Goal: Task Accomplishment & Management: Complete application form

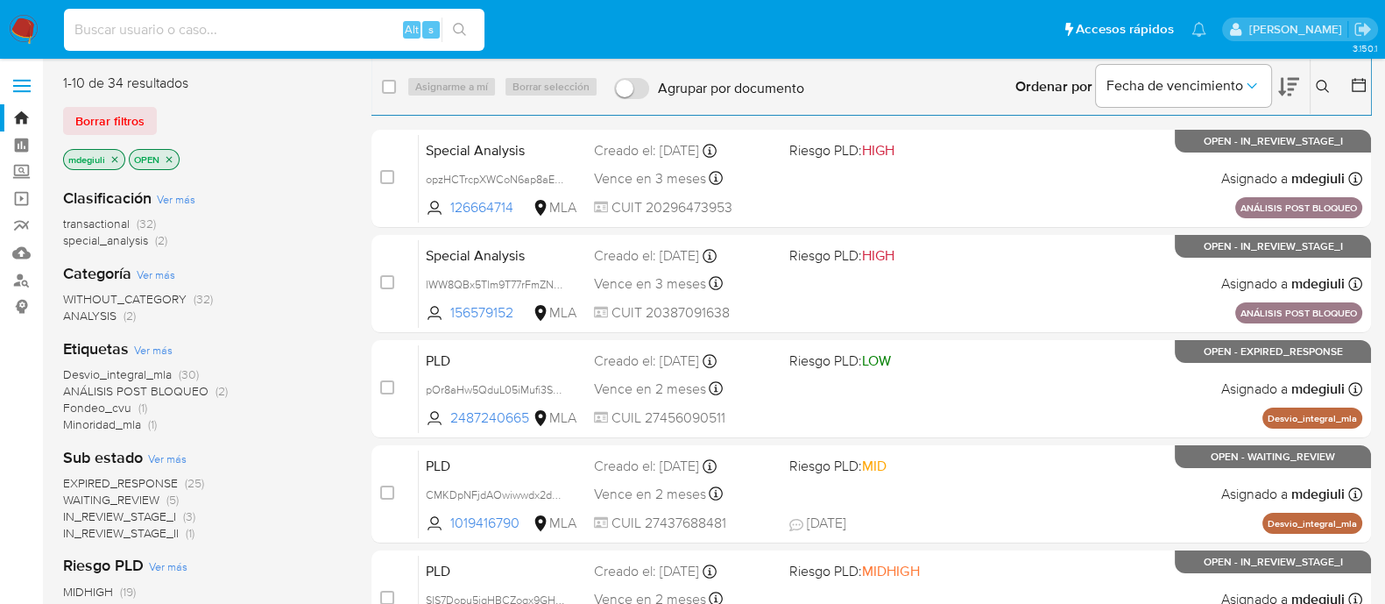
click at [333, 24] on input at bounding box center [274, 29] width 421 height 23
paste input "SlS7Dopu5jqHBCZogx9GHlUx"
type input "SlS7Dopu5jqHBCZogx9GHlUx"
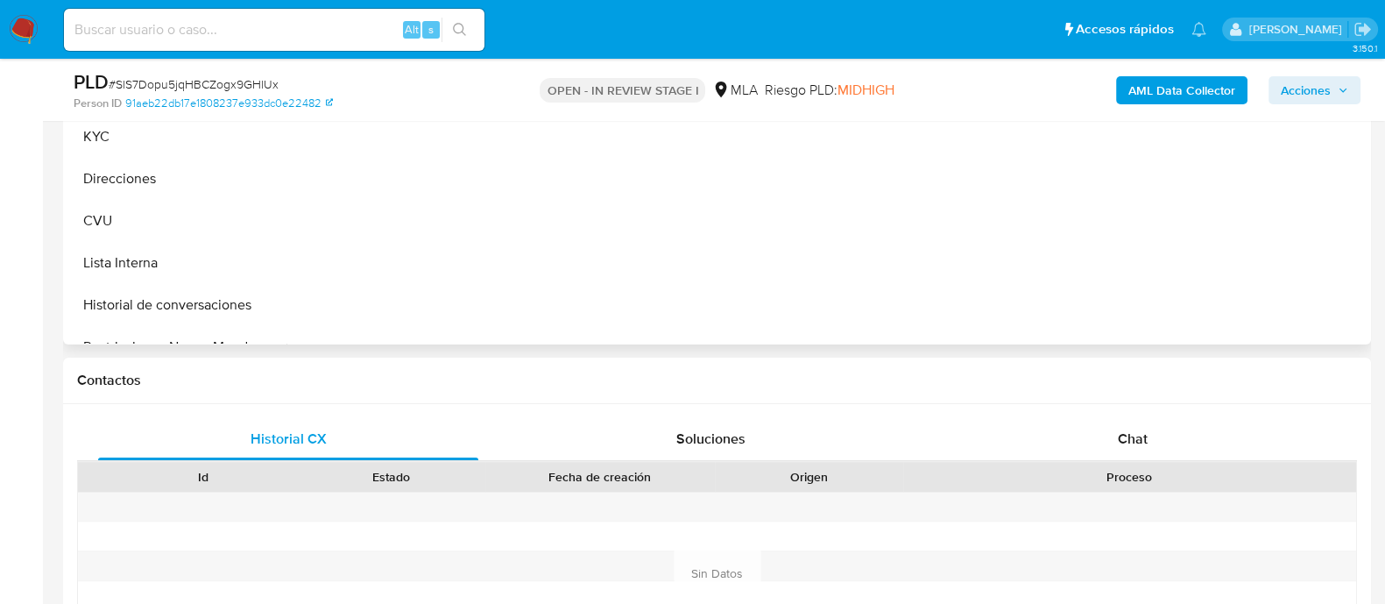
scroll to position [657, 0]
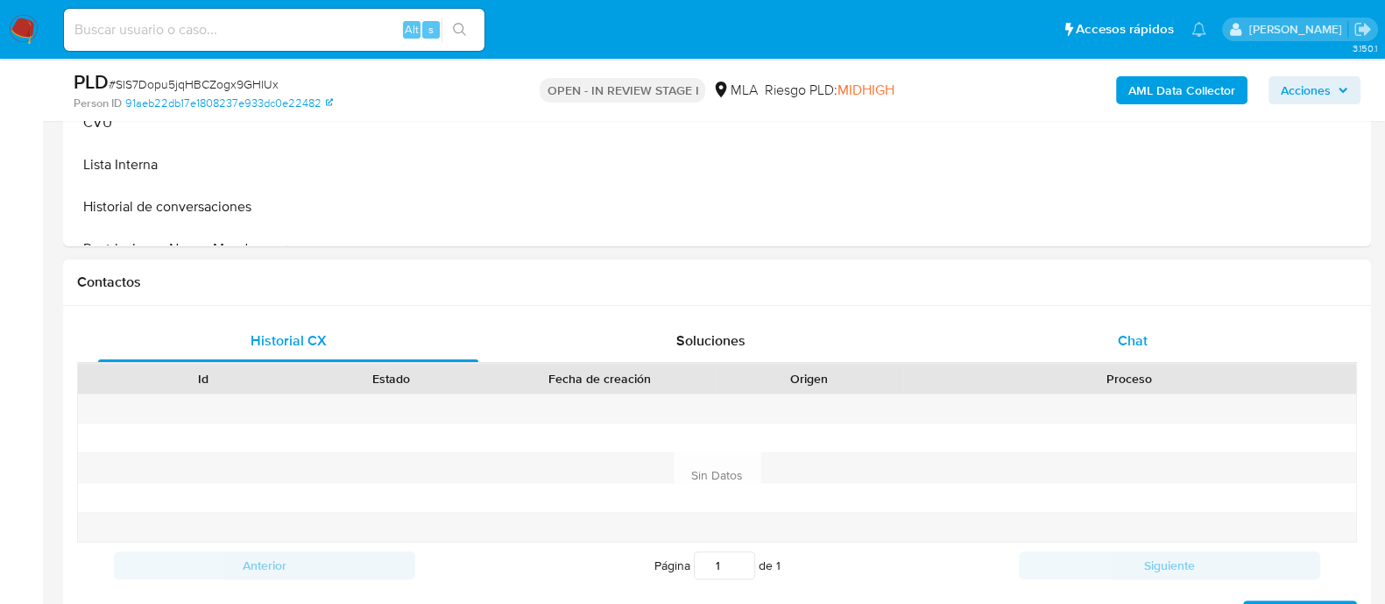
click at [1100, 326] on div "Chat" at bounding box center [1133, 341] width 380 height 42
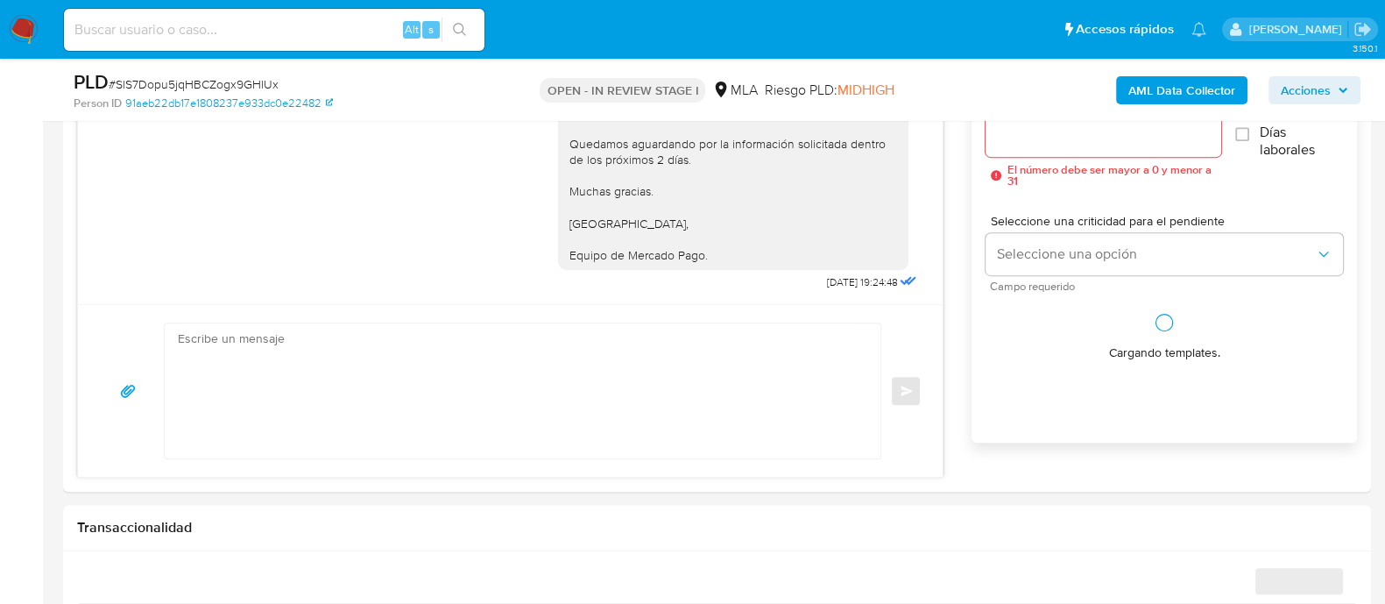
scroll to position [766, 0]
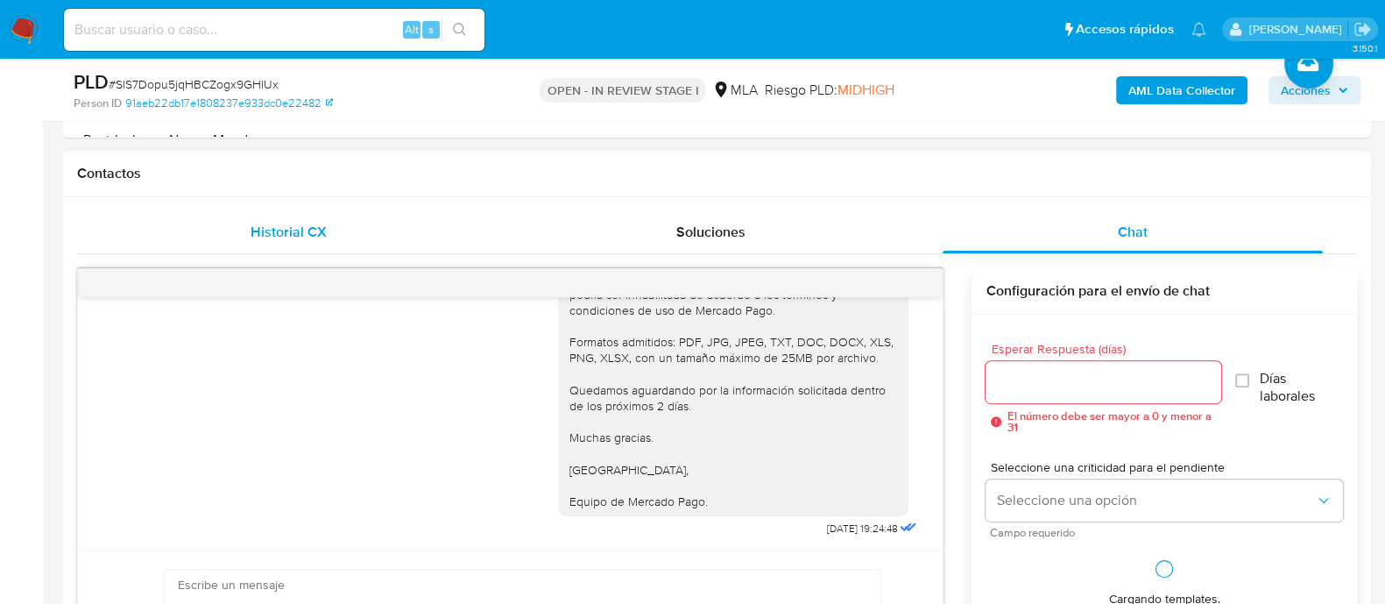
click at [285, 237] on span "Historial CX" at bounding box center [289, 232] width 76 height 20
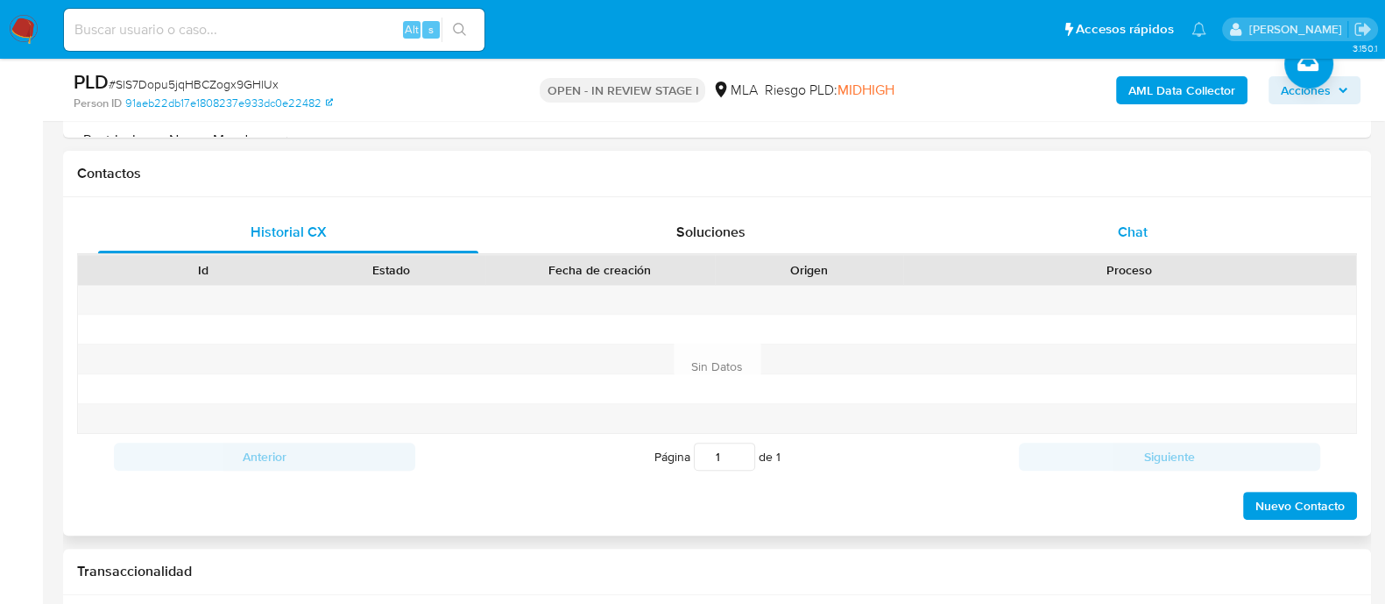
click at [1155, 236] on div "Chat" at bounding box center [1133, 232] width 380 height 42
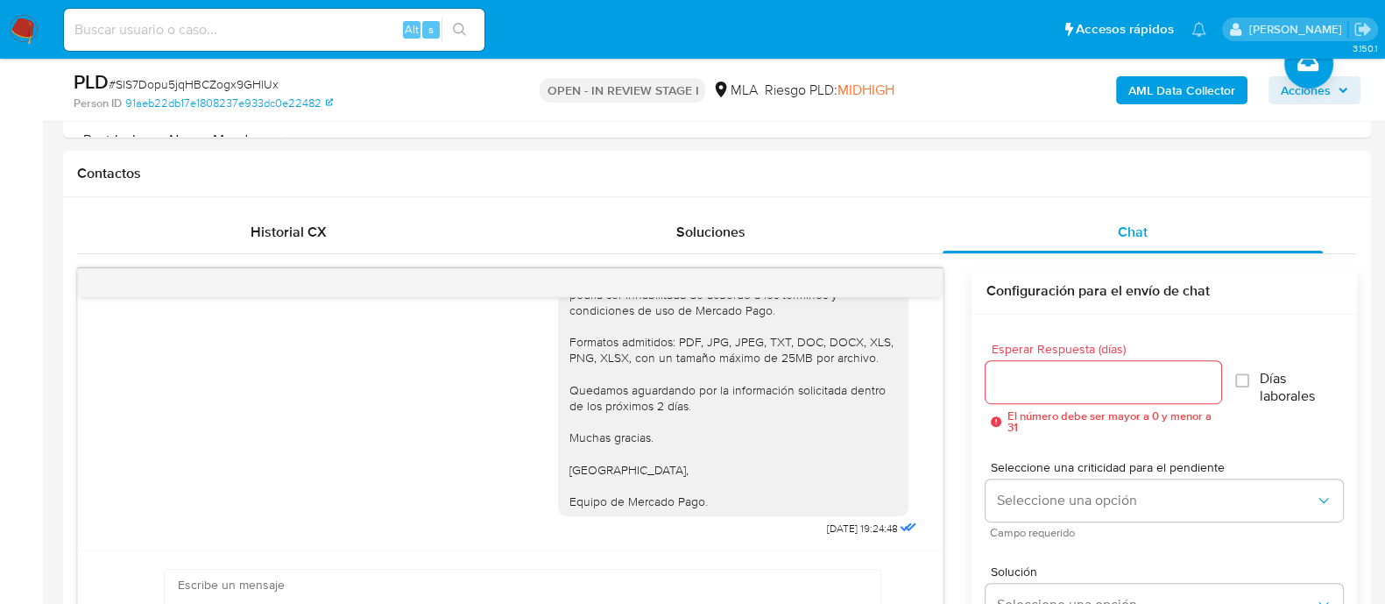
select select "10"
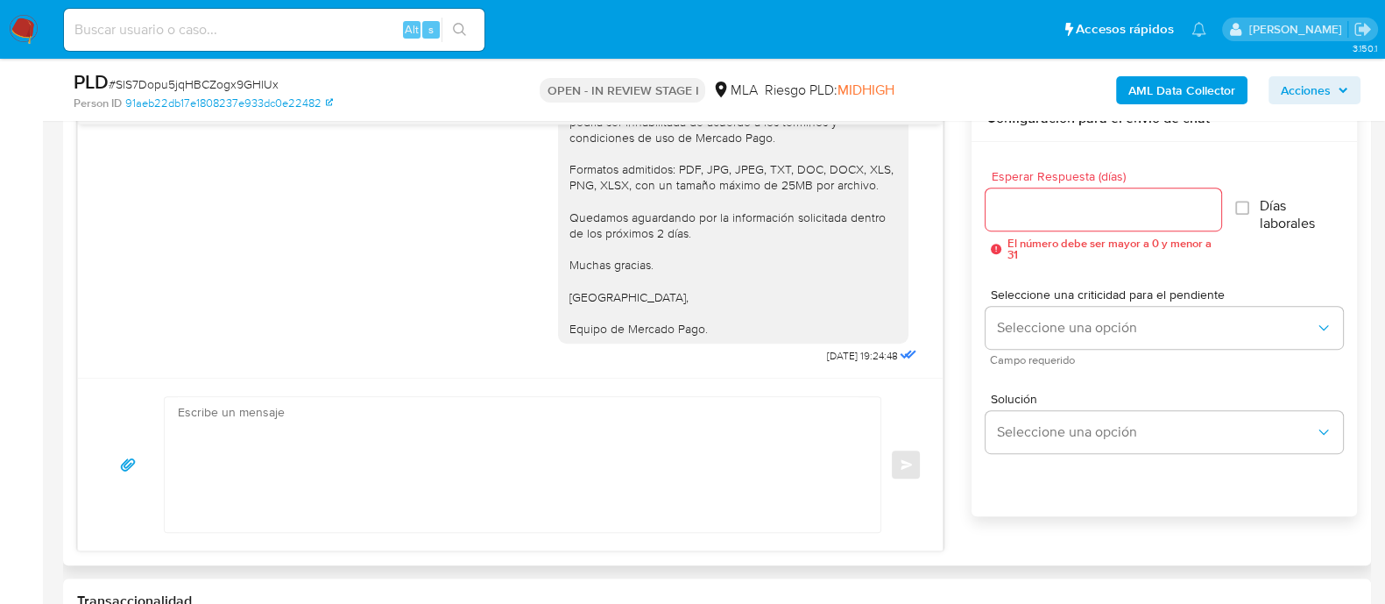
scroll to position [986, 0]
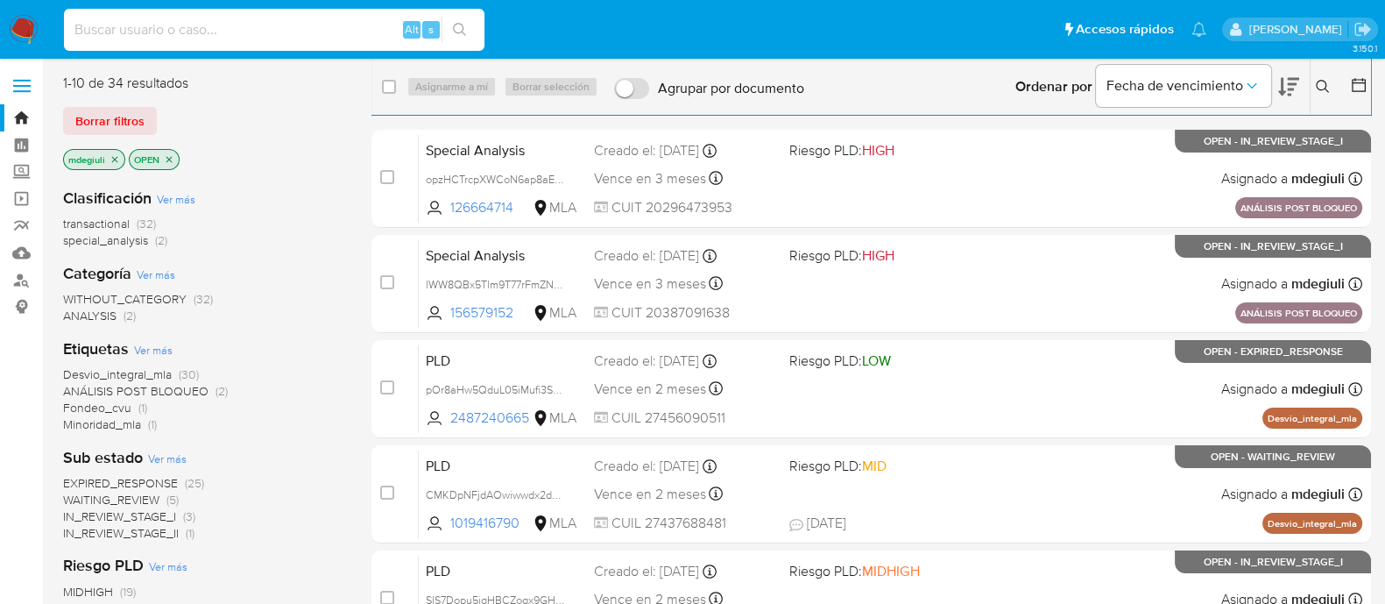
click at [278, 36] on input at bounding box center [274, 29] width 421 height 23
paste input "1583929066"
type input "1583929066"
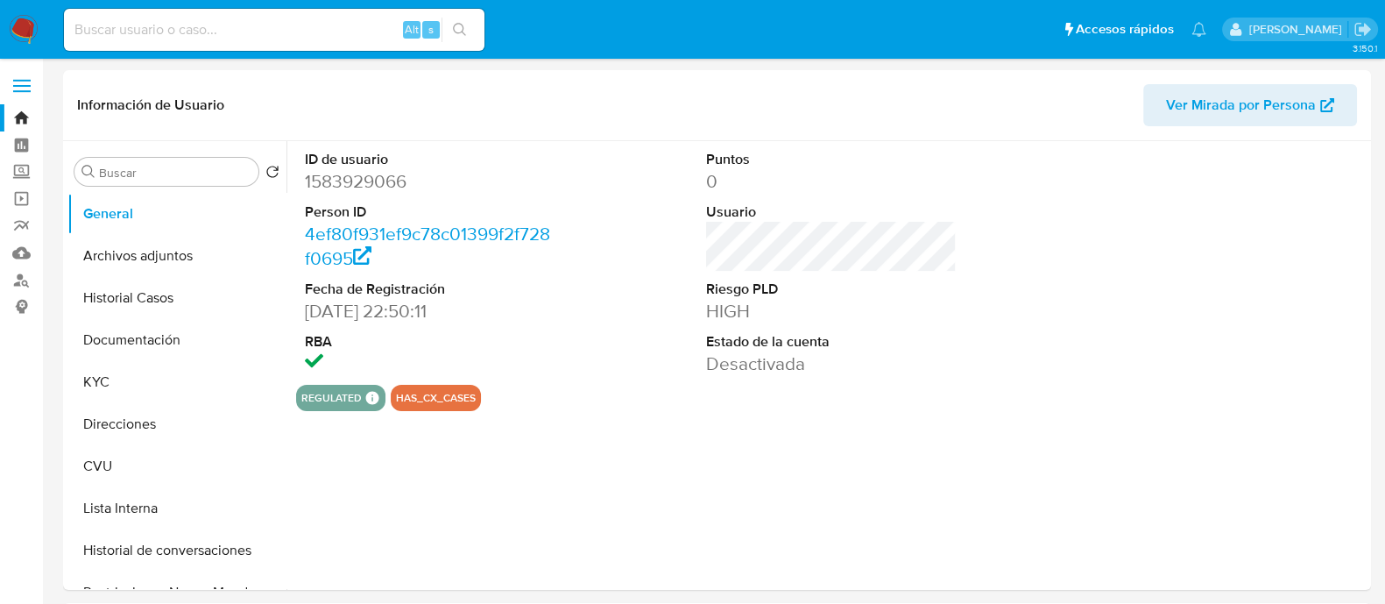
select select "10"
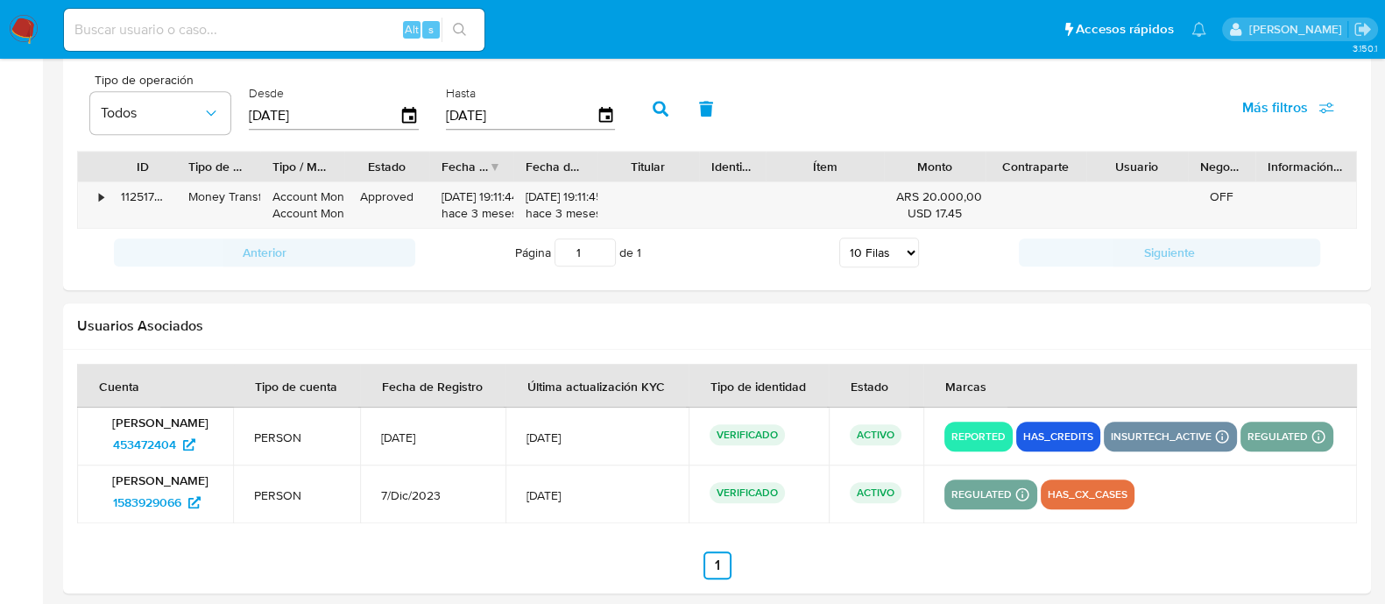
scroll to position [1678, 0]
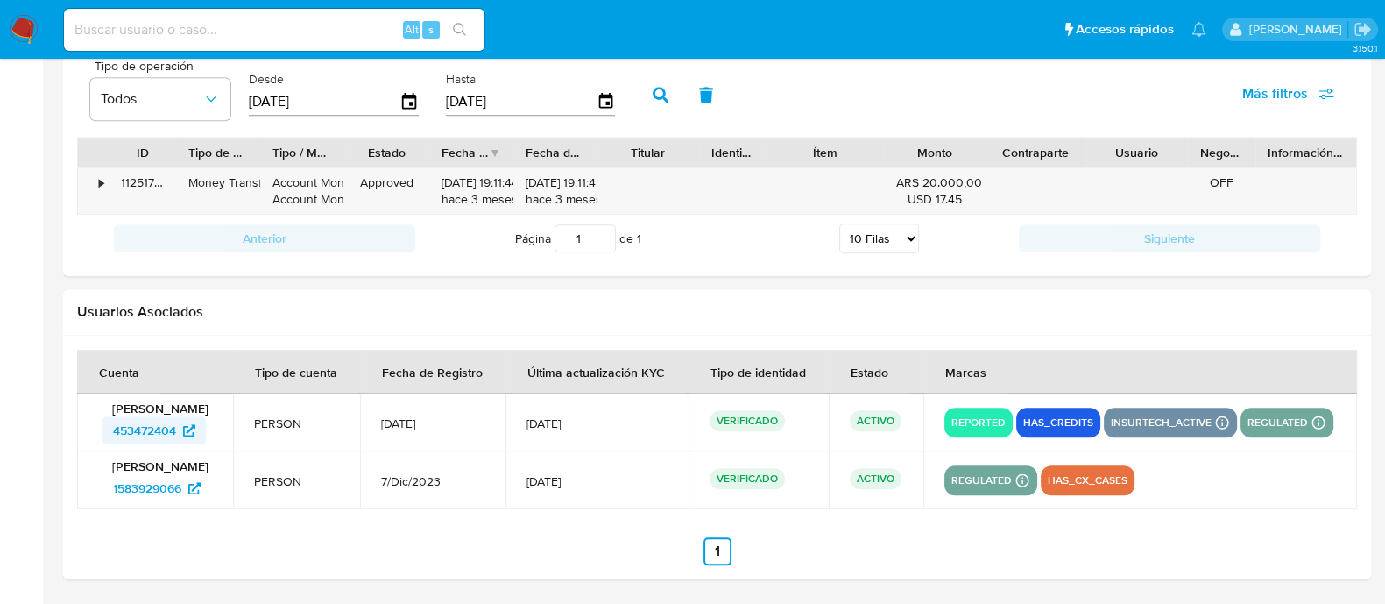
click at [162, 422] on span "453472404" at bounding box center [144, 430] width 63 height 28
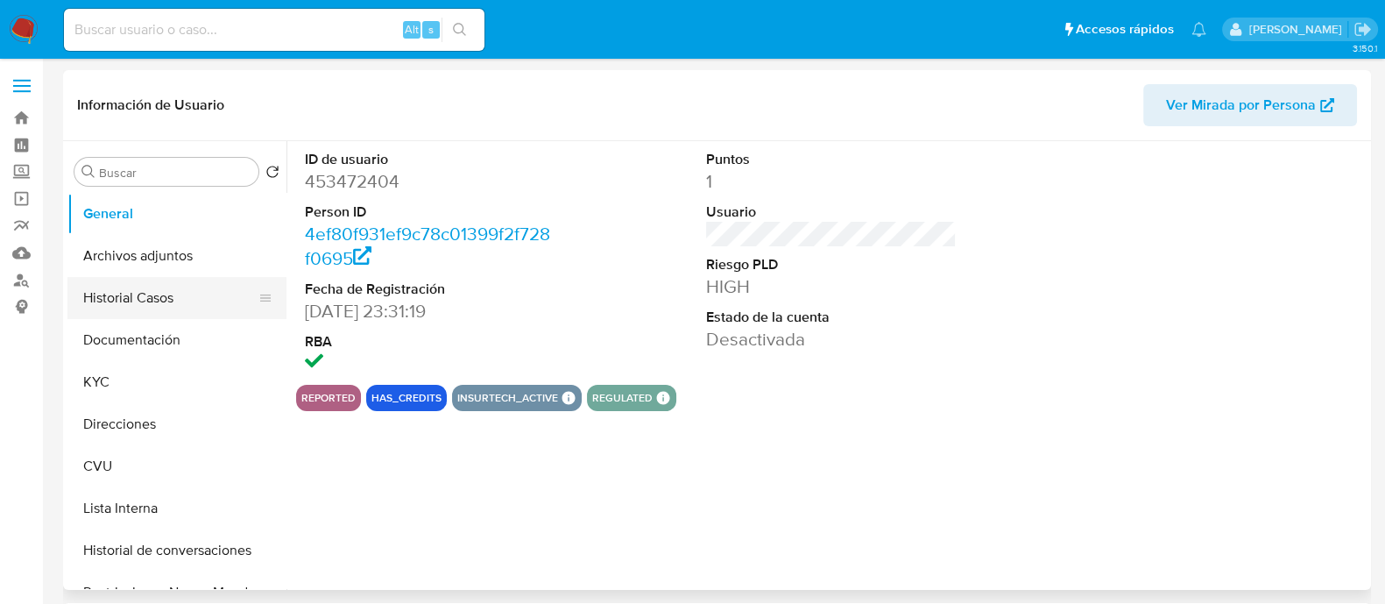
select select "10"
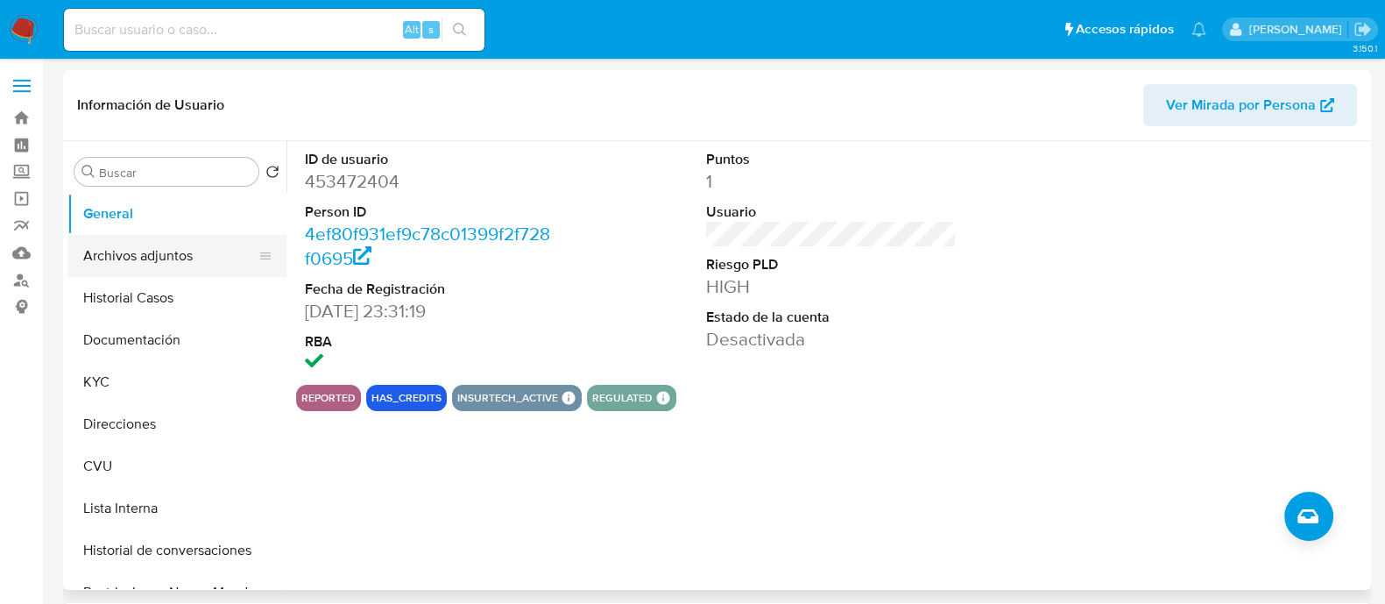
click at [198, 246] on button "Archivos adjuntos" at bounding box center [169, 256] width 205 height 42
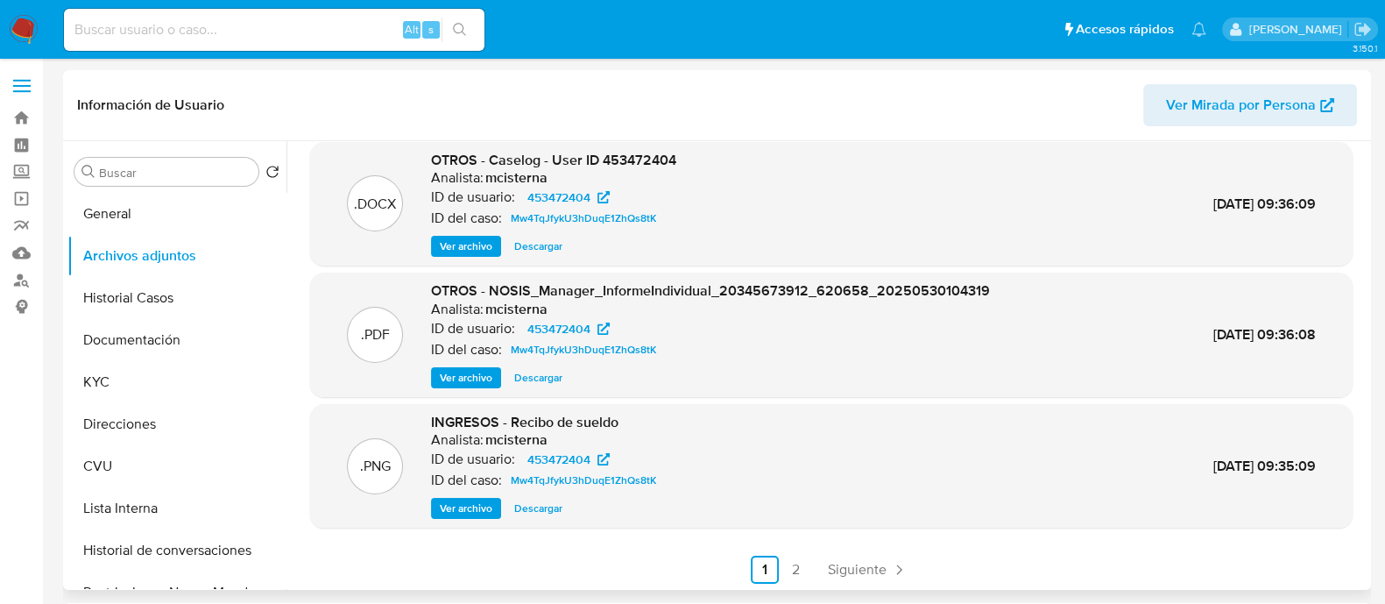
scroll to position [147, 0]
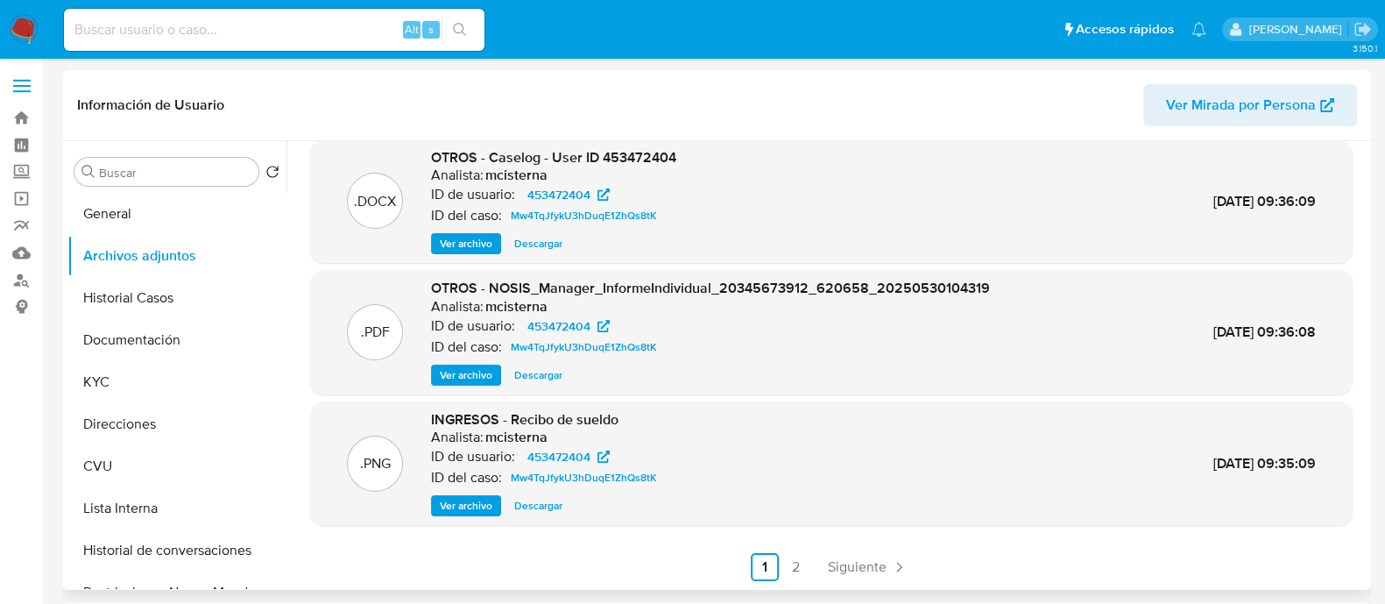
click at [457, 513] on span "Ver archivo" at bounding box center [466, 506] width 53 height 18
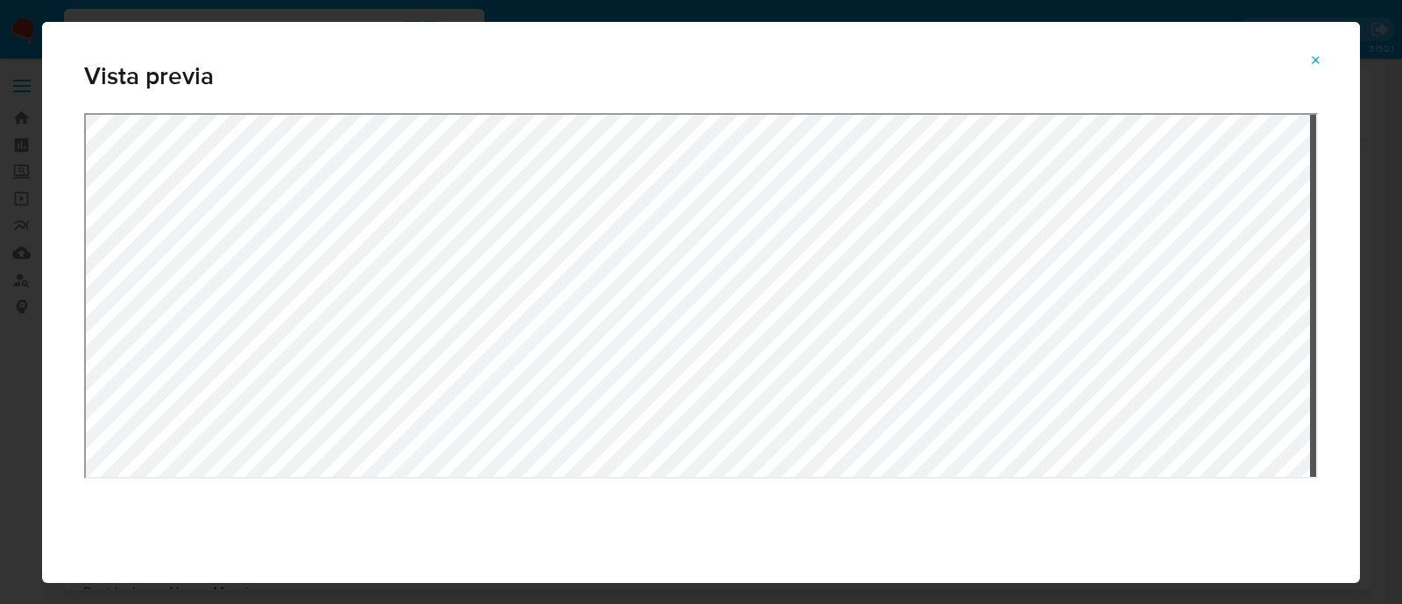
click at [596, 76] on div "Vista previa" at bounding box center [701, 302] width 1318 height 561
click at [1324, 65] on button "Attachment preview" at bounding box center [1316, 60] width 39 height 28
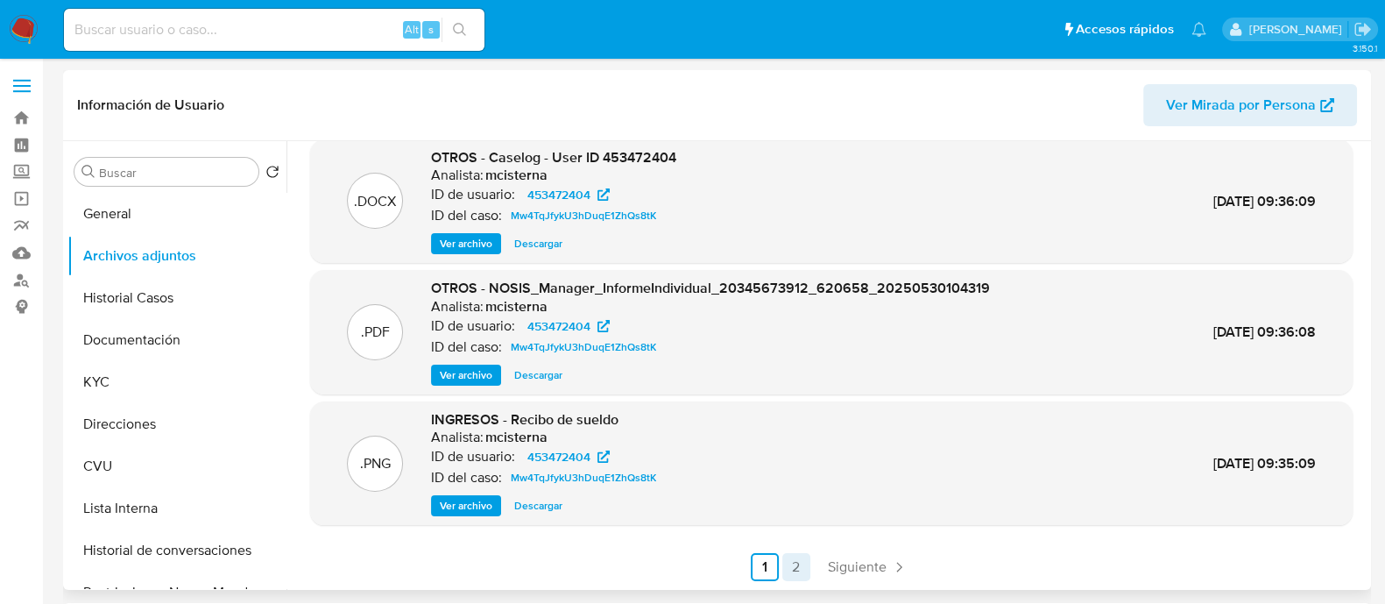
click at [798, 562] on link "2" at bounding box center [796, 567] width 28 height 28
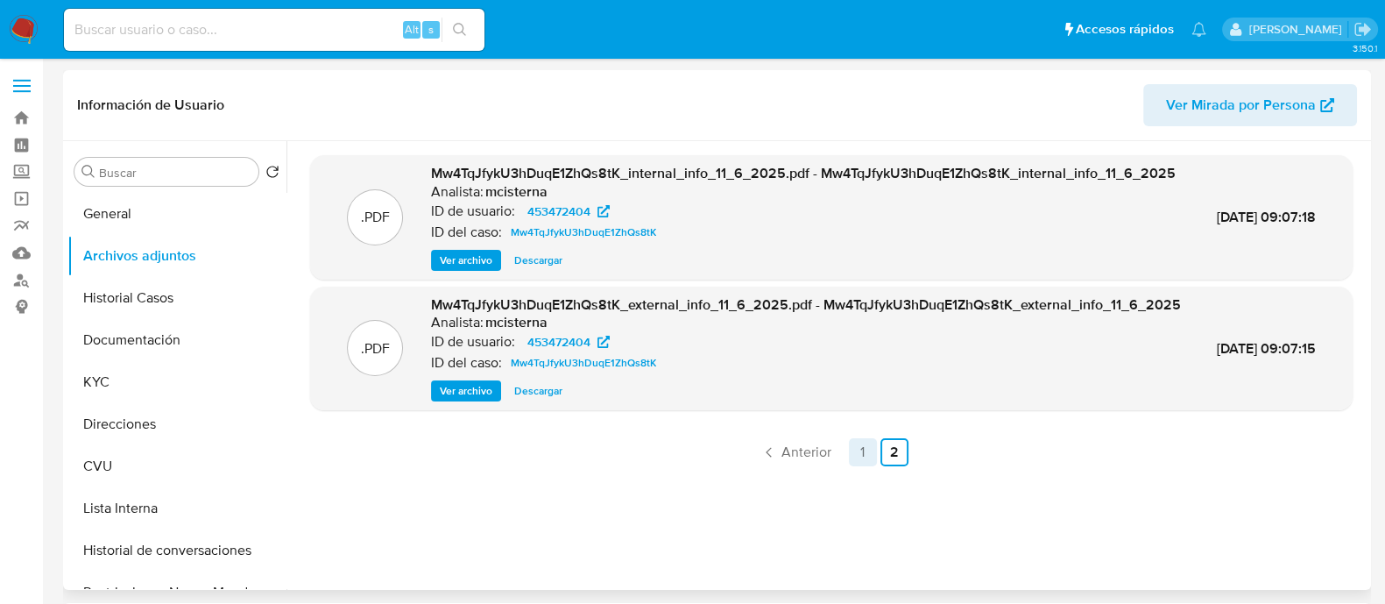
click at [850, 466] on link "1" at bounding box center [863, 452] width 28 height 28
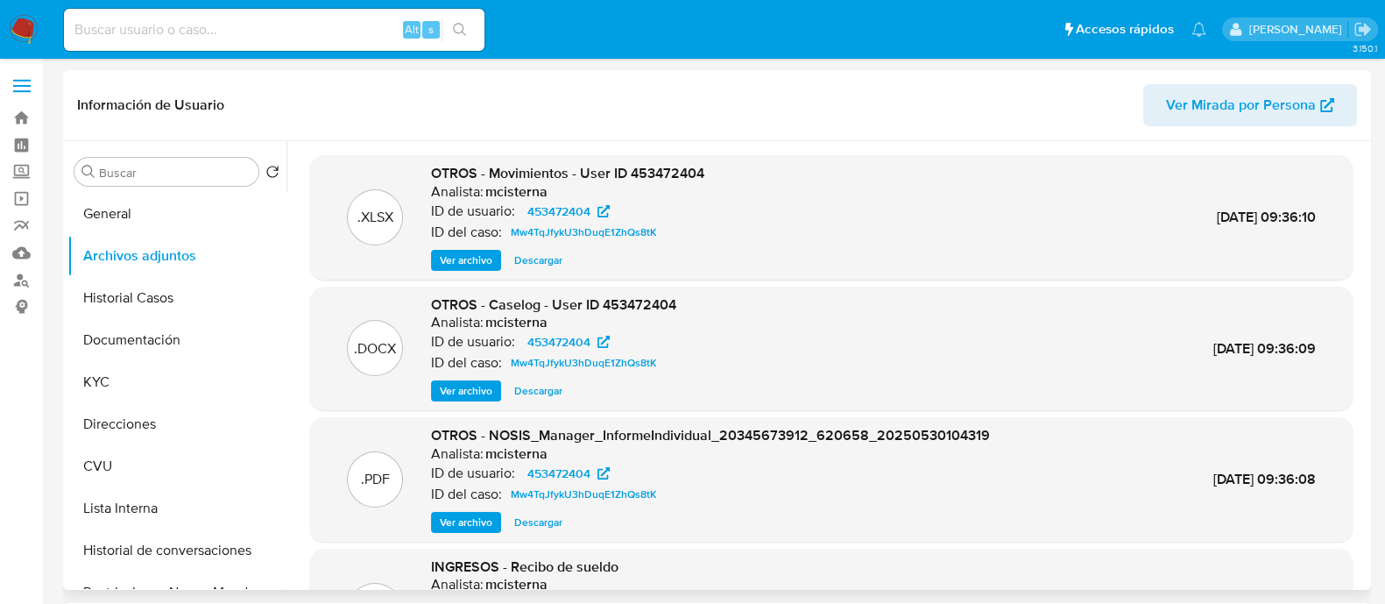
click at [480, 388] on span "Ver archivo" at bounding box center [466, 391] width 53 height 18
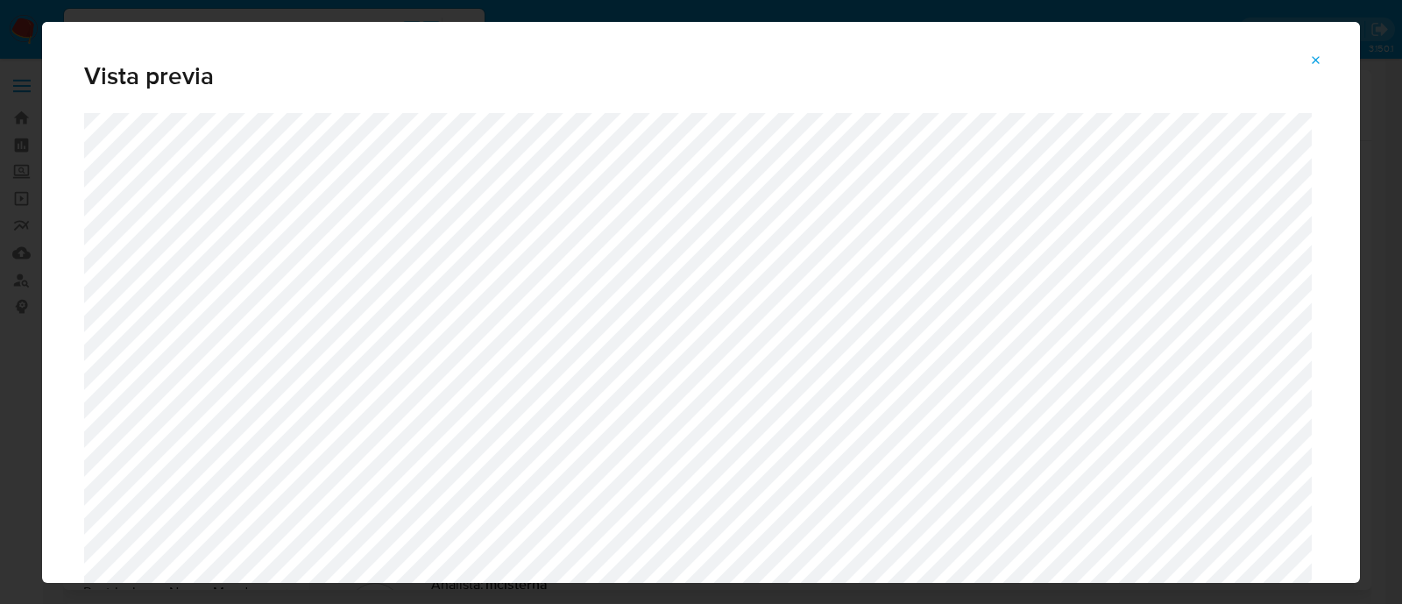
click at [1319, 44] on div "Vista previa" at bounding box center [701, 67] width 1318 height 91
click at [1311, 59] on icon "Attachment preview" at bounding box center [1316, 60] width 14 height 14
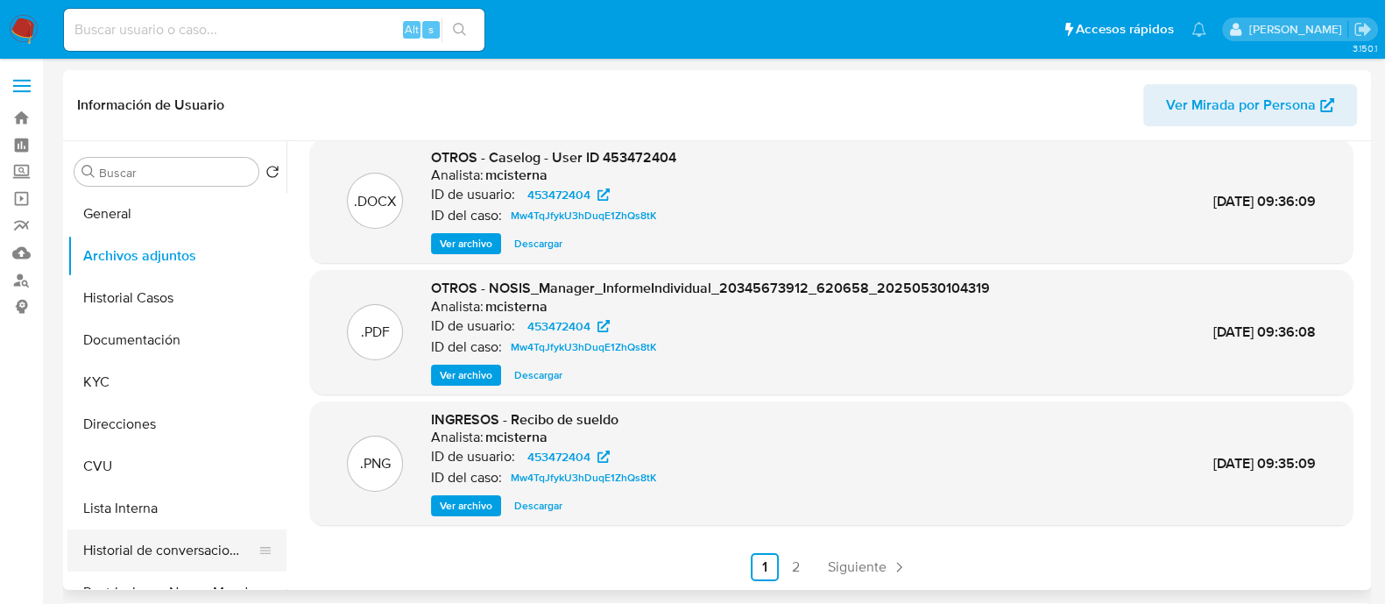
click at [152, 538] on button "Historial de conversaciones" at bounding box center [169, 550] width 205 height 42
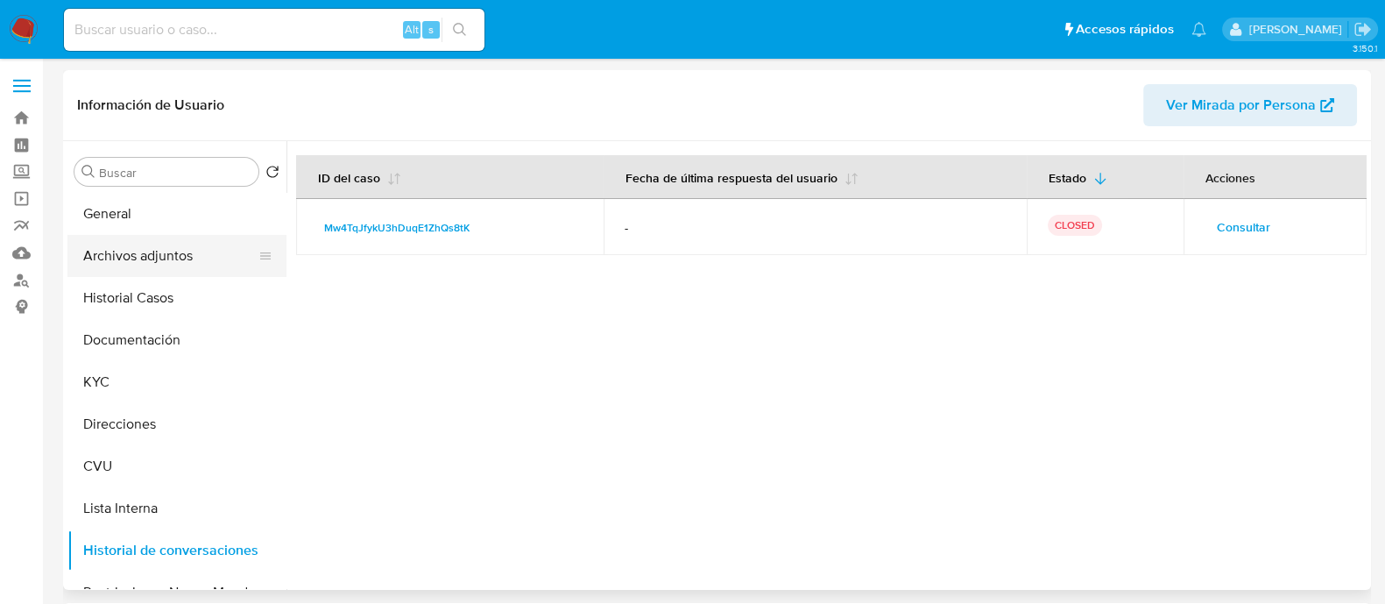
click at [164, 259] on button "Archivos adjuntos" at bounding box center [169, 256] width 205 height 42
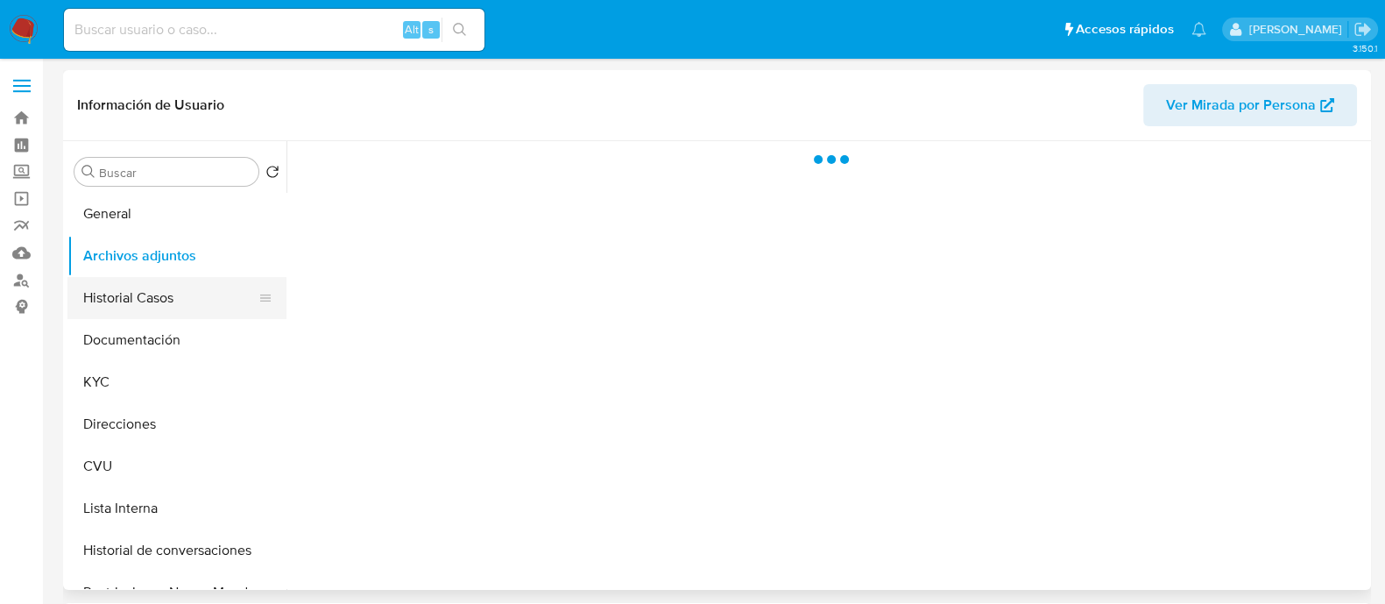
click at [166, 290] on button "Historial Casos" at bounding box center [169, 298] width 205 height 42
click at [171, 244] on button "Archivos adjuntos" at bounding box center [169, 256] width 205 height 42
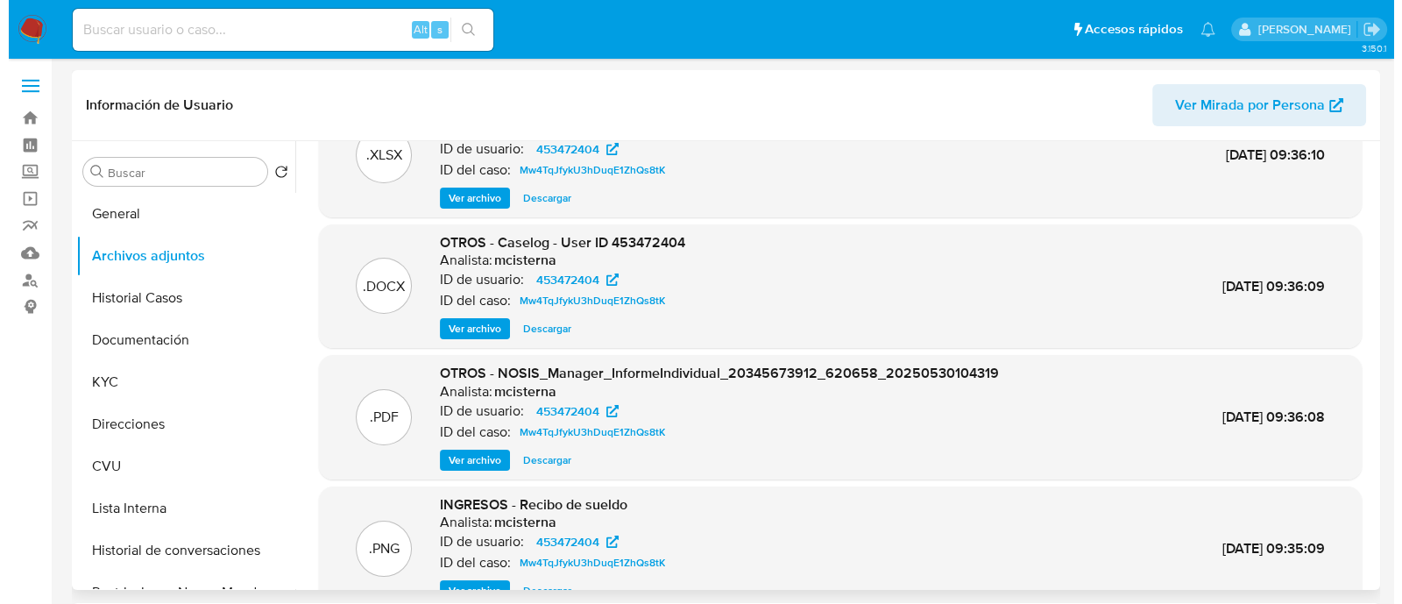
scroll to position [109, 0]
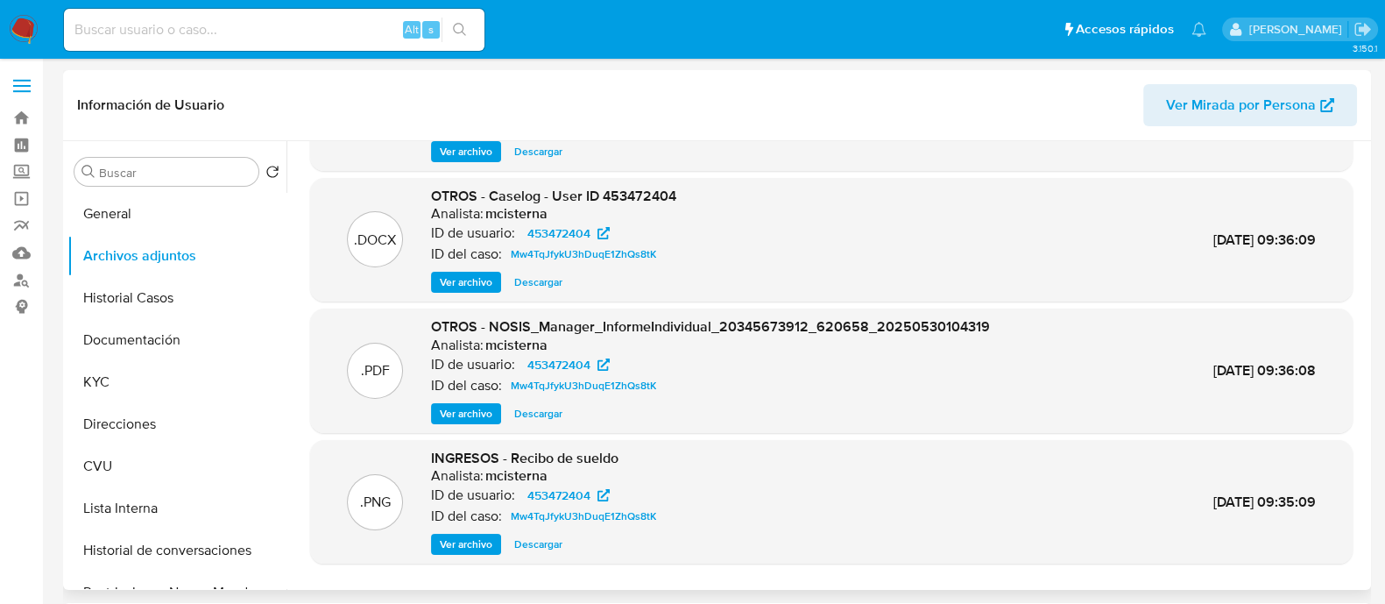
click at [463, 280] on span "Ver archivo" at bounding box center [466, 282] width 53 height 18
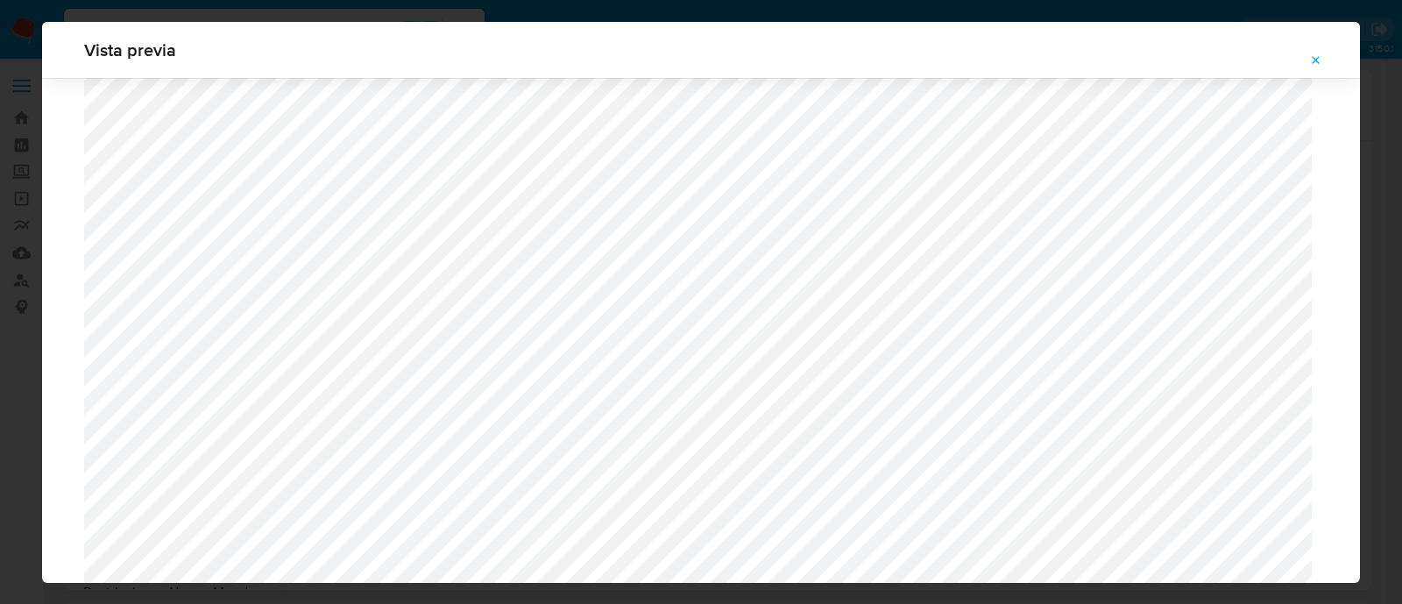
scroll to position [840, 0]
click at [1320, 63] on icon "Attachment preview" at bounding box center [1316, 60] width 14 height 14
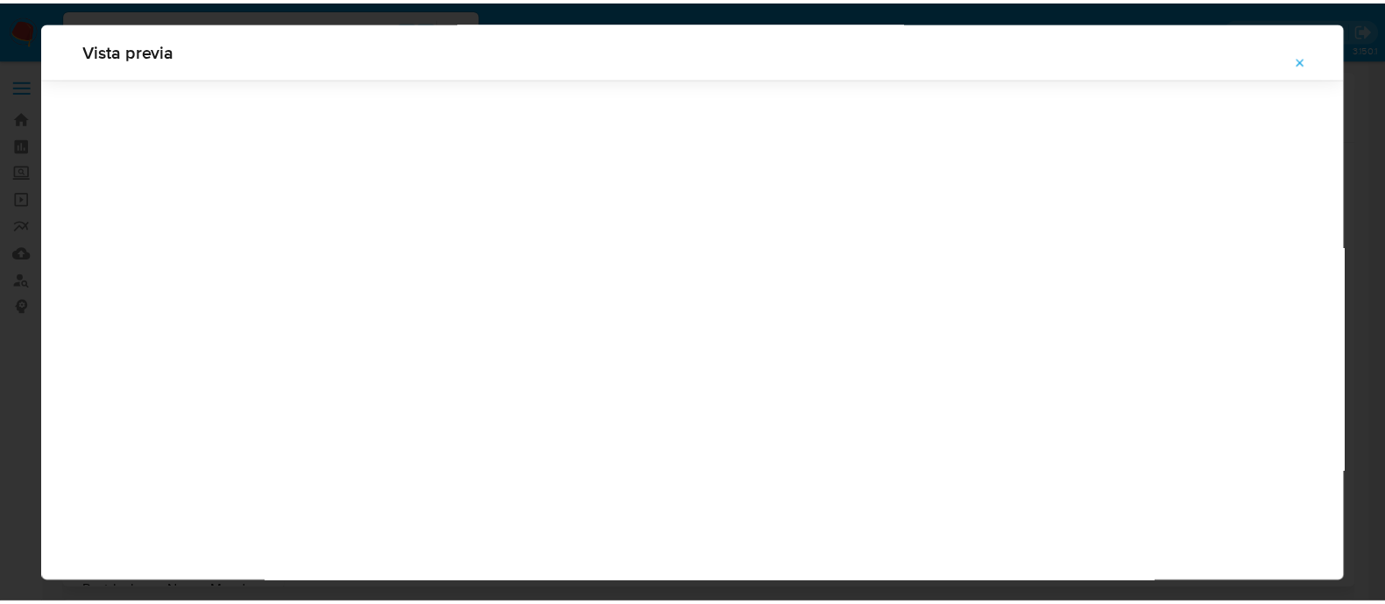
scroll to position [56, 0]
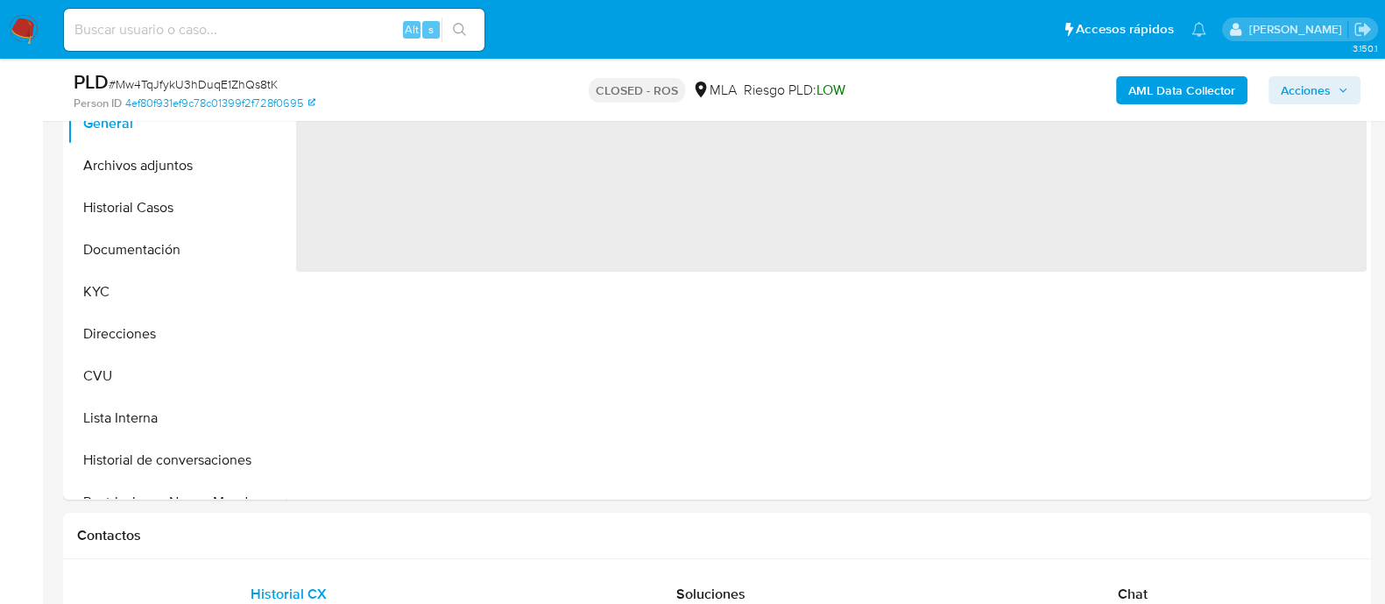
scroll to position [548, 0]
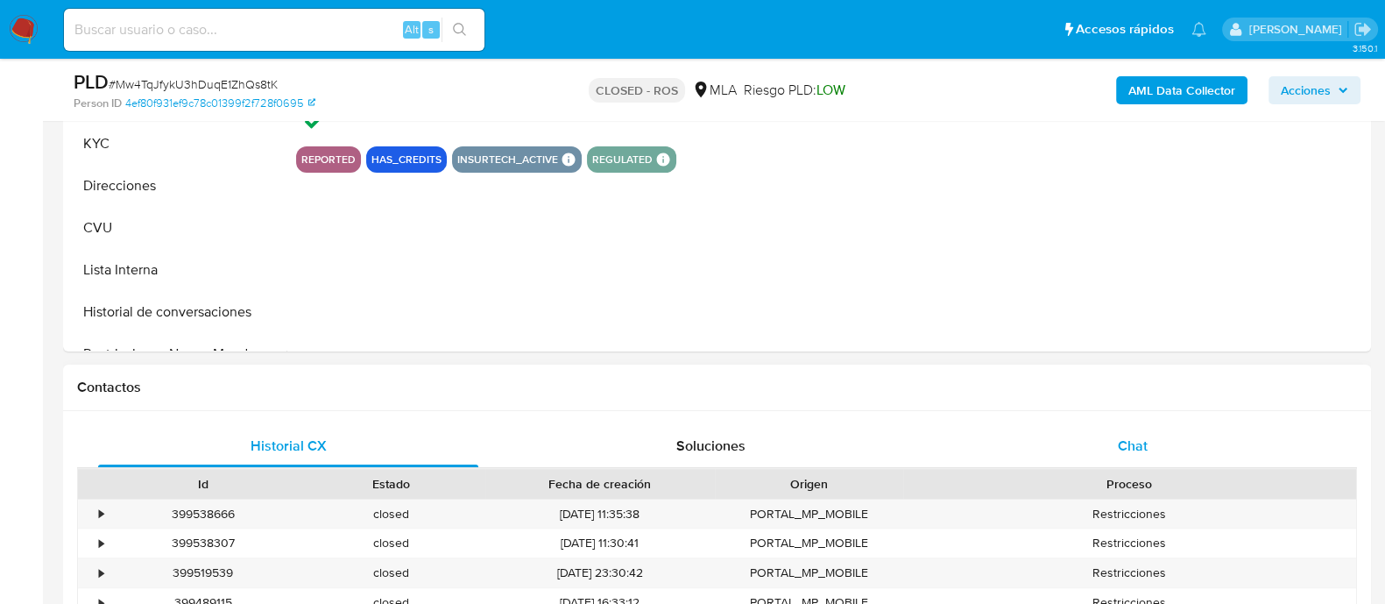
click at [1103, 437] on div "Chat" at bounding box center [1133, 446] width 380 height 42
select select "10"
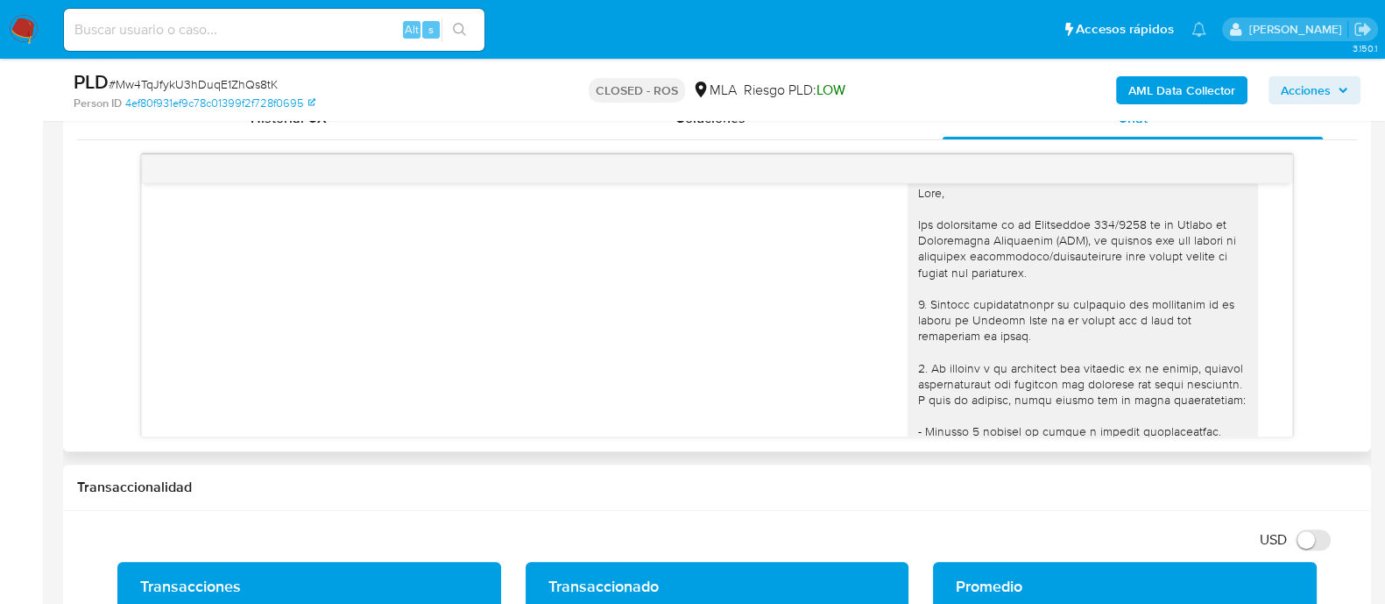
scroll to position [0, 0]
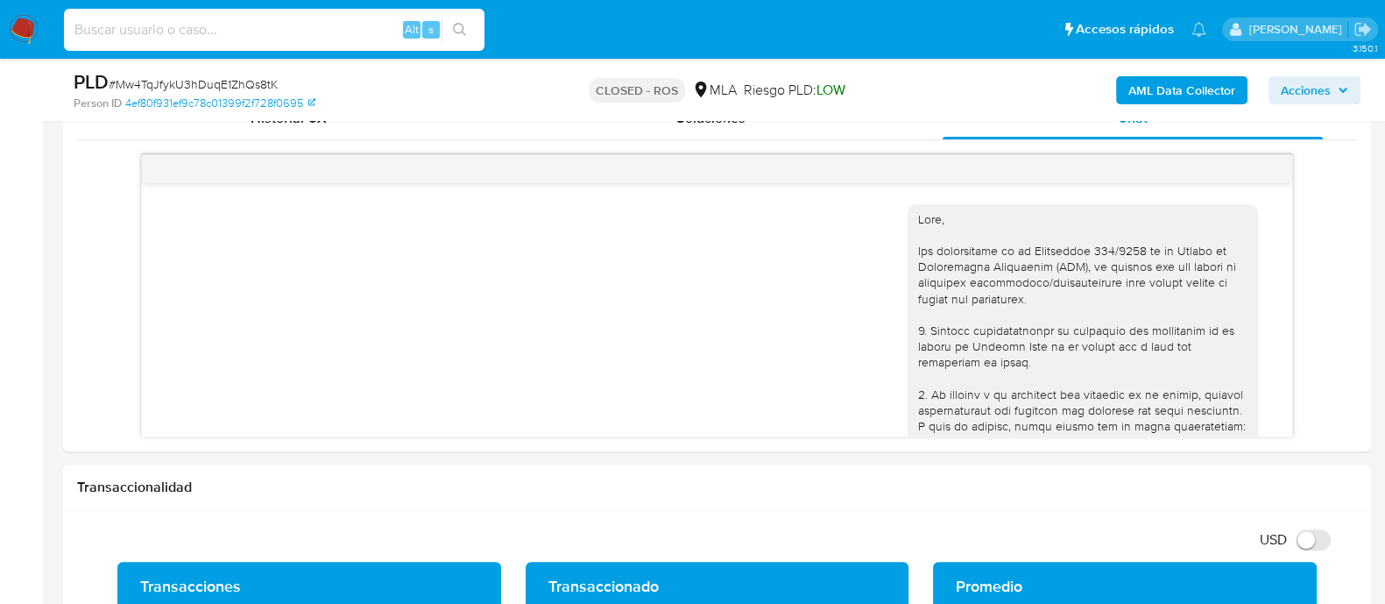
click at [350, 38] on input at bounding box center [274, 29] width 421 height 23
paste input "67648565"
type input "67648565"
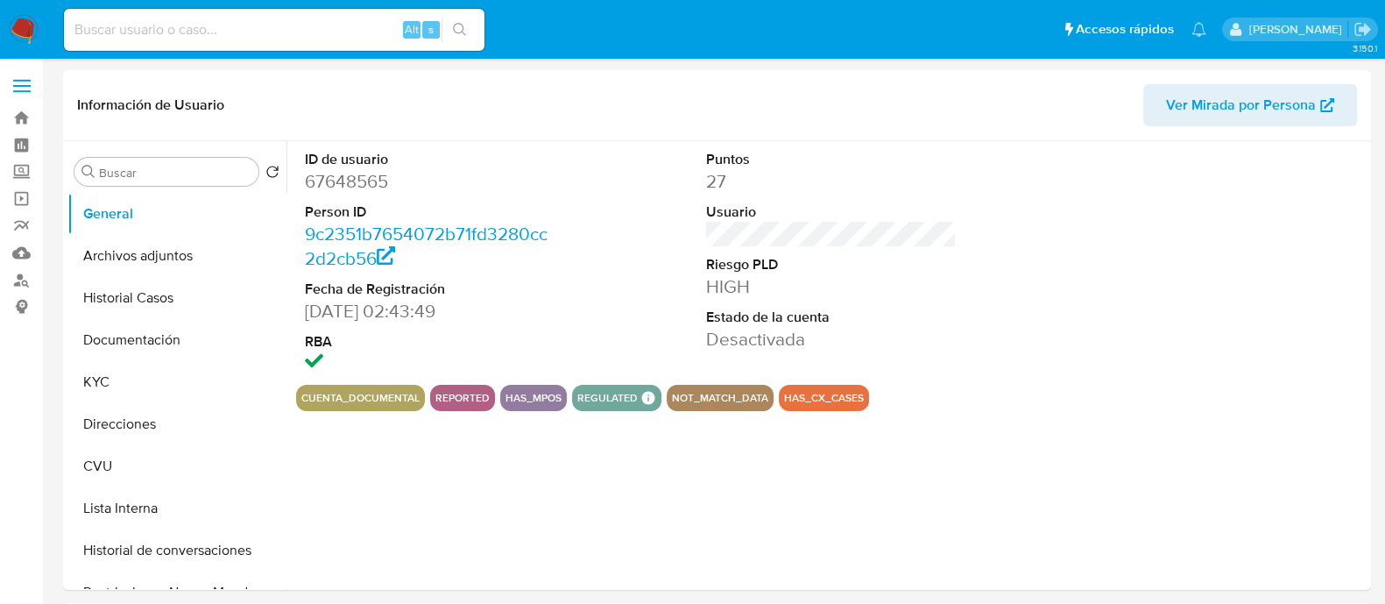
select select "10"
click at [103, 256] on button "Archivos adjuntos" at bounding box center [169, 256] width 205 height 42
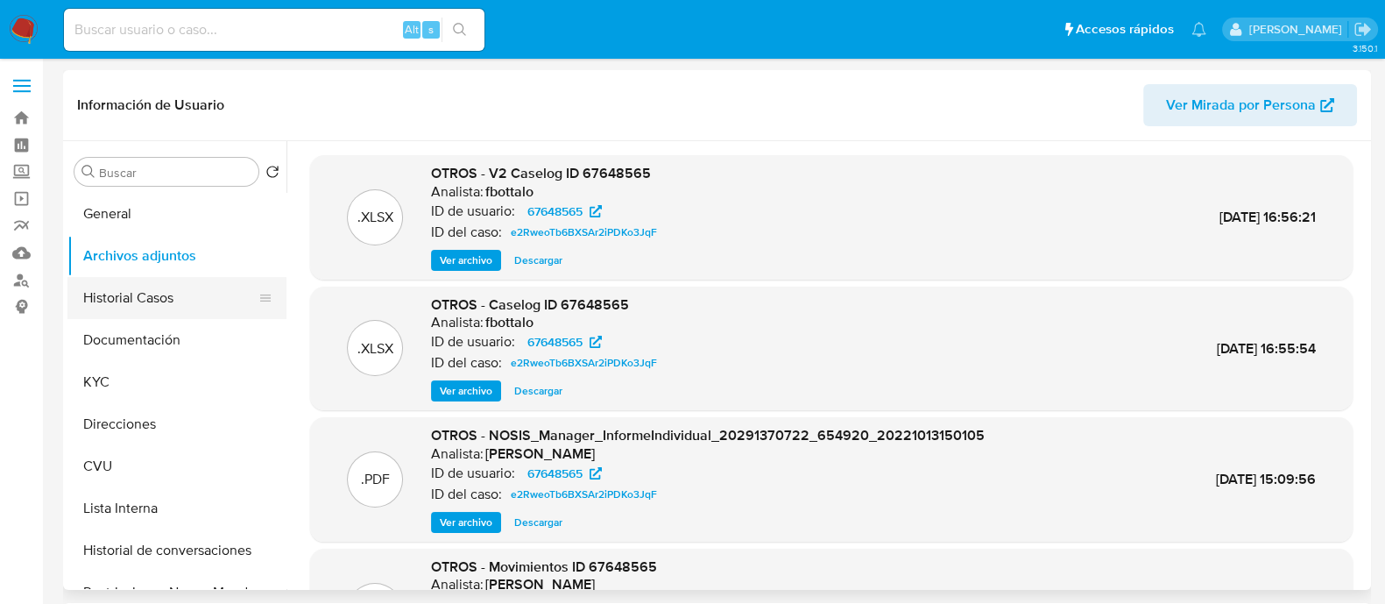
click at [152, 303] on button "Historial Casos" at bounding box center [169, 298] width 205 height 42
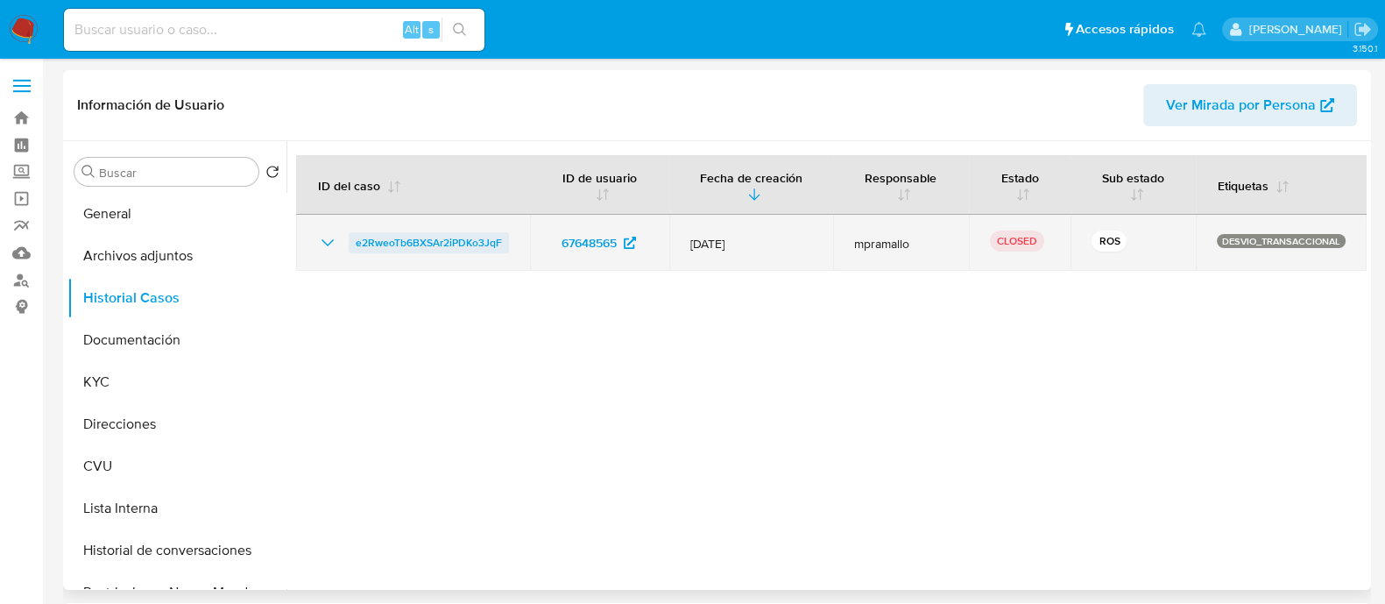
click at [372, 244] on span "e2RweoTb6BXSAr2iPDKo3JqF" at bounding box center [429, 242] width 146 height 21
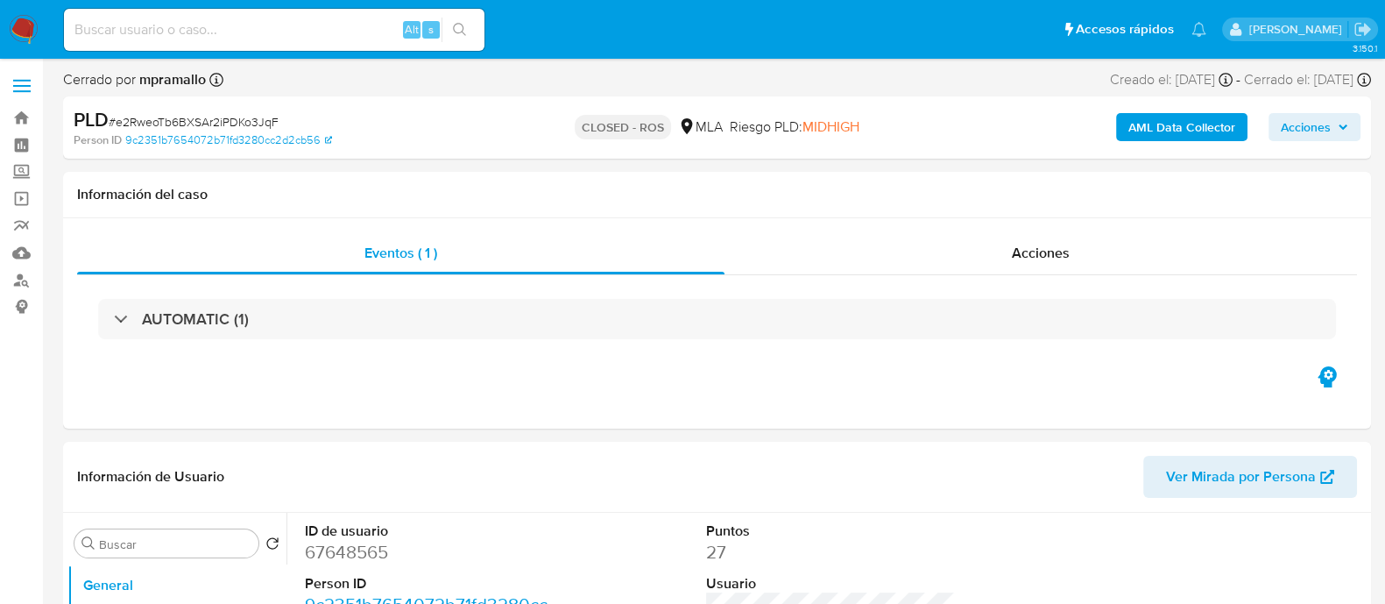
select select "10"
click at [1078, 234] on div "Acciones" at bounding box center [1041, 253] width 633 height 42
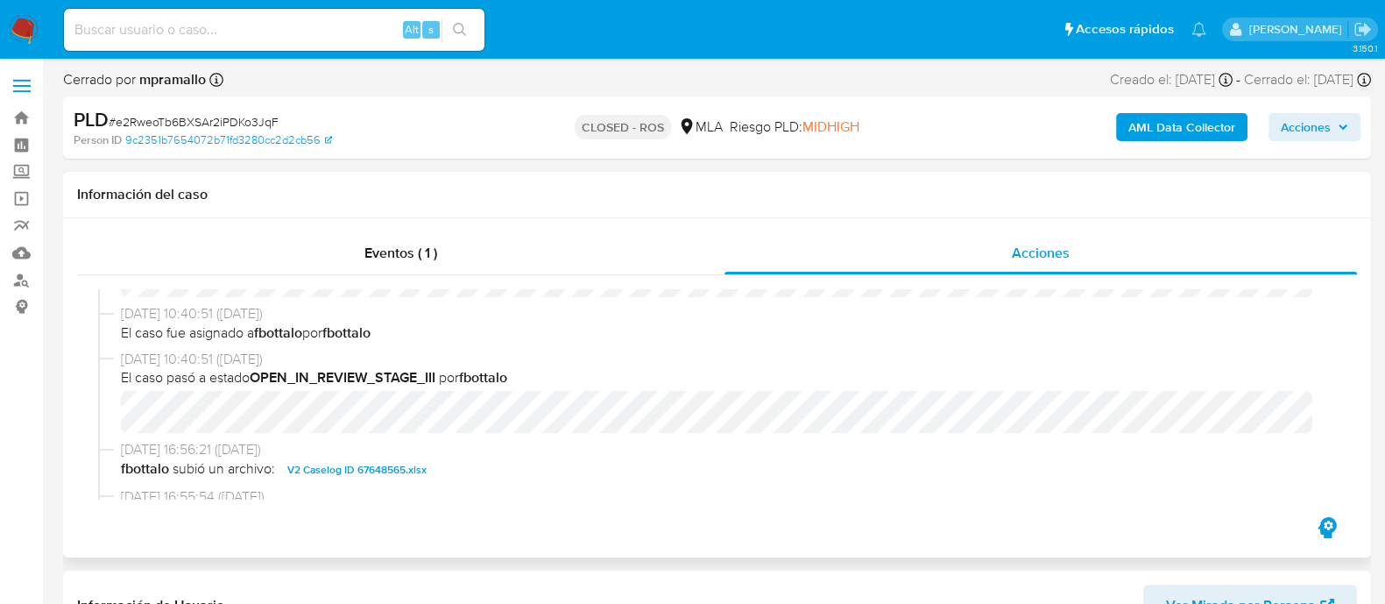
scroll to position [548, 0]
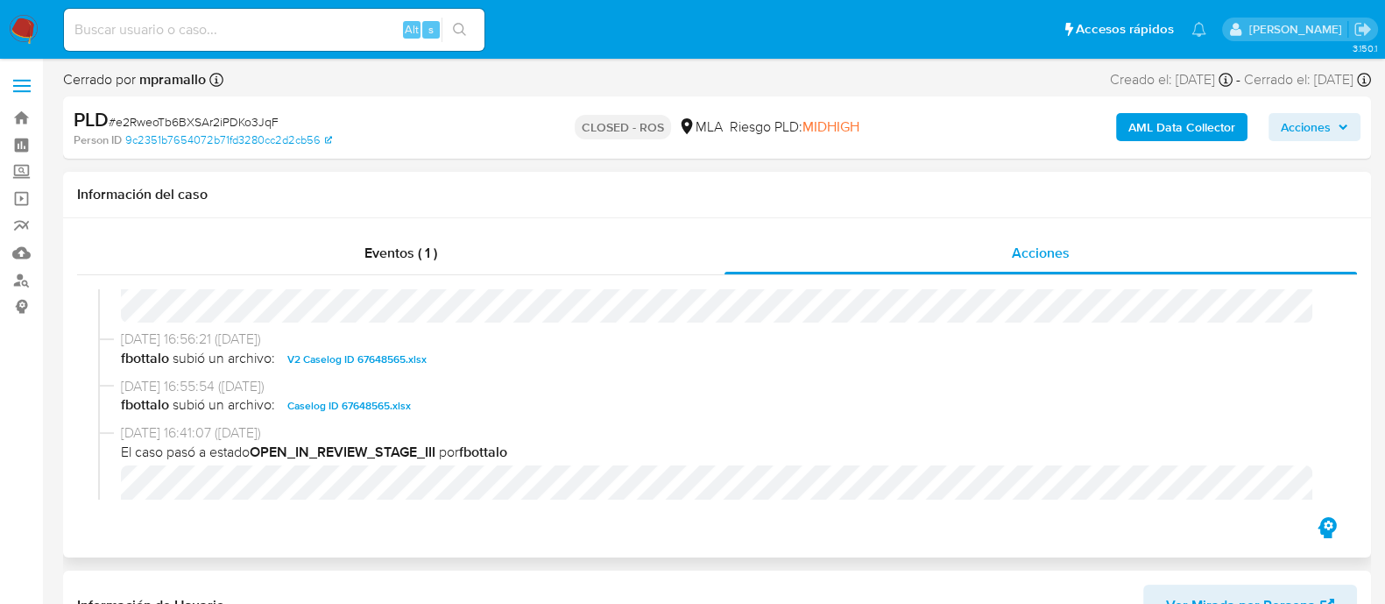
click at [380, 357] on span "V2 Caselog ID 67648565.xlsx" at bounding box center [356, 359] width 139 height 21
click at [272, 32] on input at bounding box center [274, 29] width 421 height 23
paste input "2194105243"
type input "2194105243"
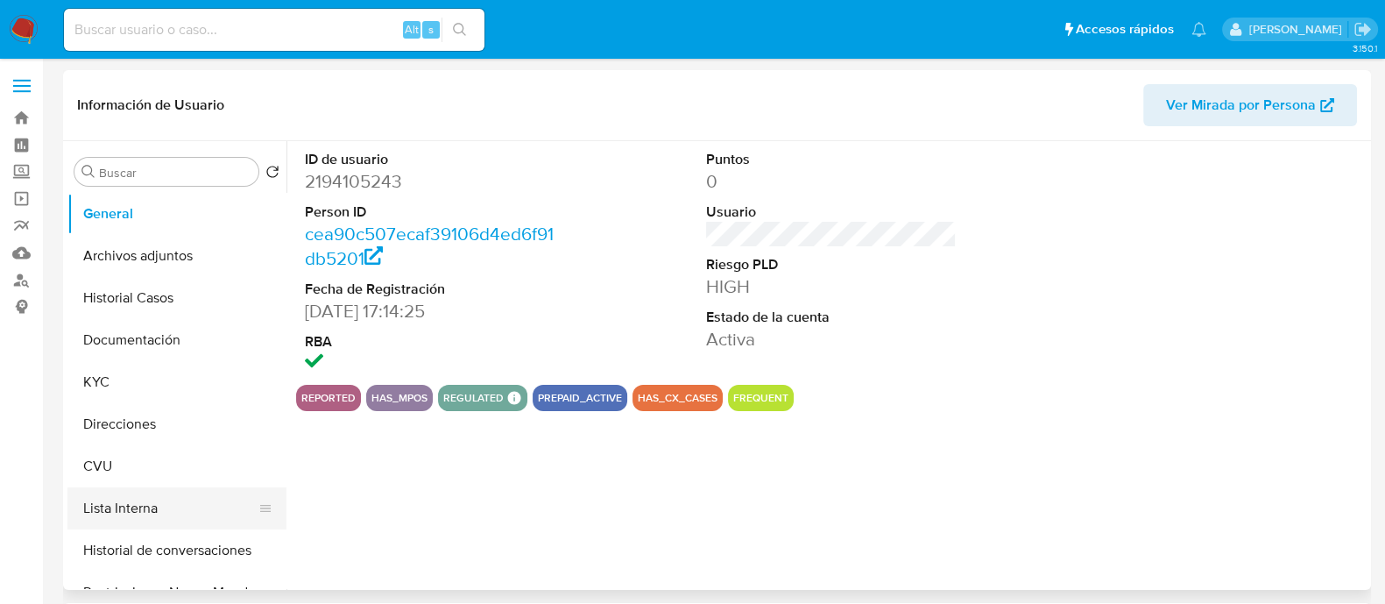
select select "10"
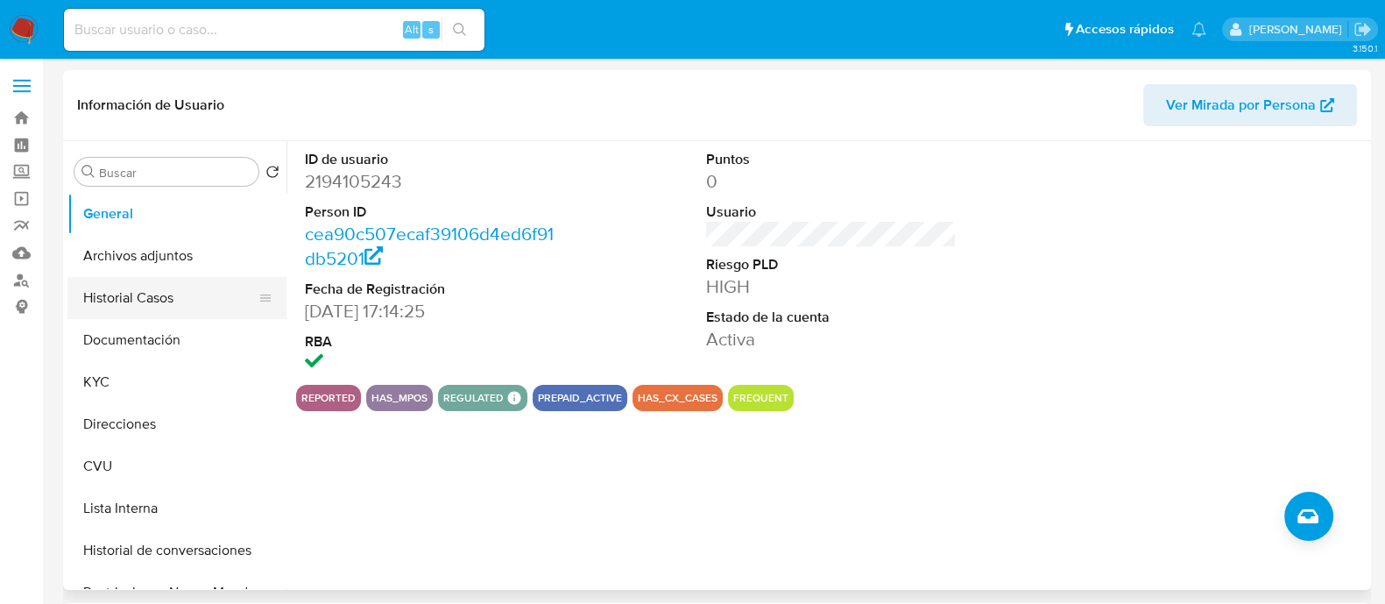
click at [118, 301] on button "Historial Casos" at bounding box center [169, 298] width 205 height 42
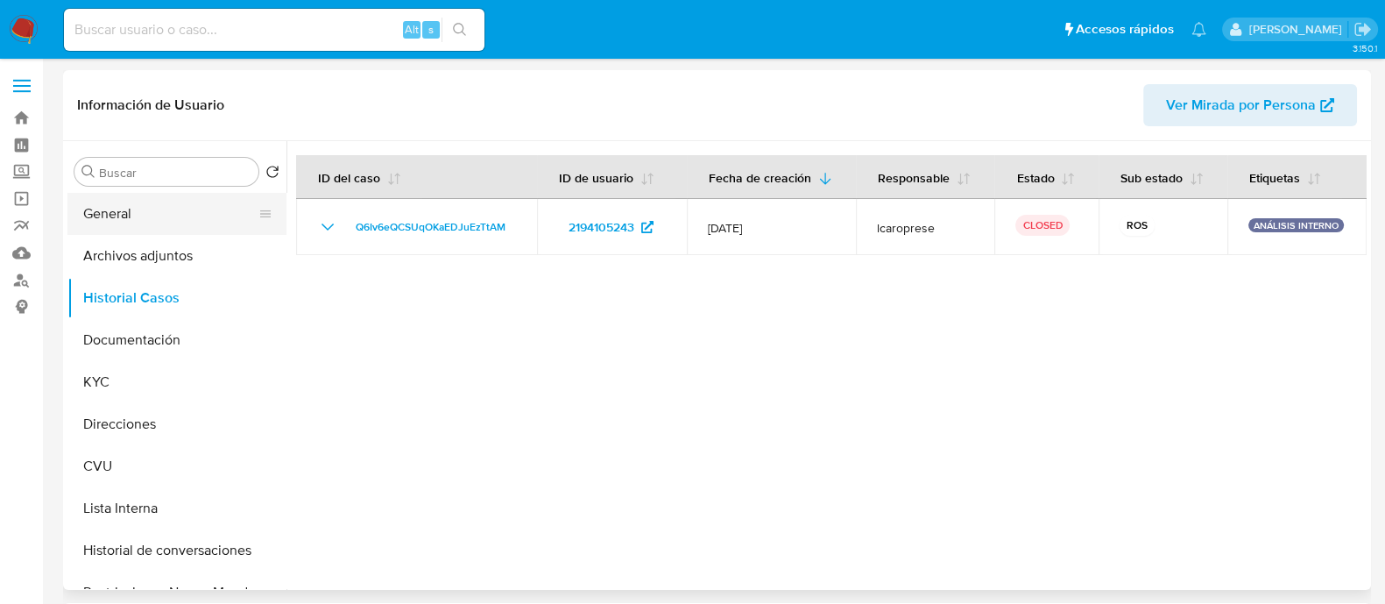
click at [188, 200] on button "General" at bounding box center [169, 214] width 205 height 42
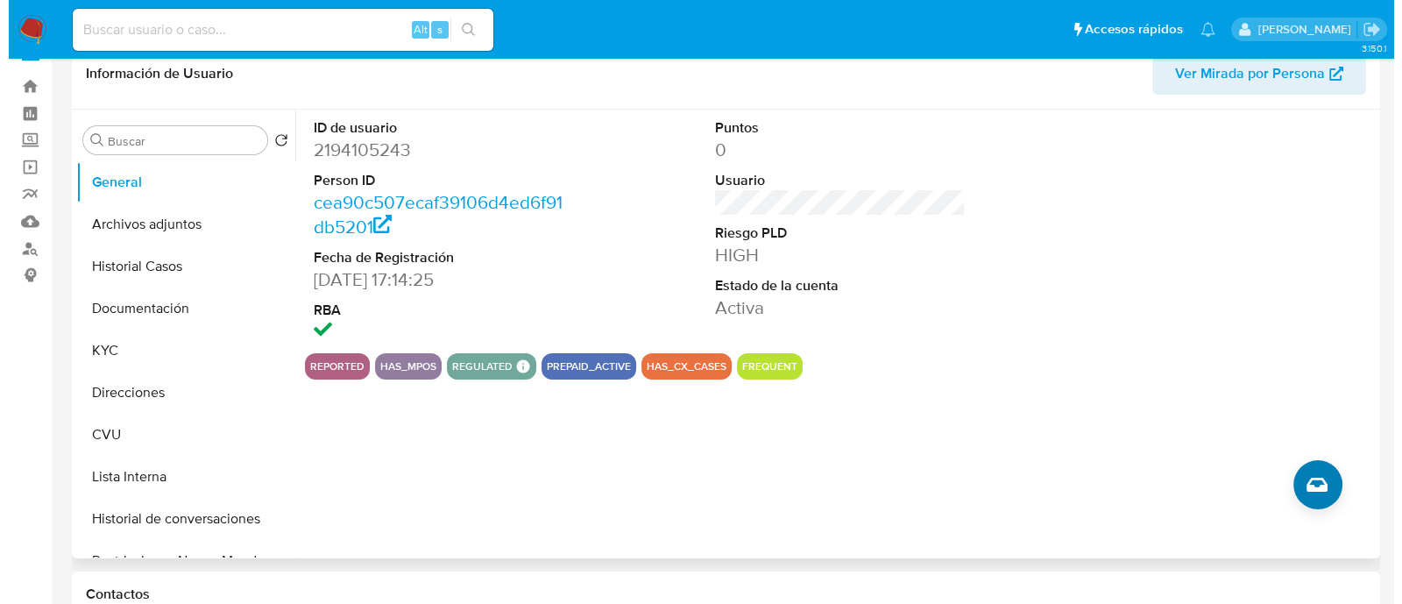
scroll to position [109, 0]
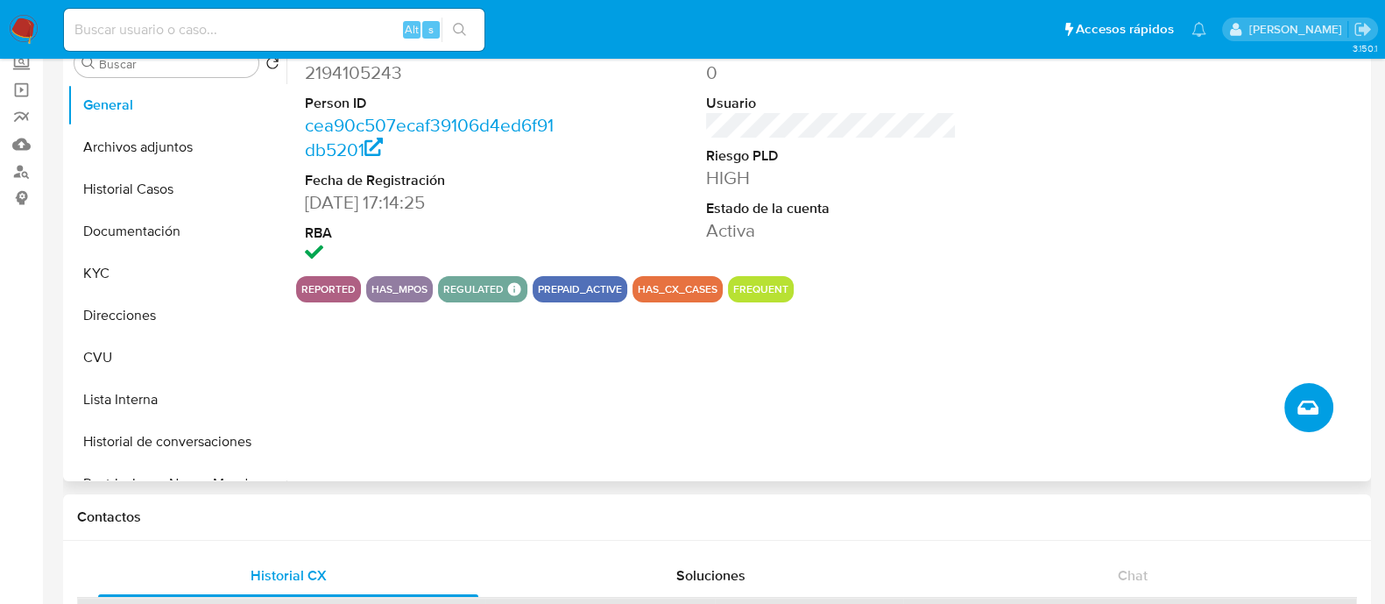
click at [1298, 403] on icon "Crear caso manual" at bounding box center [1308, 407] width 21 height 21
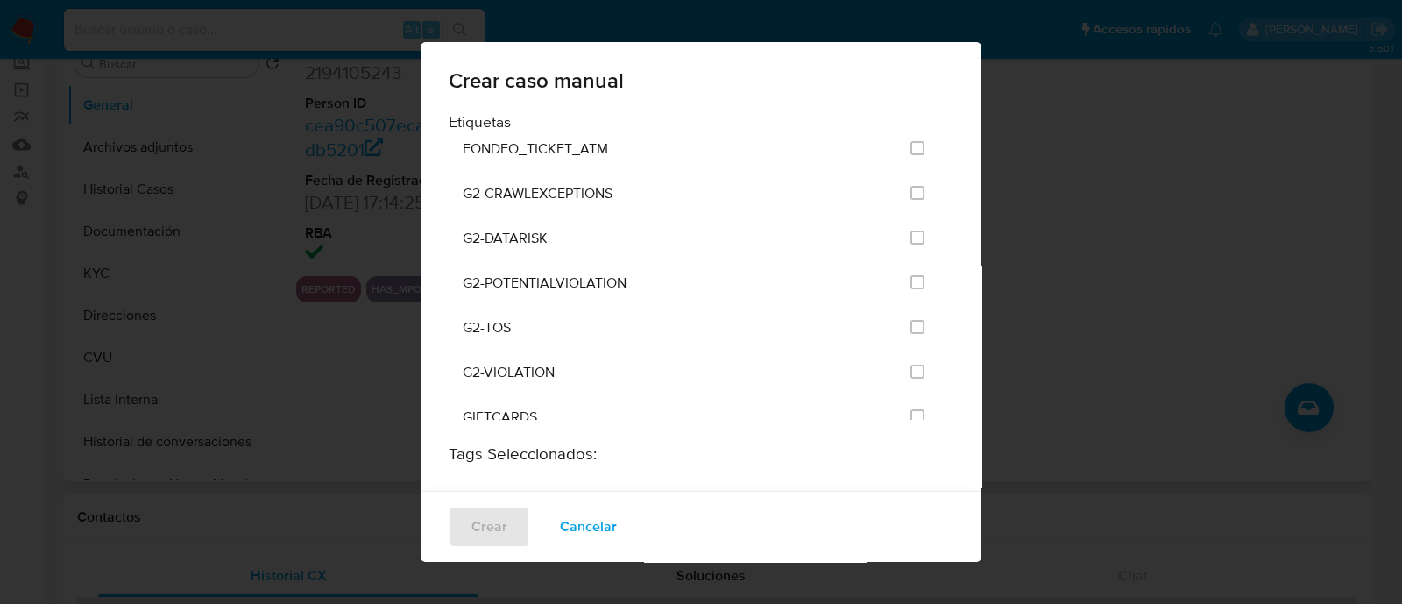
scroll to position [3440, 0]
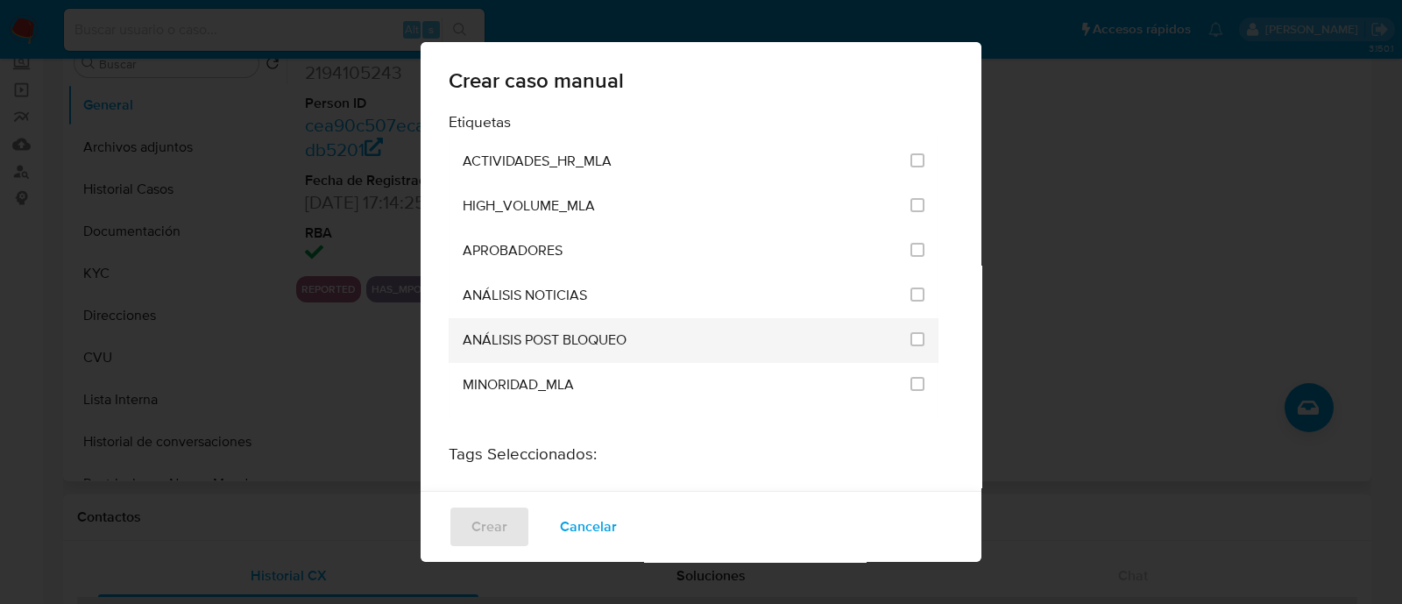
click at [824, 318] on div "ANÁLISIS POST BLOQUEO" at bounding box center [681, 340] width 437 height 45
click at [910, 332] on input "3249" at bounding box center [917, 339] width 14 height 14
checkbox input "true"
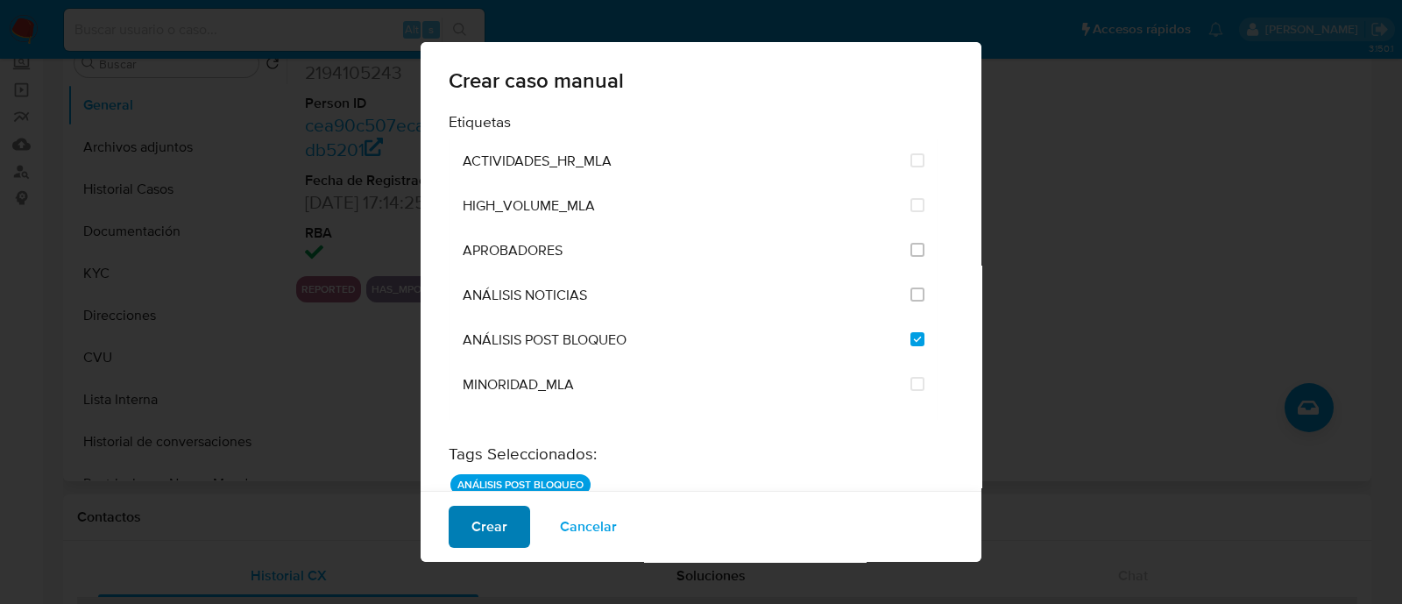
click at [513, 529] on button "Crear" at bounding box center [489, 527] width 81 height 42
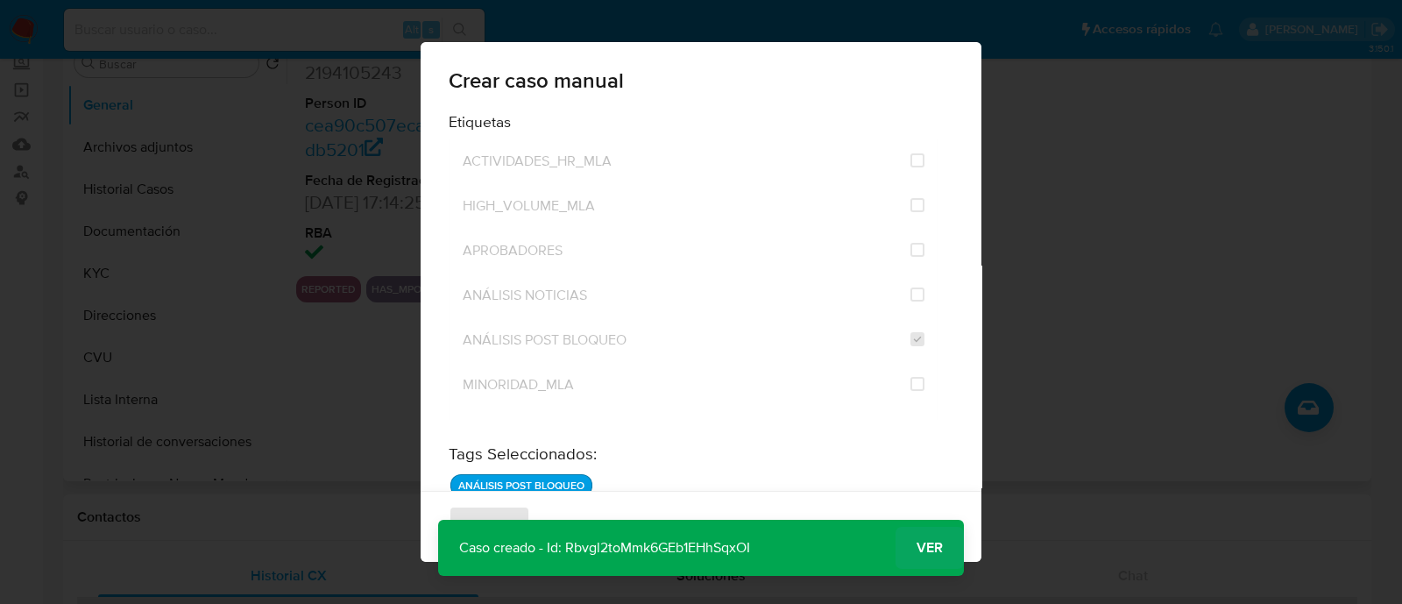
click at [918, 548] on span "Ver" at bounding box center [929, 548] width 26 height 0
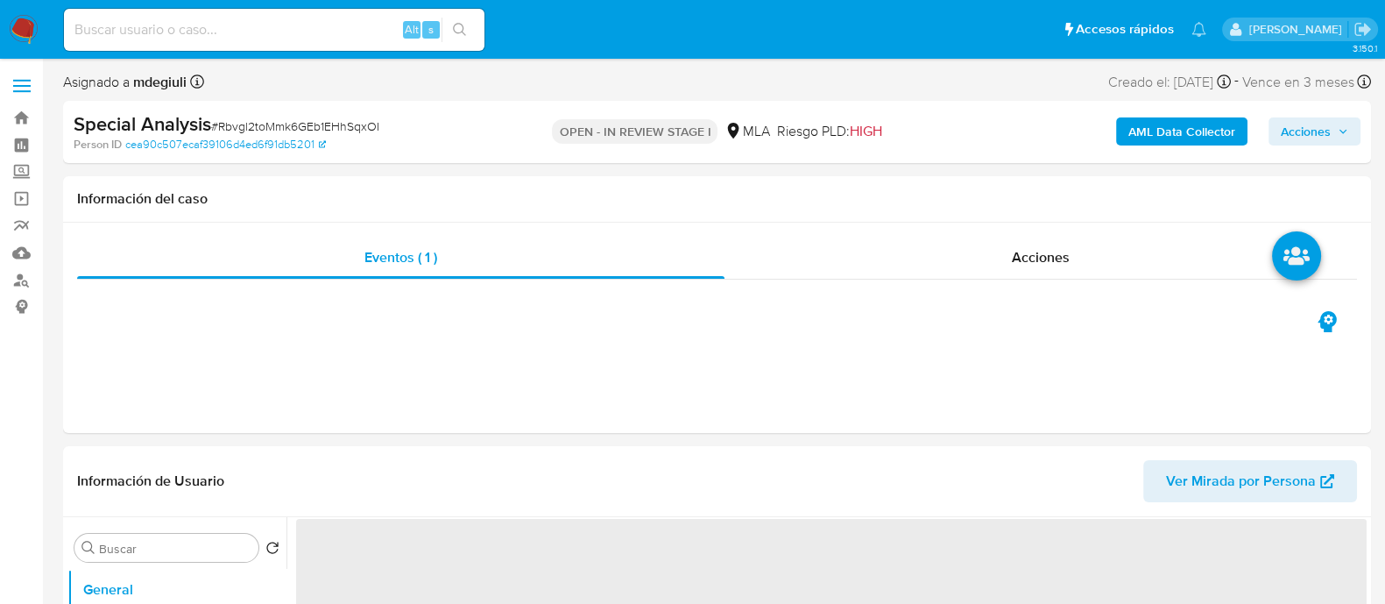
click at [303, 126] on span "# Rbvgl2toMmk6GEb1EHhSqxOI" at bounding box center [295, 126] width 168 height 18
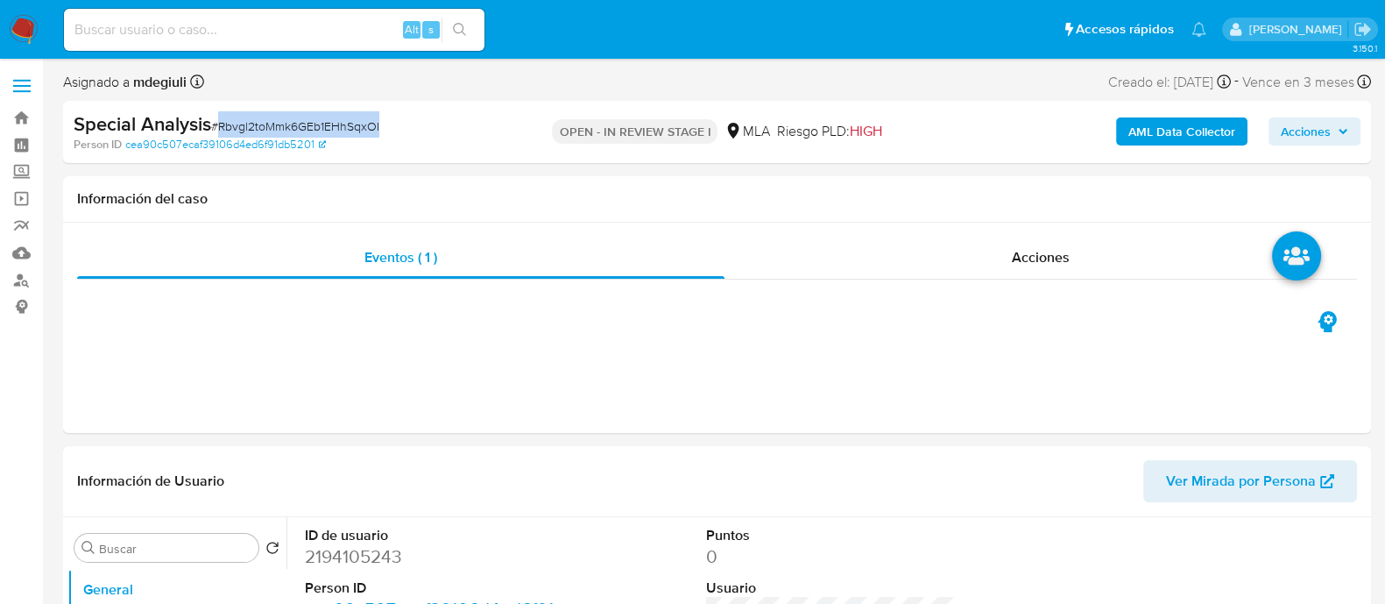
click at [303, 126] on span "# Rbvgl2toMmk6GEb1EHhSqxOI" at bounding box center [295, 126] width 168 height 18
select select "10"
copy span "Rbvgl2toMmk6GEb1EHhSqxOI"
click at [331, 120] on span "# Rbvgl2toMmk6GEb1EHhSqxOI" at bounding box center [295, 126] width 168 height 18
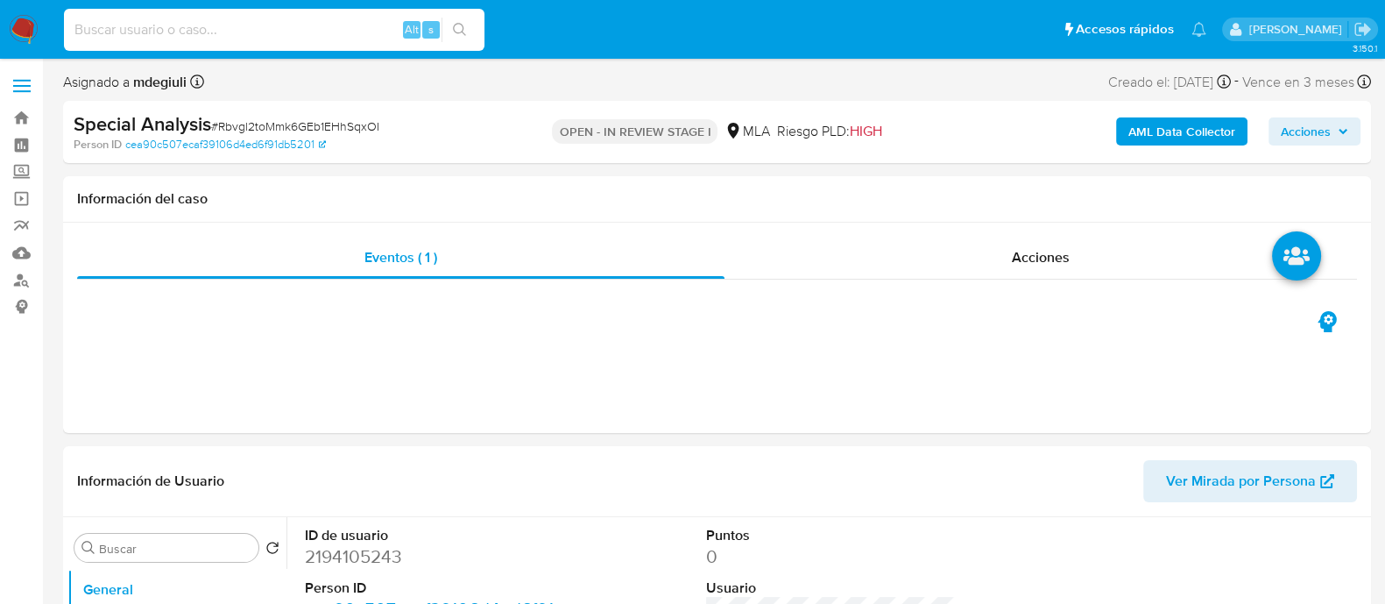
click at [295, 33] on input at bounding box center [274, 29] width 421 height 23
click at [188, 24] on input at bounding box center [274, 29] width 421 height 23
paste input "226353998"
type input "226353998"
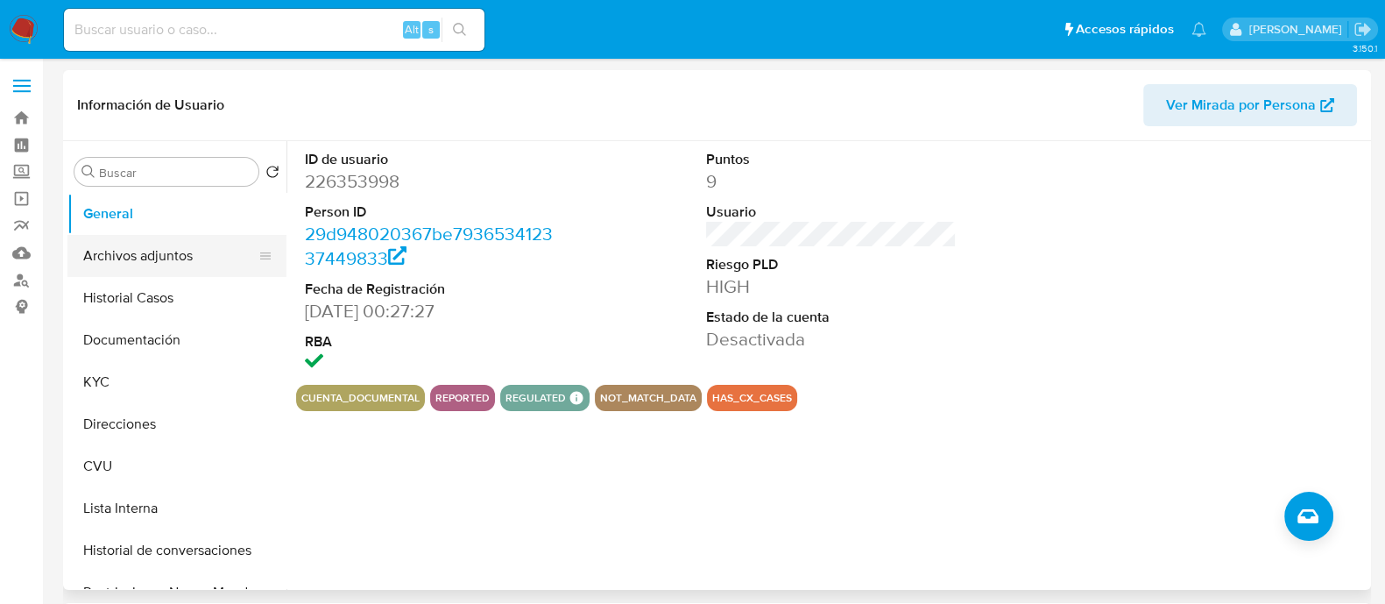
select select "10"
click at [150, 287] on button "Historial Casos" at bounding box center [169, 298] width 205 height 42
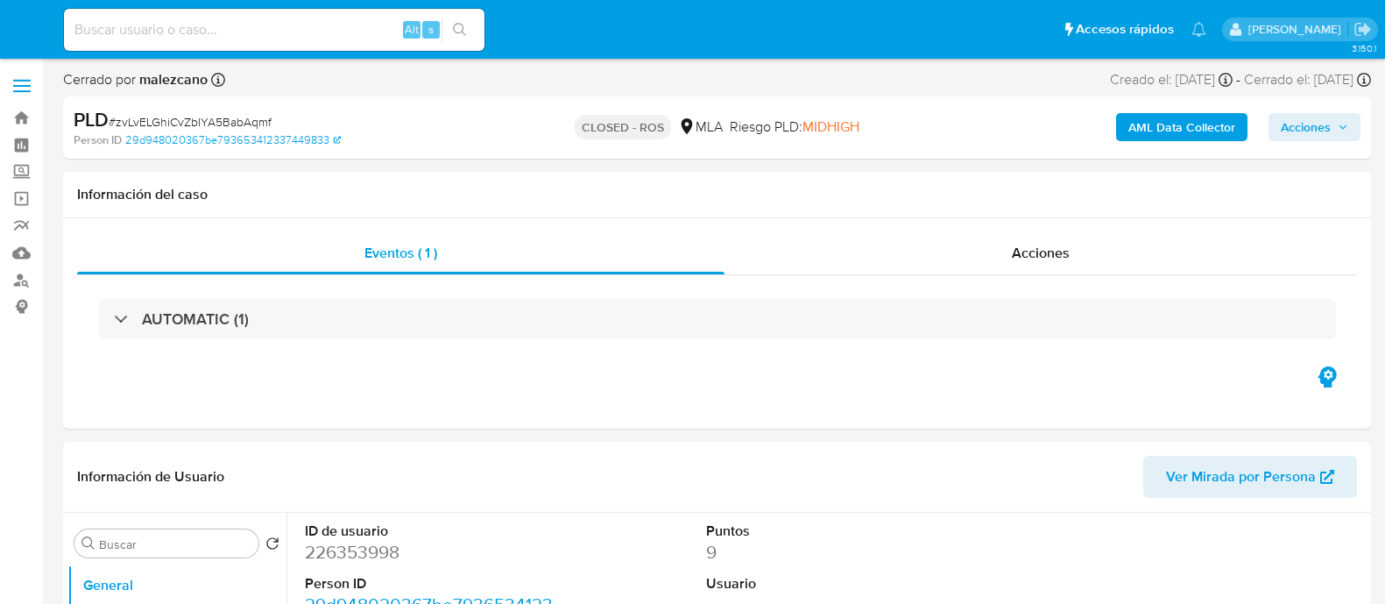
select select "10"
click at [978, 259] on div "Acciones" at bounding box center [1041, 253] width 633 height 42
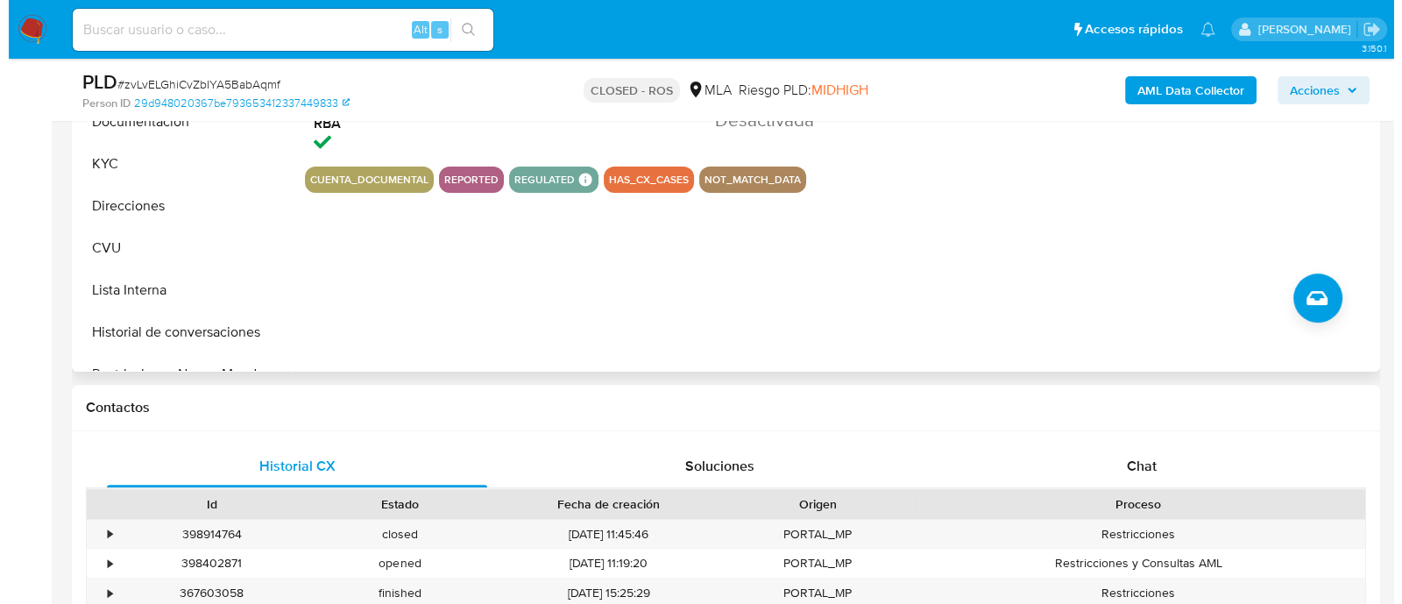
scroll to position [657, 0]
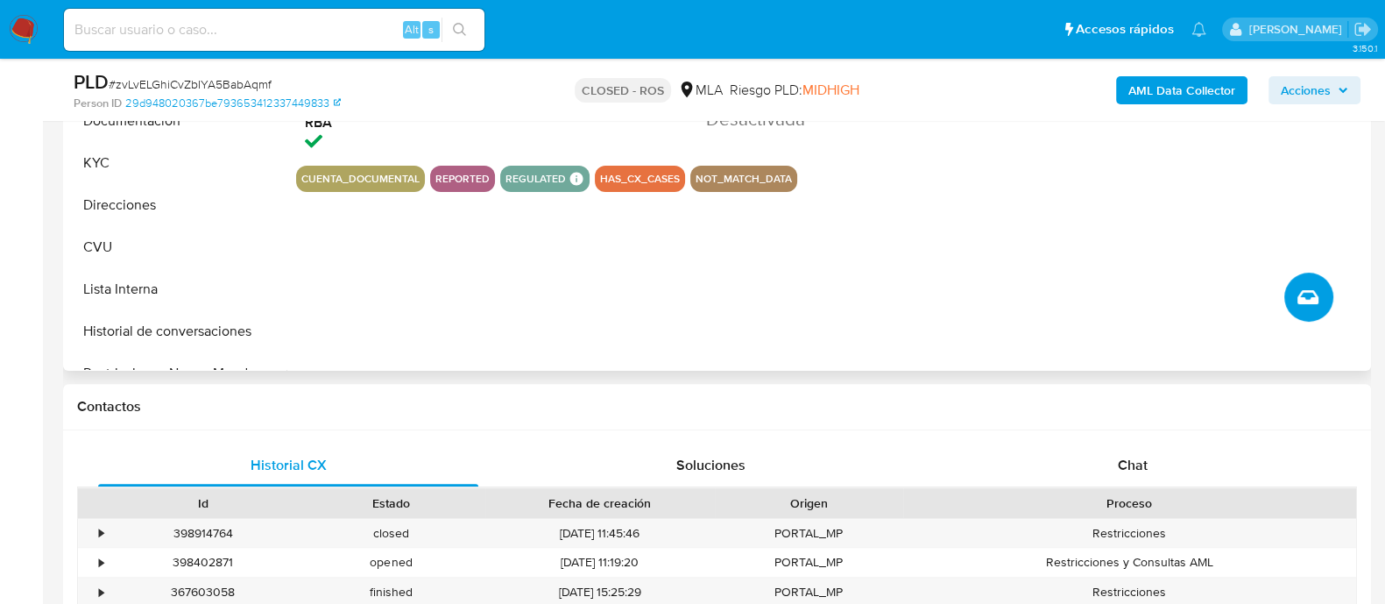
click at [1314, 308] on button "Crear caso manual" at bounding box center [1308, 296] width 49 height 49
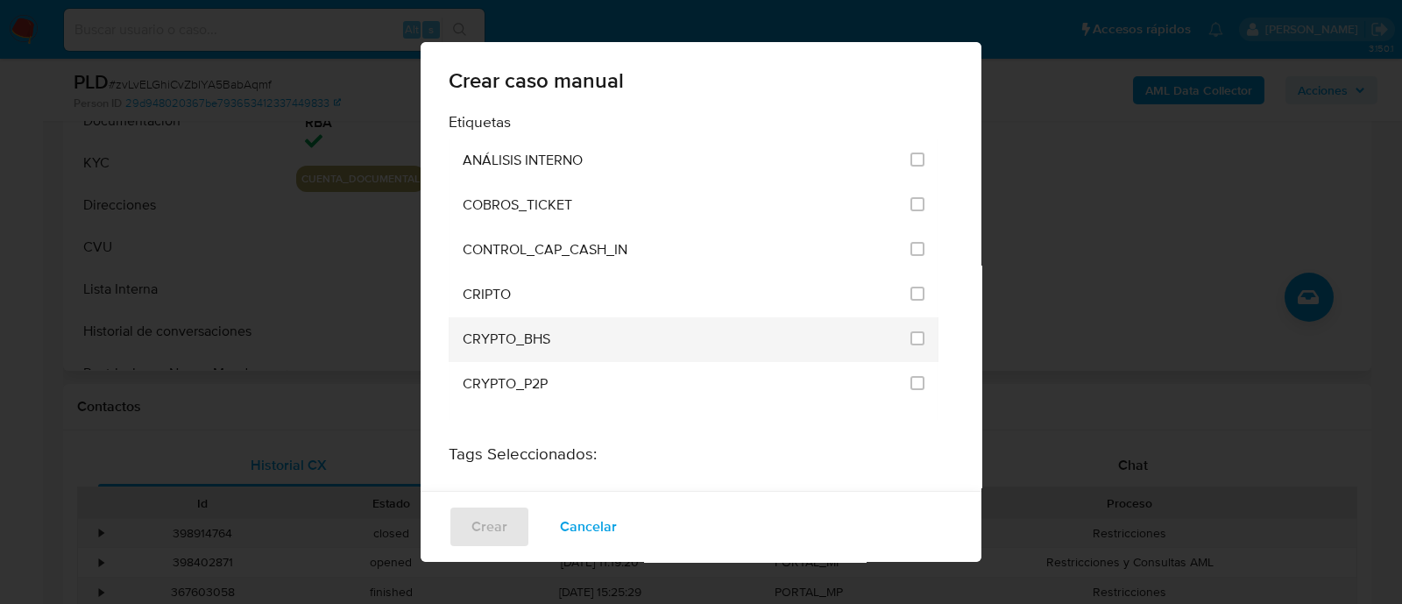
scroll to position [3440, 0]
click at [910, 330] on div at bounding box center [917, 339] width 14 height 18
click at [910, 332] on input "3249" at bounding box center [917, 339] width 14 height 14
checkbox input "true"
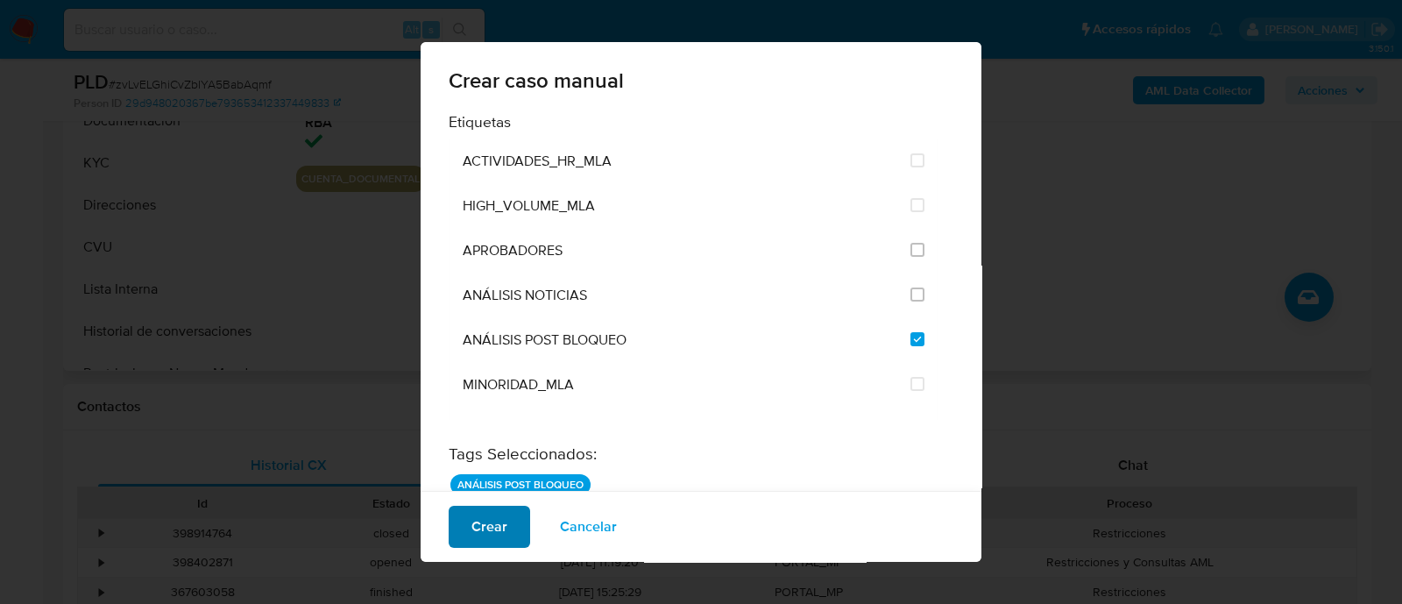
click at [483, 536] on span "Crear" at bounding box center [489, 526] width 36 height 39
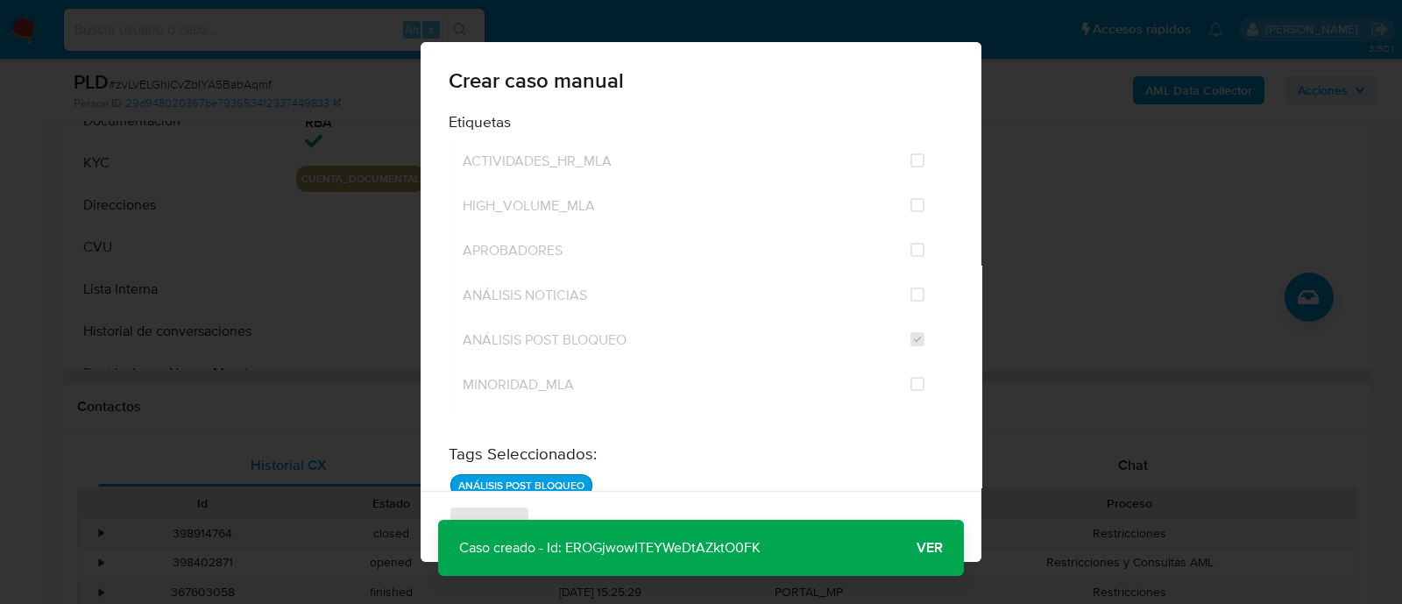
click at [677, 547] on p "Caso creado - Id: EROGjwowITEYWeDtAZktO0FK" at bounding box center [609, 548] width 343 height 56
click at [929, 548] on span "Ver" at bounding box center [929, 548] width 26 height 0
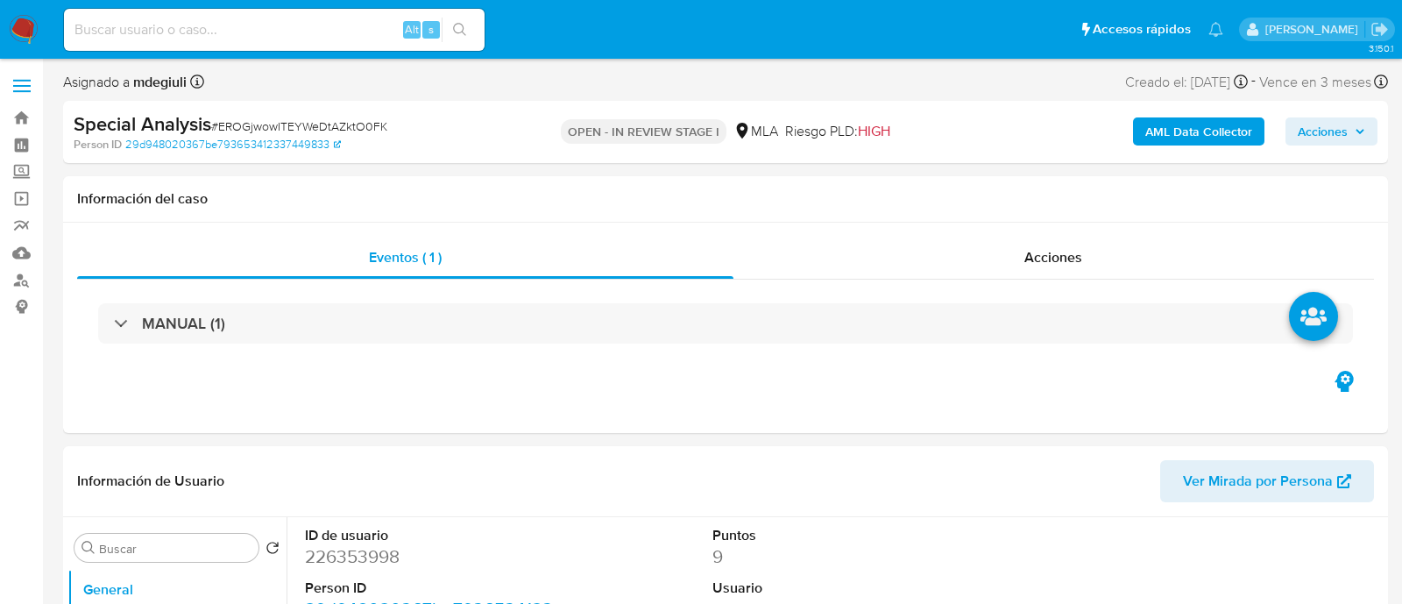
select select "10"
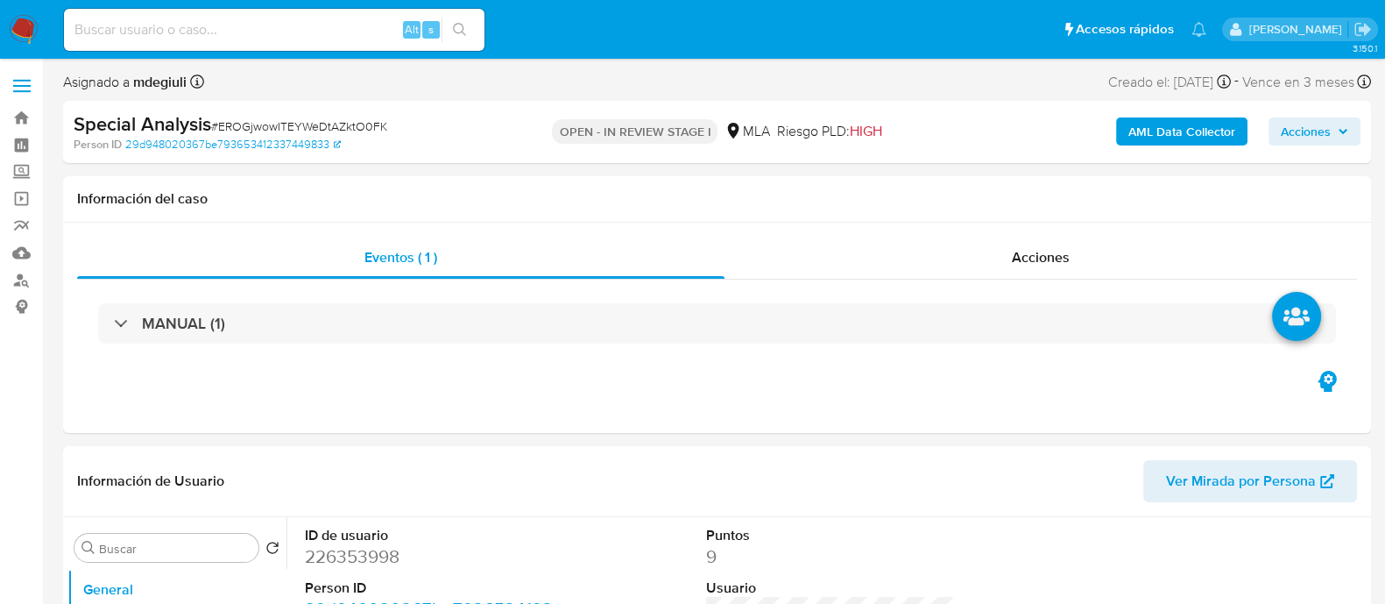
click at [296, 124] on span "# EROGjwowITEYWeDtAZktO0FK" at bounding box center [299, 126] width 176 height 18
copy span "EROGjwowITEYWeDtAZktO0FK"
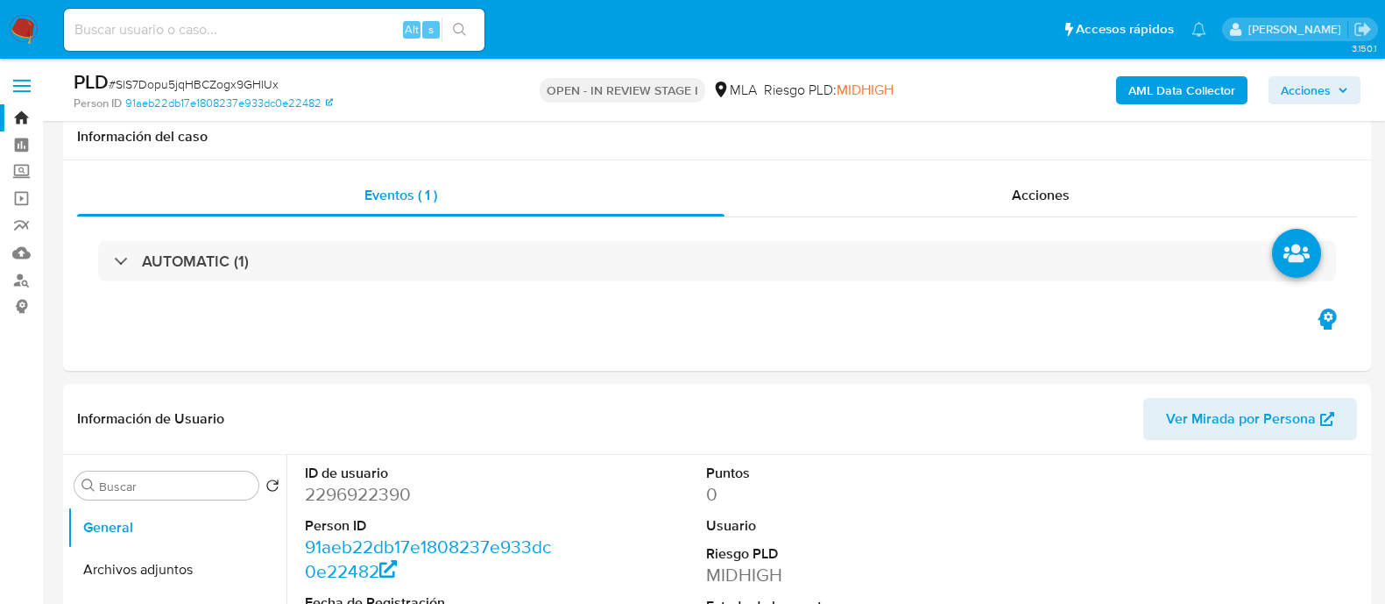
select select "10"
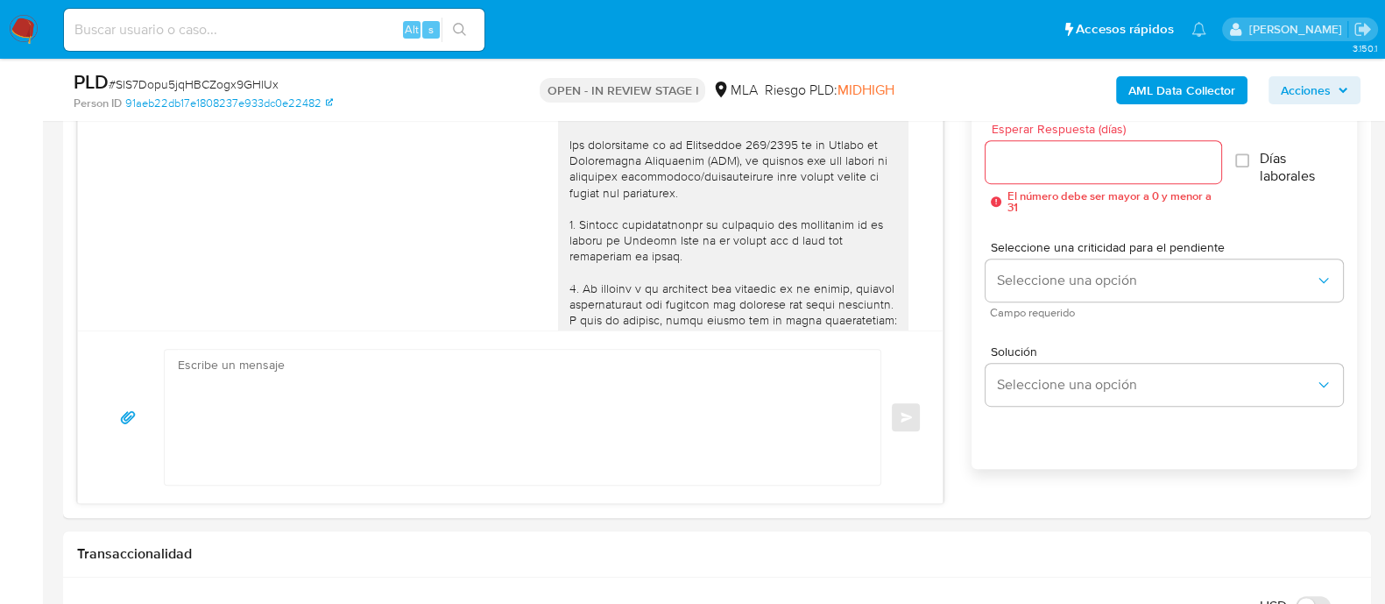
scroll to position [2062, 0]
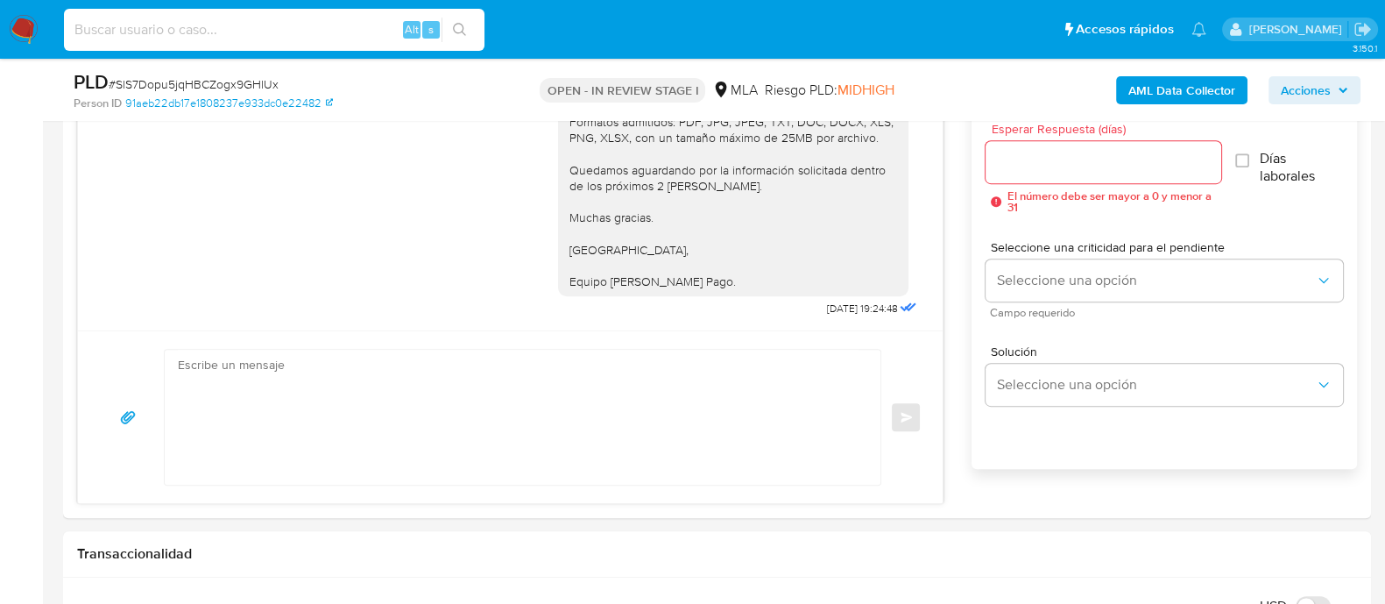
click at [217, 26] on input at bounding box center [274, 29] width 421 height 23
paste input "SlS7Dopu5jqHBCZogx9GHlUx"
type input "SlS7Dopu5jqHBCZogx9GHlUx"
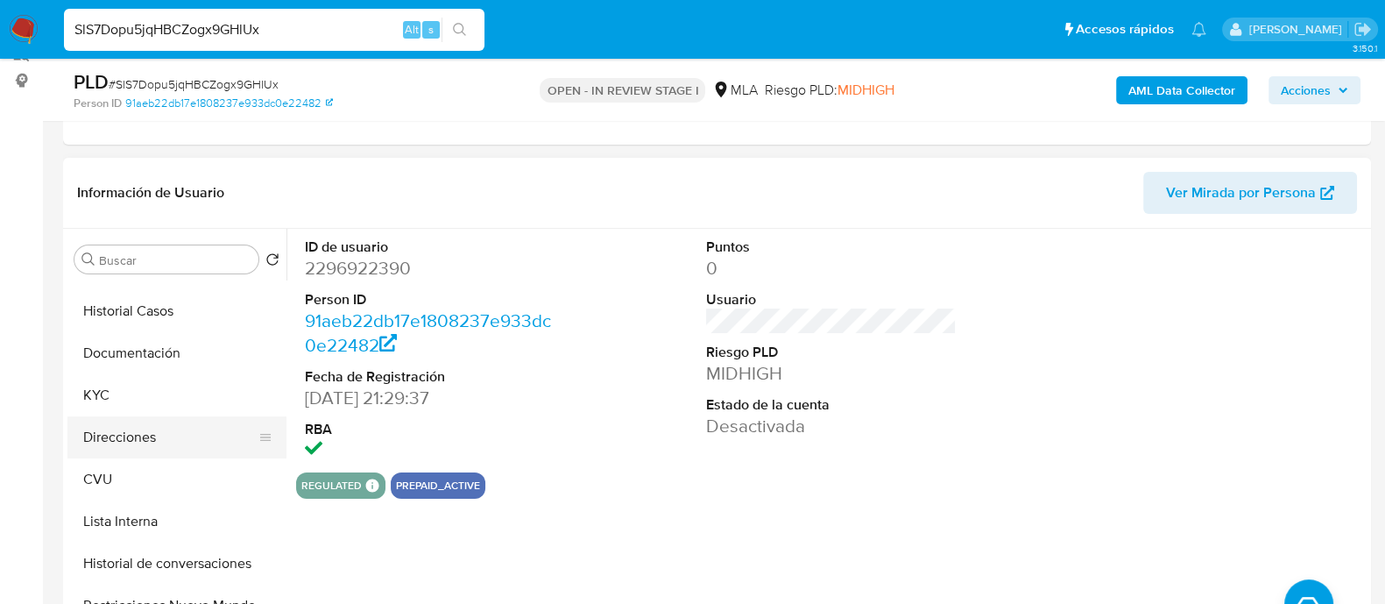
scroll to position [109, 0]
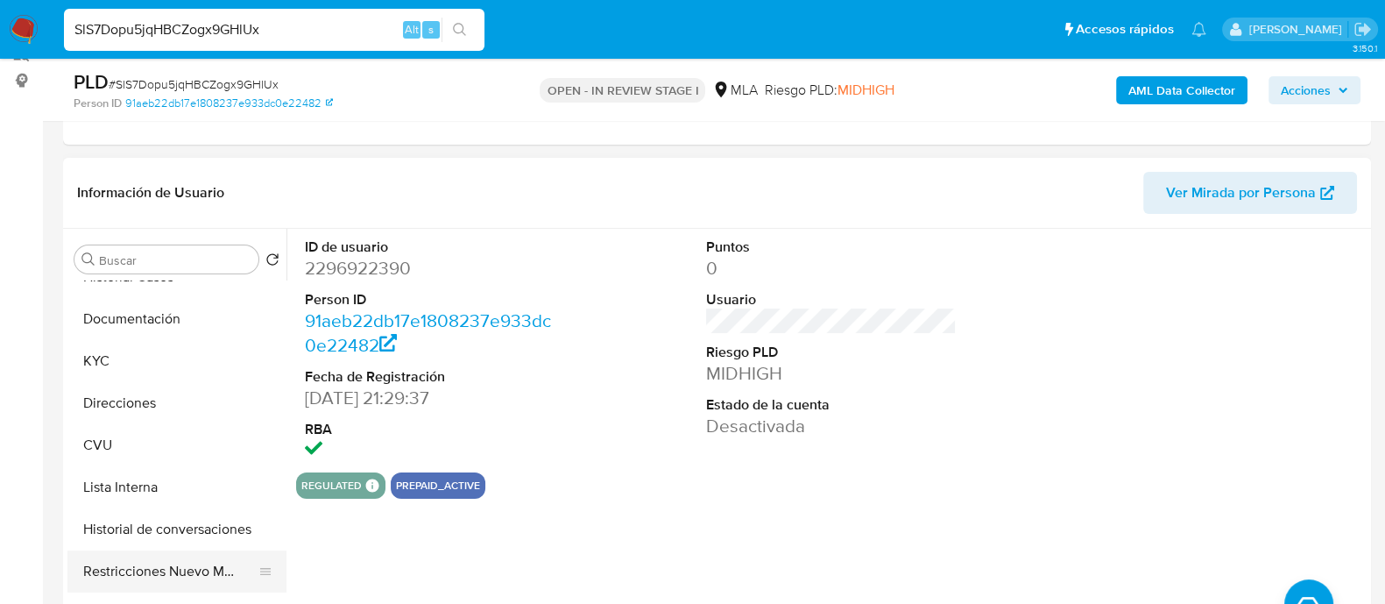
click at [142, 563] on button "Restricciones Nuevo Mundo" at bounding box center [169, 571] width 205 height 42
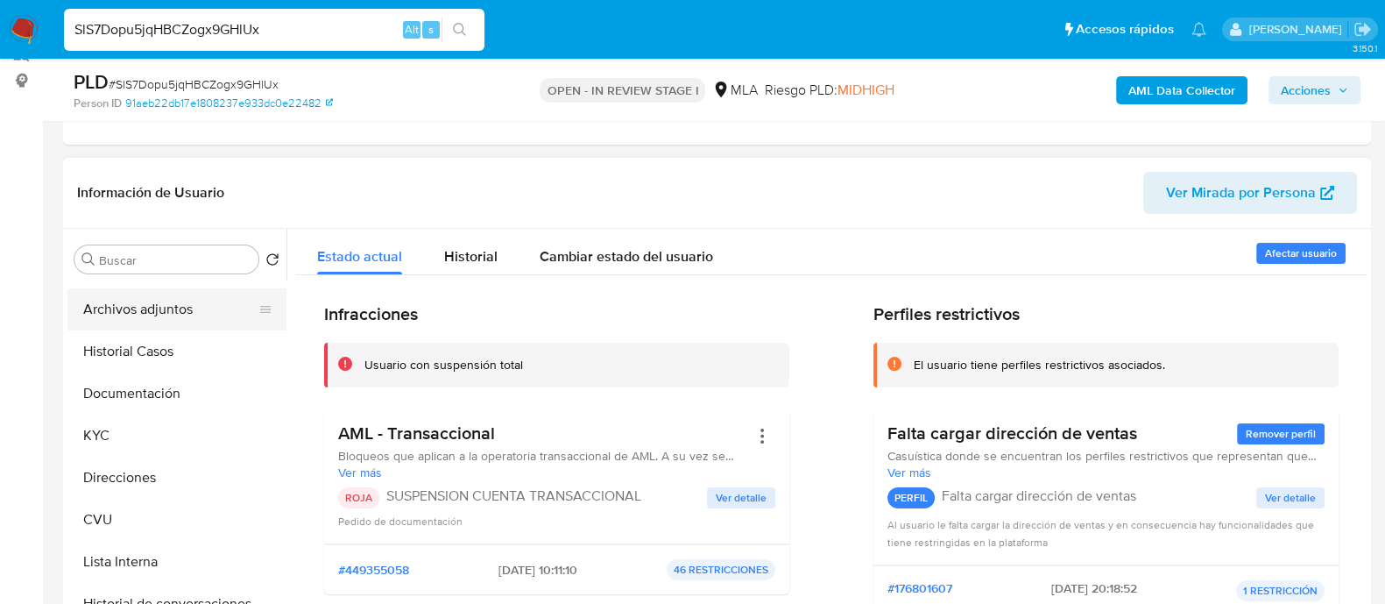
scroll to position [0, 0]
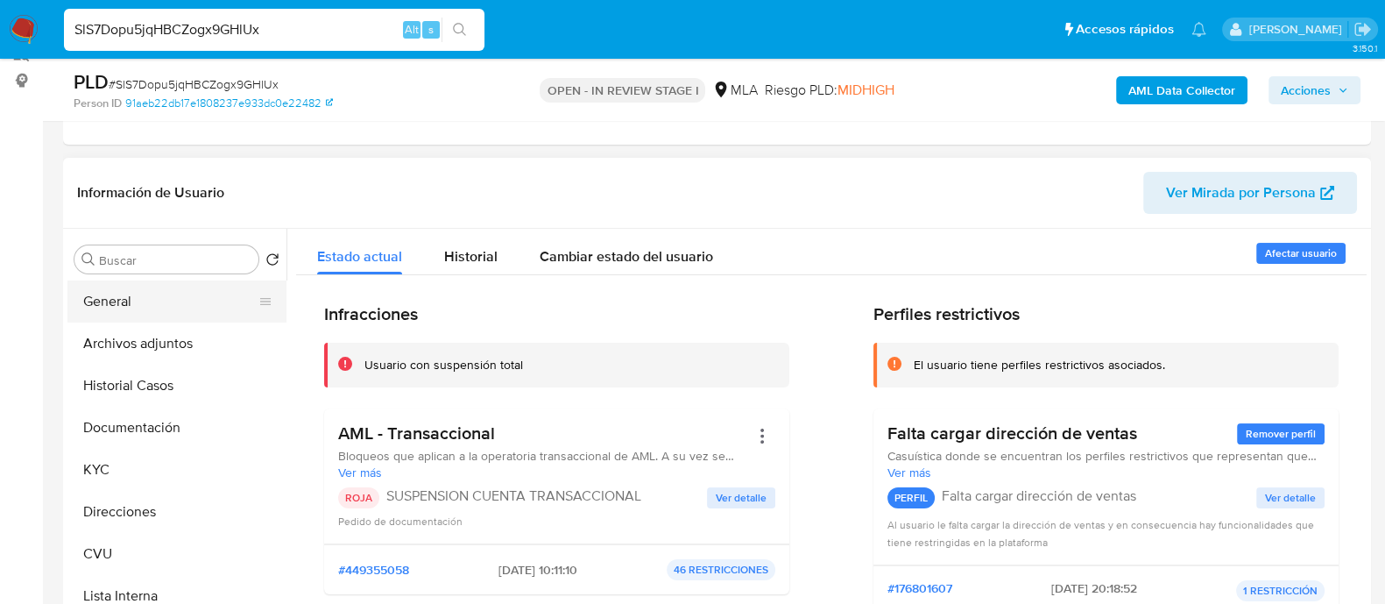
click at [152, 304] on button "General" at bounding box center [169, 301] width 205 height 42
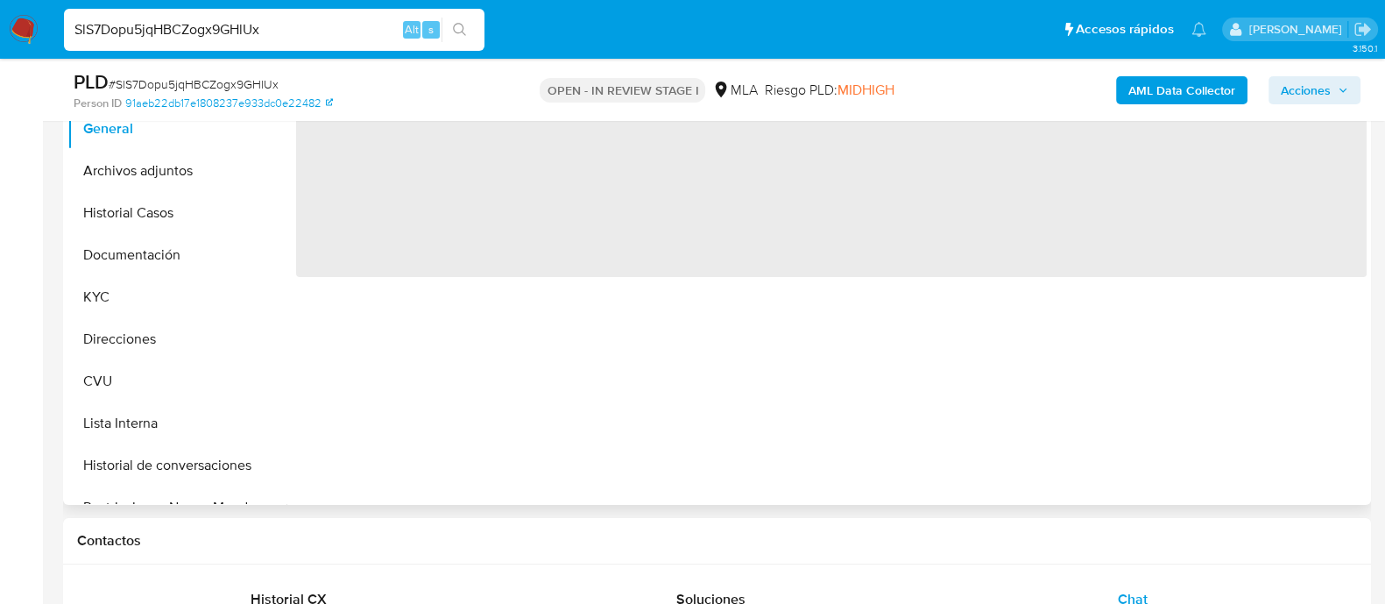
scroll to position [555, 0]
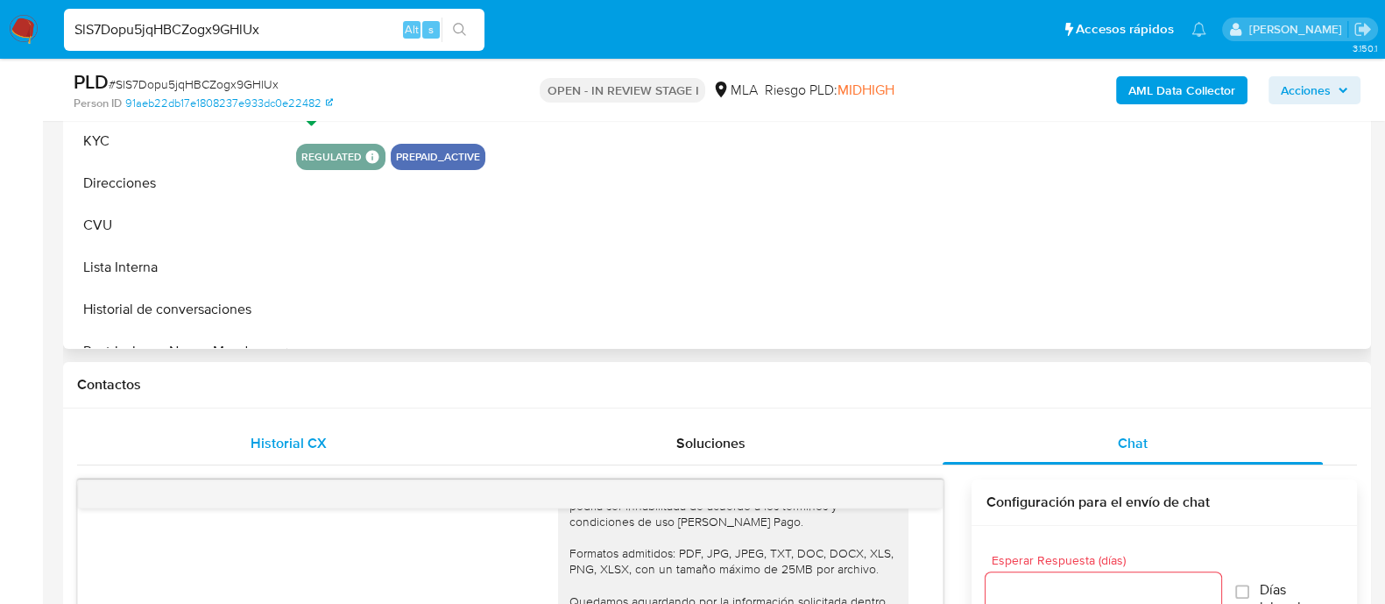
click at [301, 430] on div "Historial CX" at bounding box center [288, 443] width 380 height 42
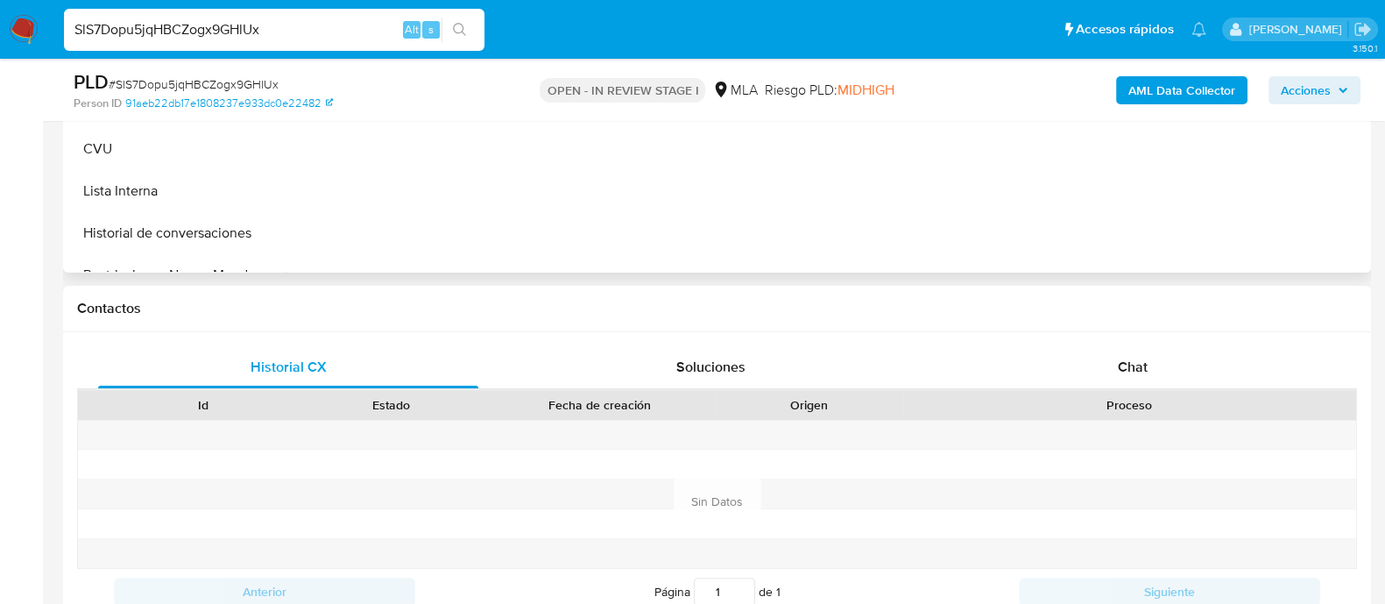
scroll to position [664, 0]
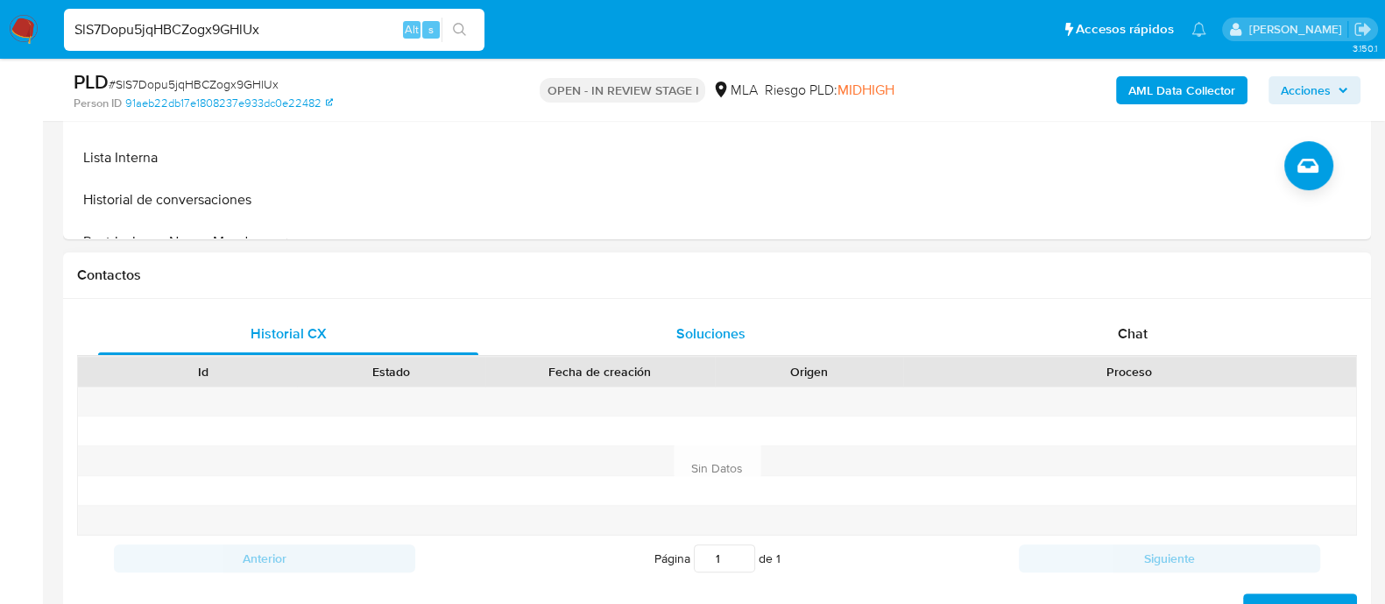
click at [728, 342] on span "Soluciones" at bounding box center [710, 333] width 69 height 20
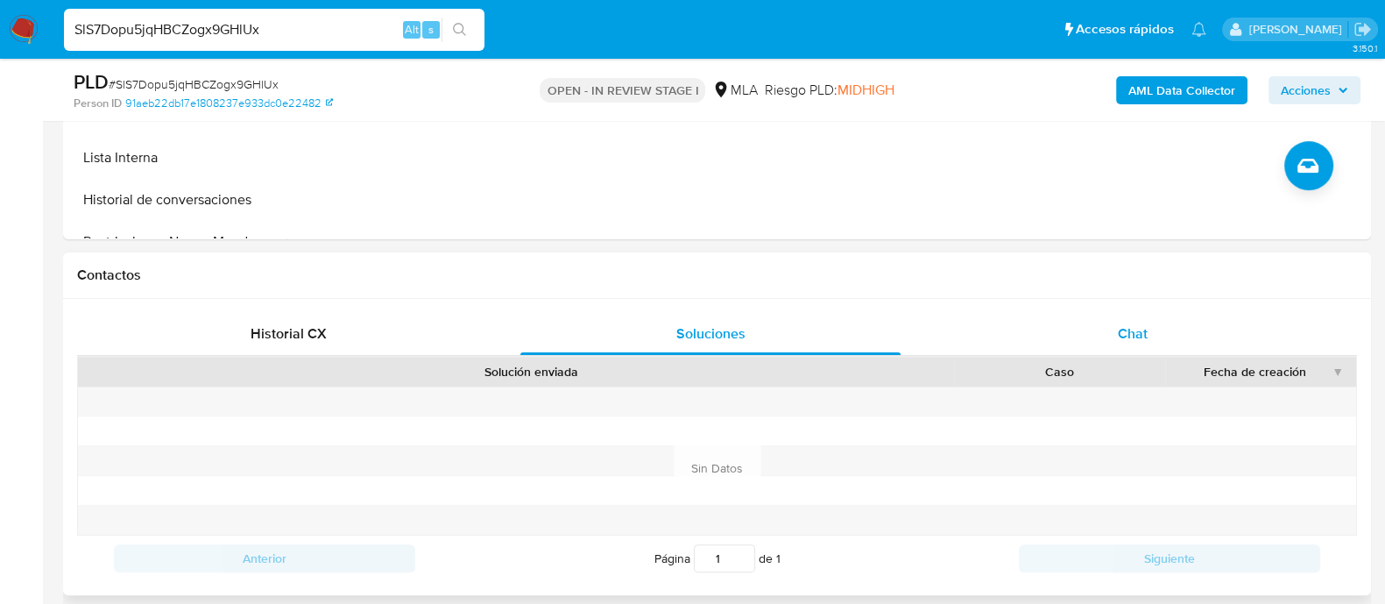
click at [1122, 313] on div "Chat" at bounding box center [1133, 334] width 380 height 42
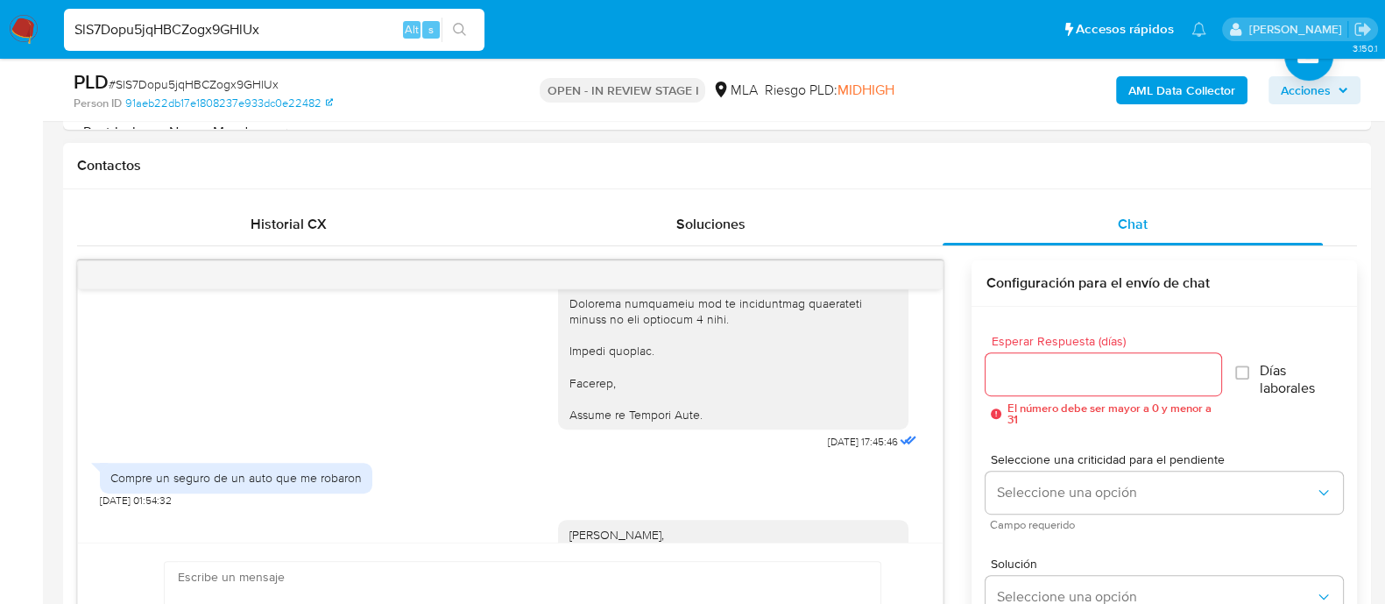
scroll to position [1733, 0]
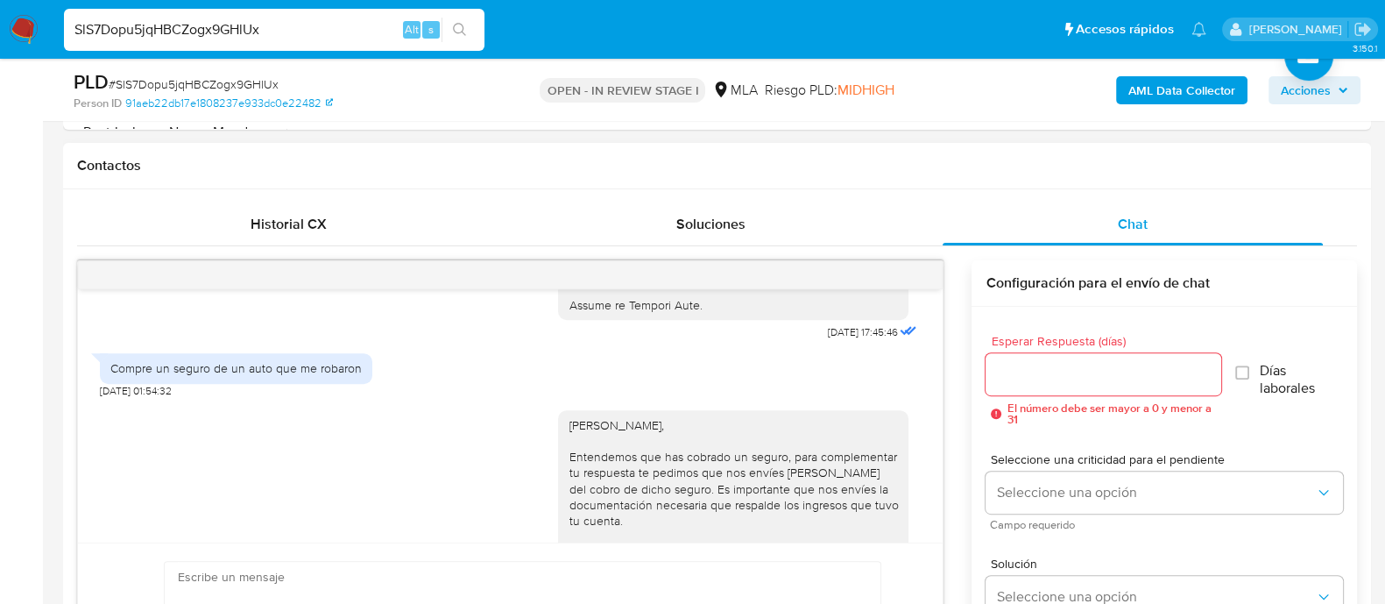
click at [212, 376] on div "Compre un seguro de un auto que me robaron" at bounding box center [235, 368] width 251 height 16
copy div "Compre un seguro de un auto que me robaron"
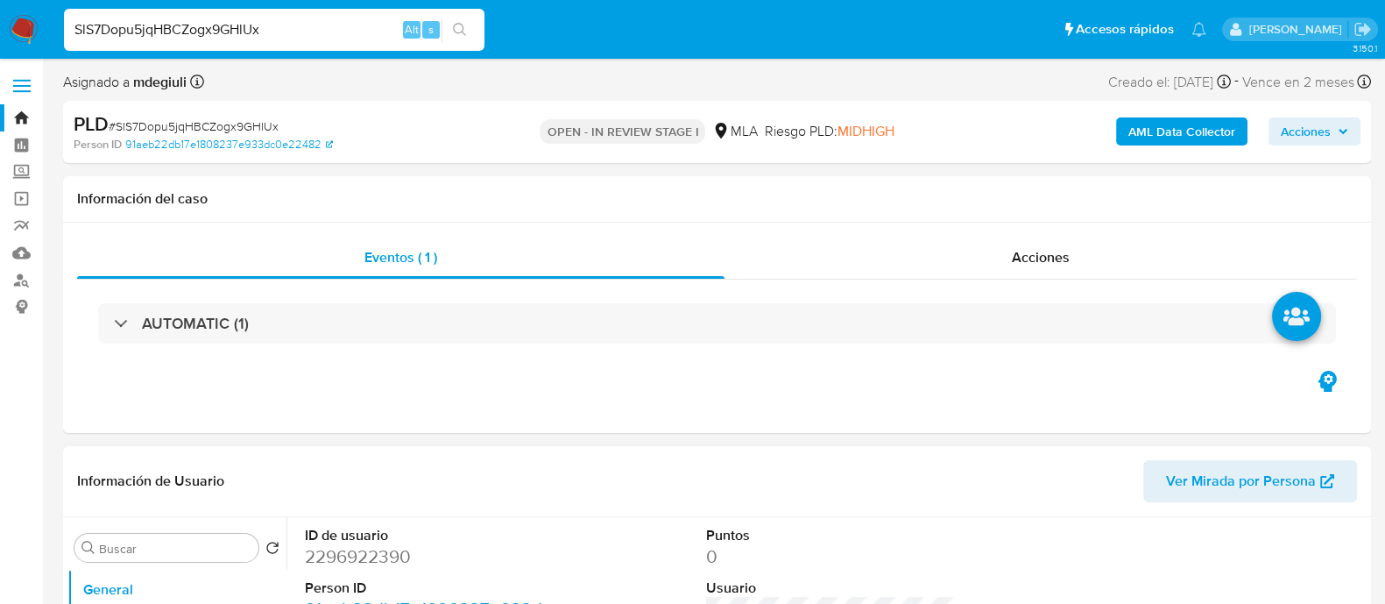
scroll to position [329, 0]
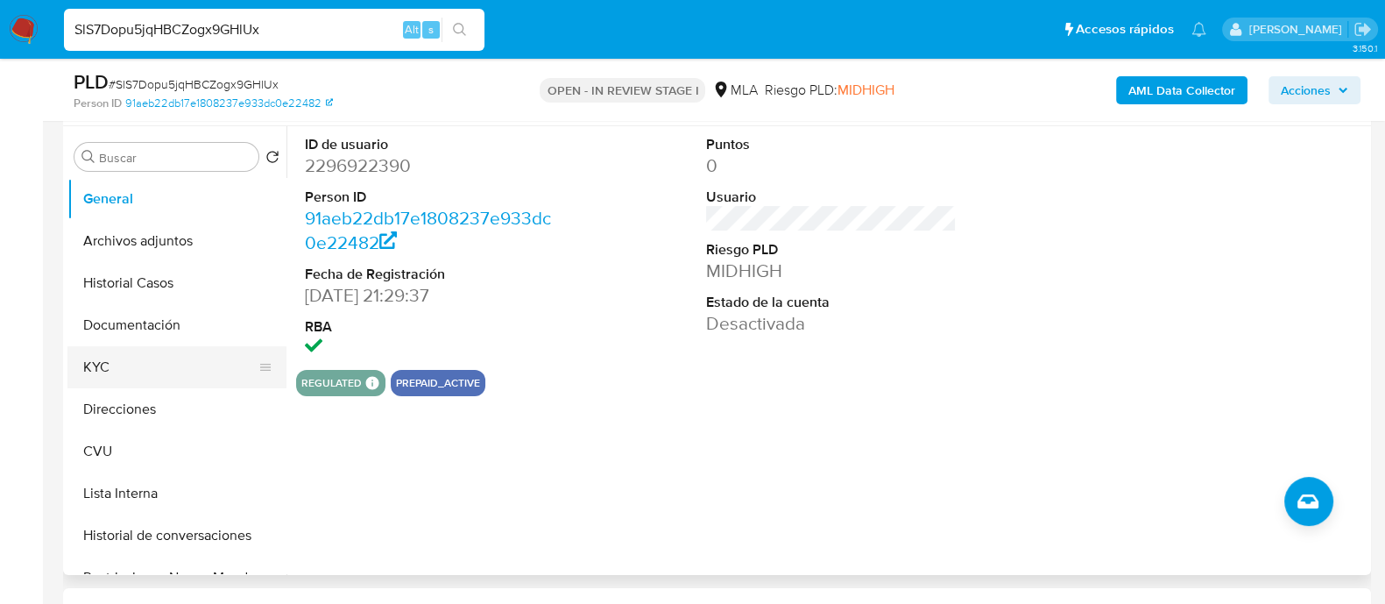
click at [123, 370] on button "KYC" at bounding box center [169, 367] width 205 height 42
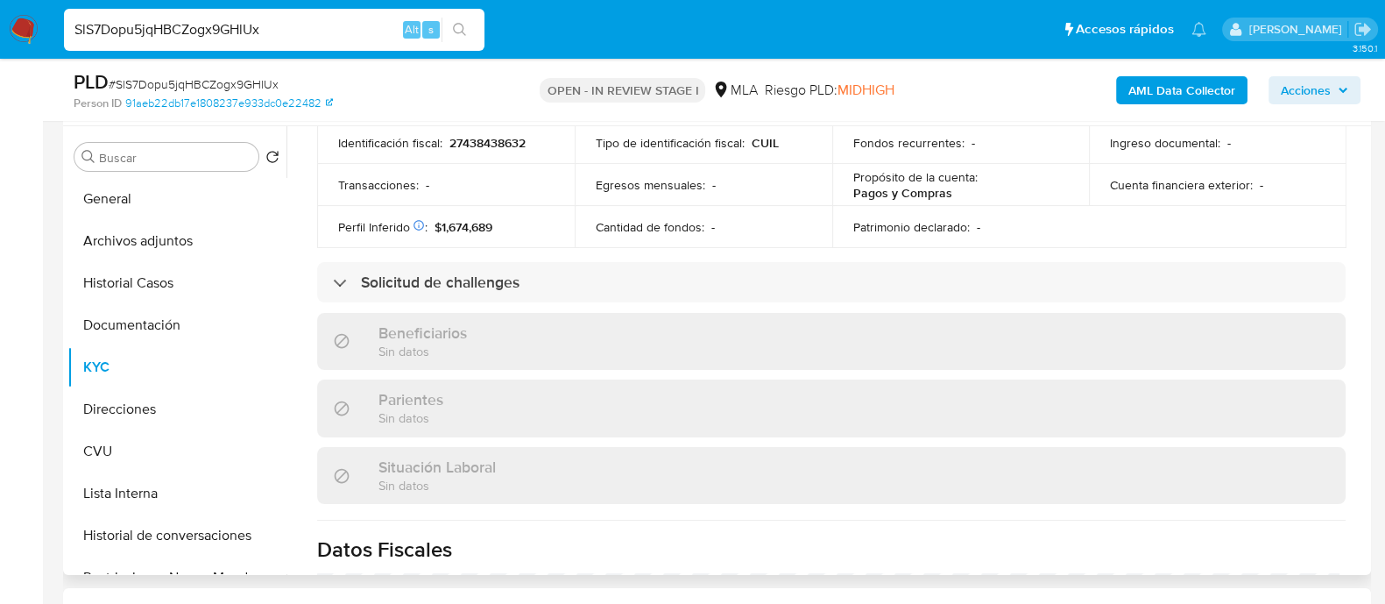
scroll to position [0, 0]
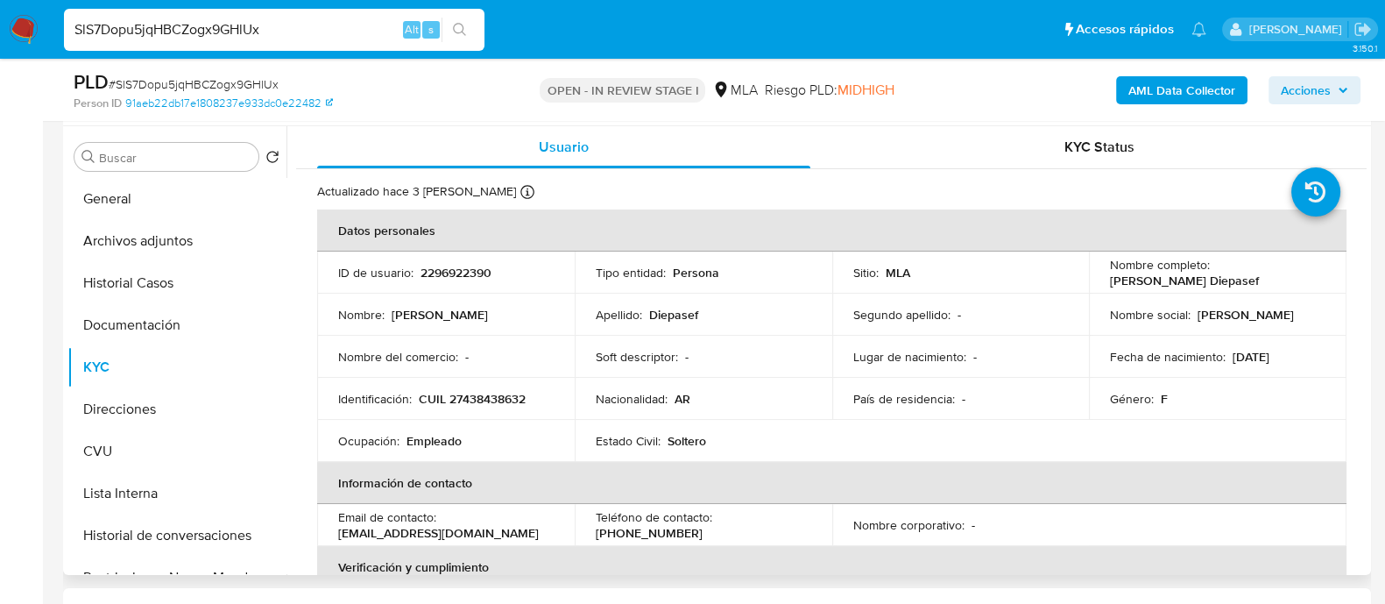
click at [506, 404] on p "CUIL 27438438632" at bounding box center [472, 399] width 107 height 16
copy p "27438438632"
click at [487, 395] on p "CUIL 27438438632" at bounding box center [472, 399] width 107 height 16
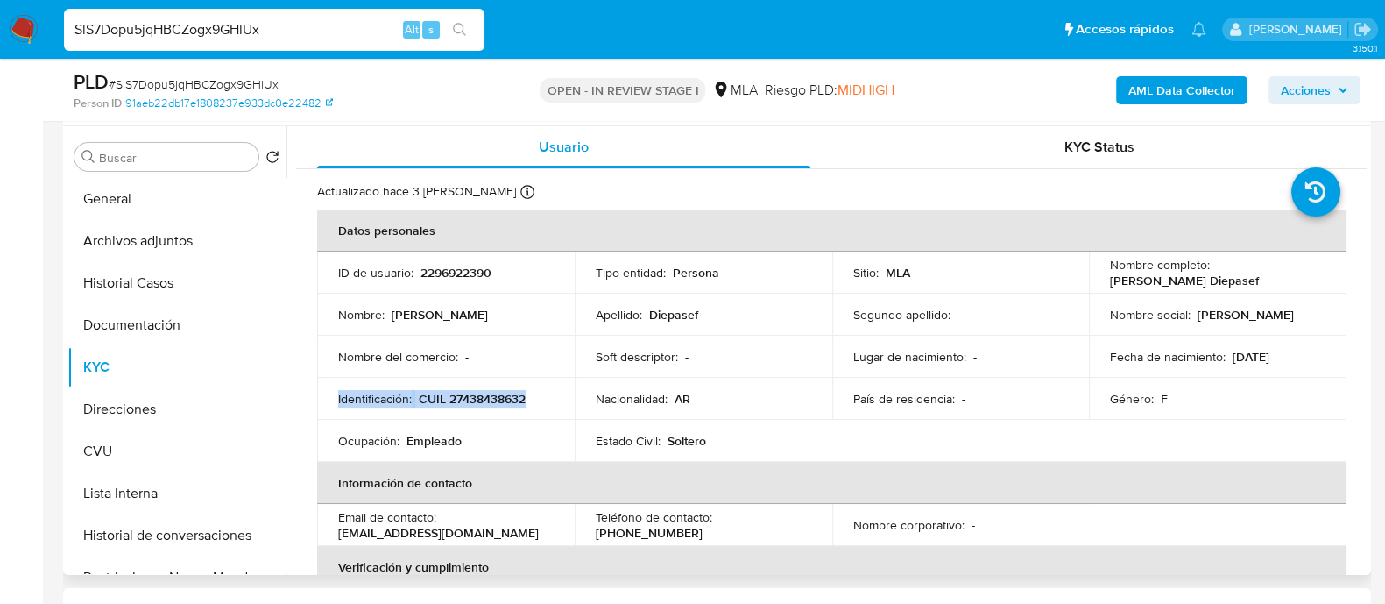
click at [487, 395] on p "CUIL 27438438632" at bounding box center [472, 399] width 107 height 16
click at [487, 396] on p "CUIL 27438438632" at bounding box center [472, 399] width 107 height 16
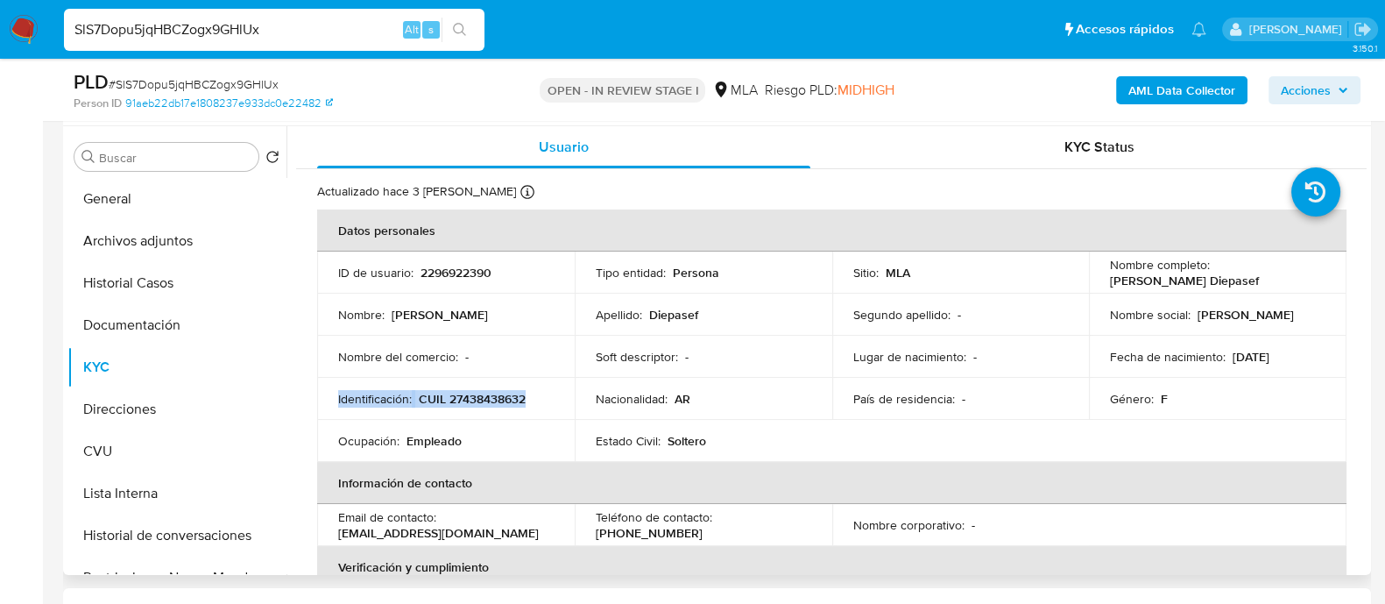
click at [453, 392] on p "CUIL 27438438632" at bounding box center [472, 399] width 107 height 16
click at [466, 402] on p "CUIL 27438438632" at bounding box center [472, 399] width 107 height 16
copy p "27438438632"
click at [558, 398] on td "Identificación : CUIL 27438438632" at bounding box center [446, 399] width 258 height 42
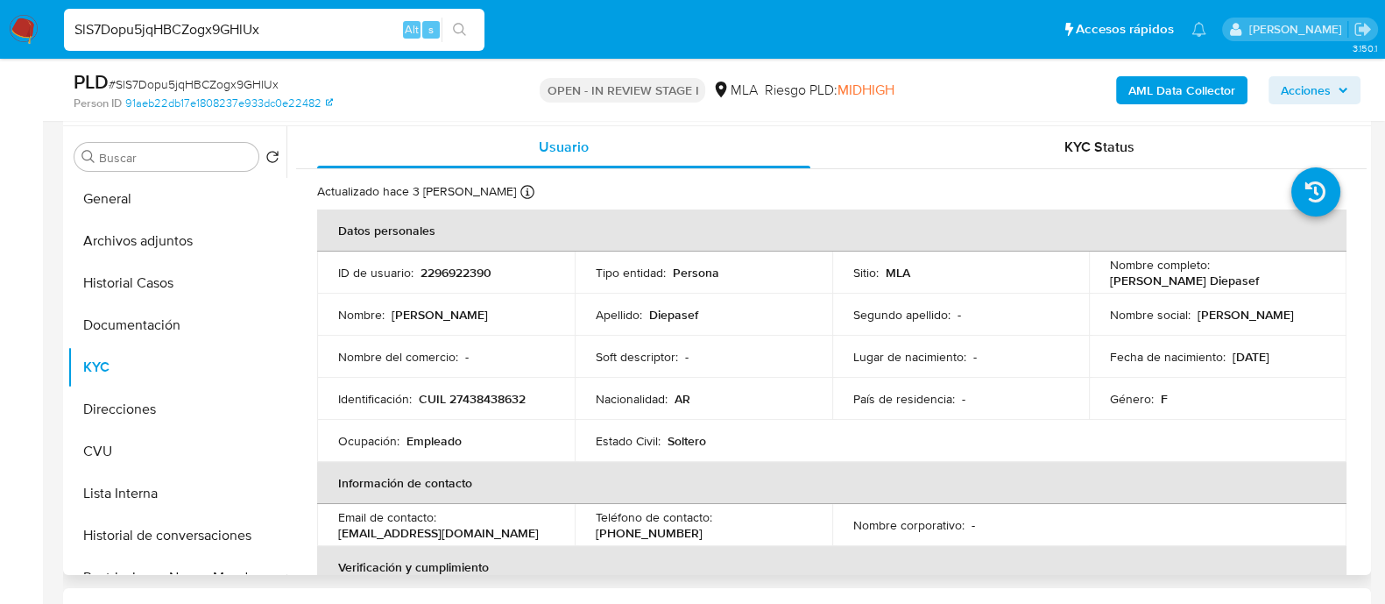
click at [478, 404] on p "CUIL 27438438632" at bounding box center [472, 399] width 107 height 16
copy p "27438438632"
click at [138, 328] on button "Documentación" at bounding box center [169, 325] width 205 height 42
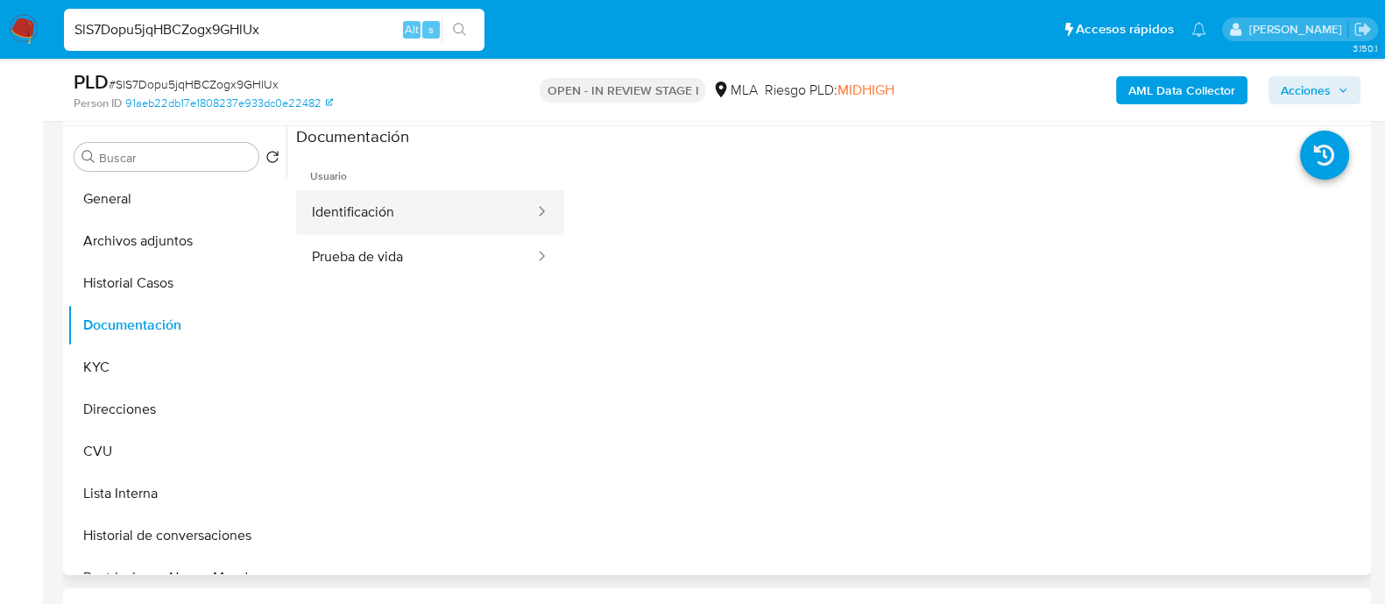
click at [387, 219] on button "Identificación" at bounding box center [416, 212] width 240 height 45
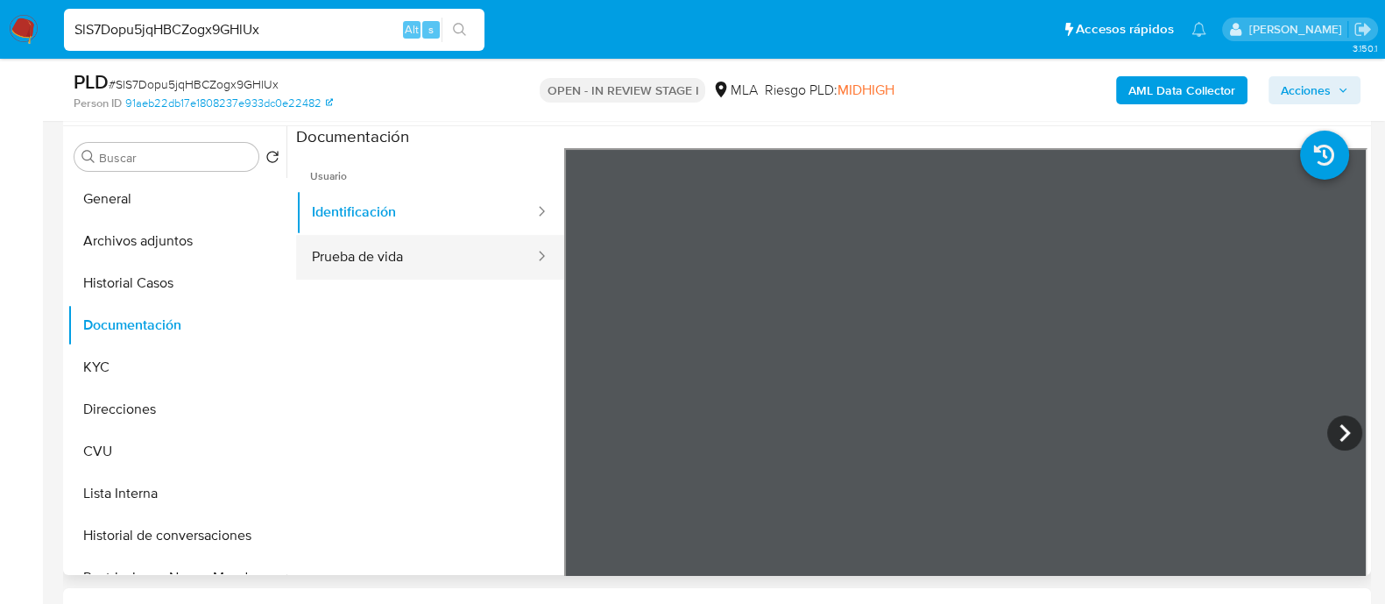
click at [460, 241] on button "Prueba de vida" at bounding box center [416, 257] width 240 height 45
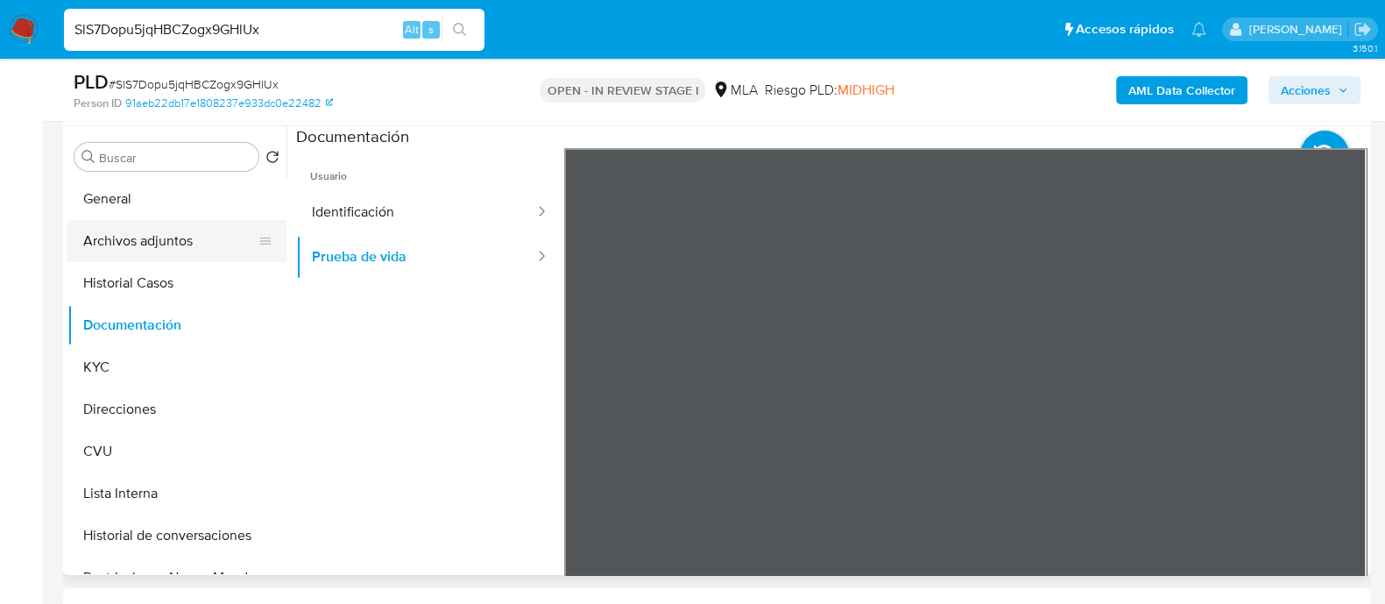
click at [183, 231] on button "Archivos adjuntos" at bounding box center [169, 241] width 205 height 42
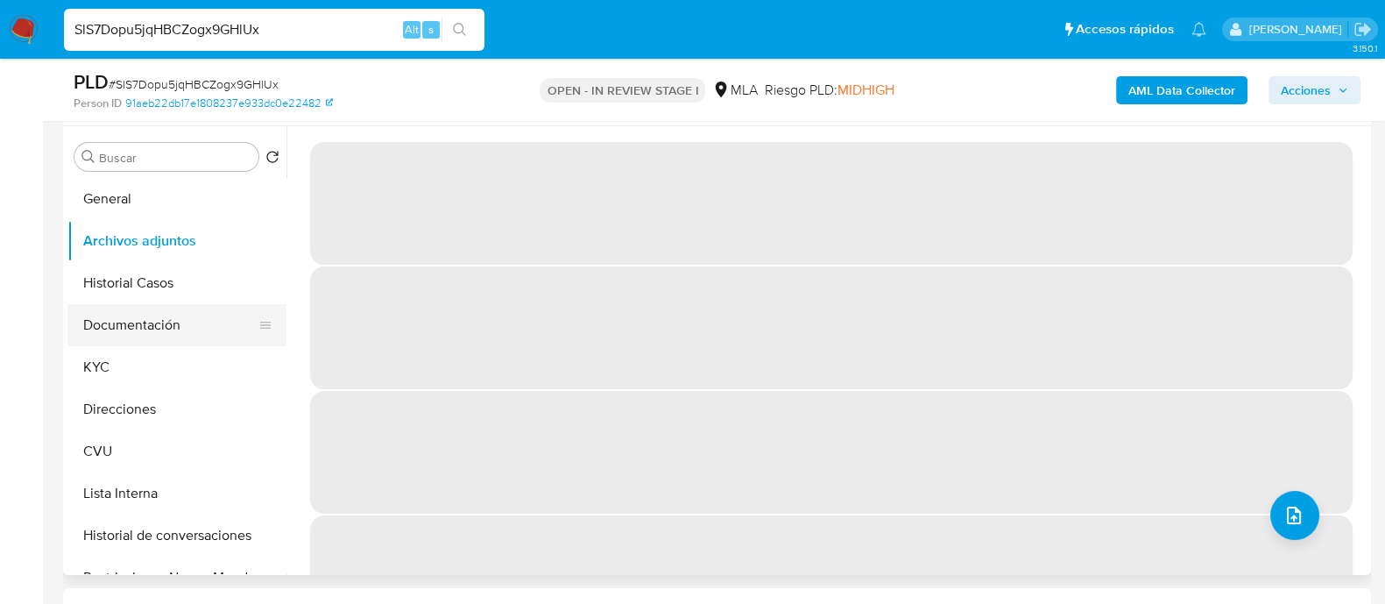
click at [141, 322] on button "Documentación" at bounding box center [169, 325] width 205 height 42
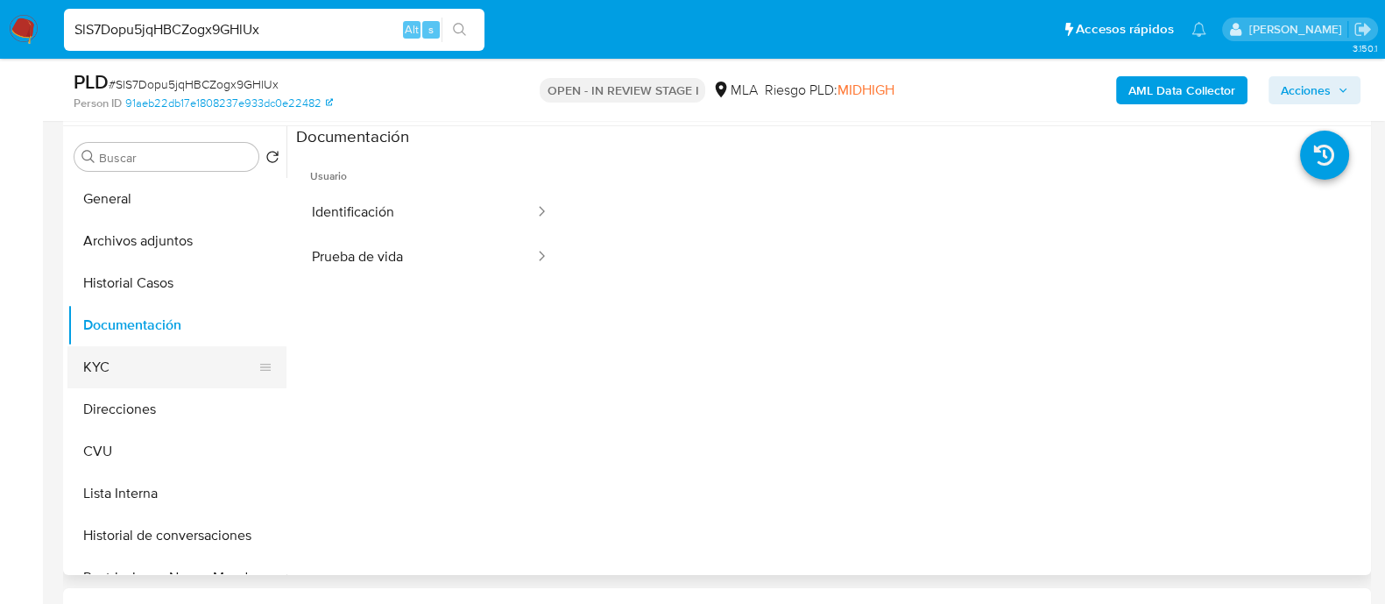
click at [138, 368] on button "KYC" at bounding box center [169, 367] width 205 height 42
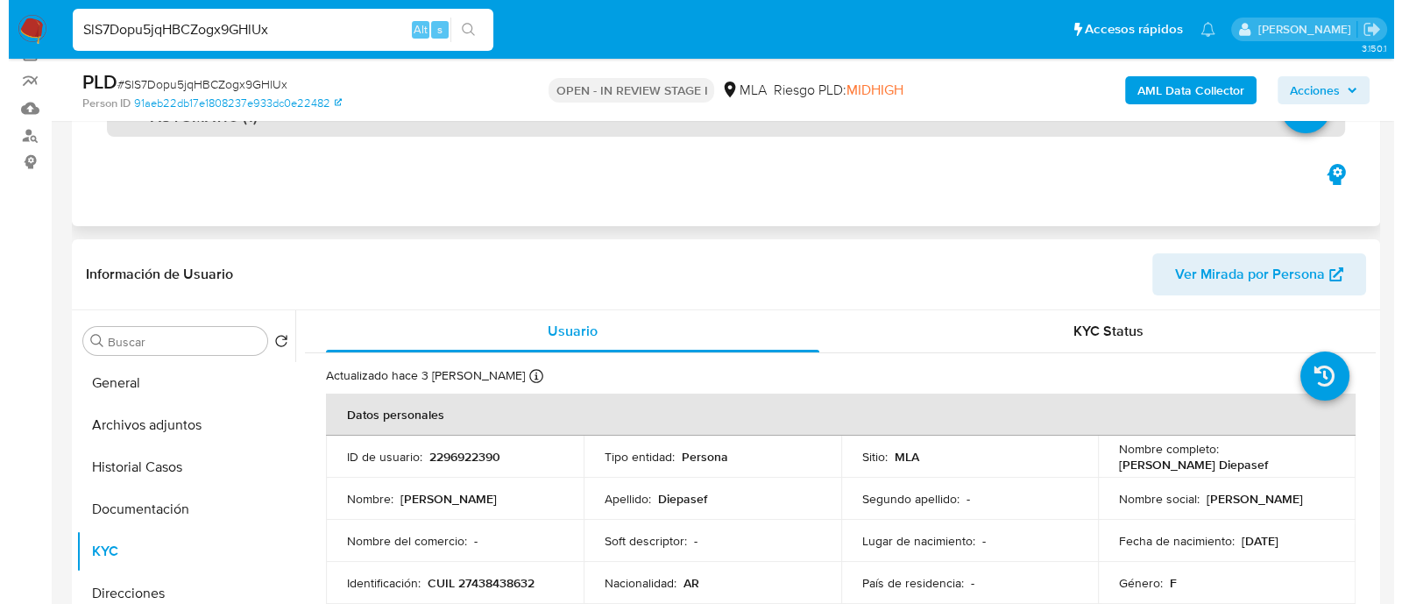
scroll to position [109, 0]
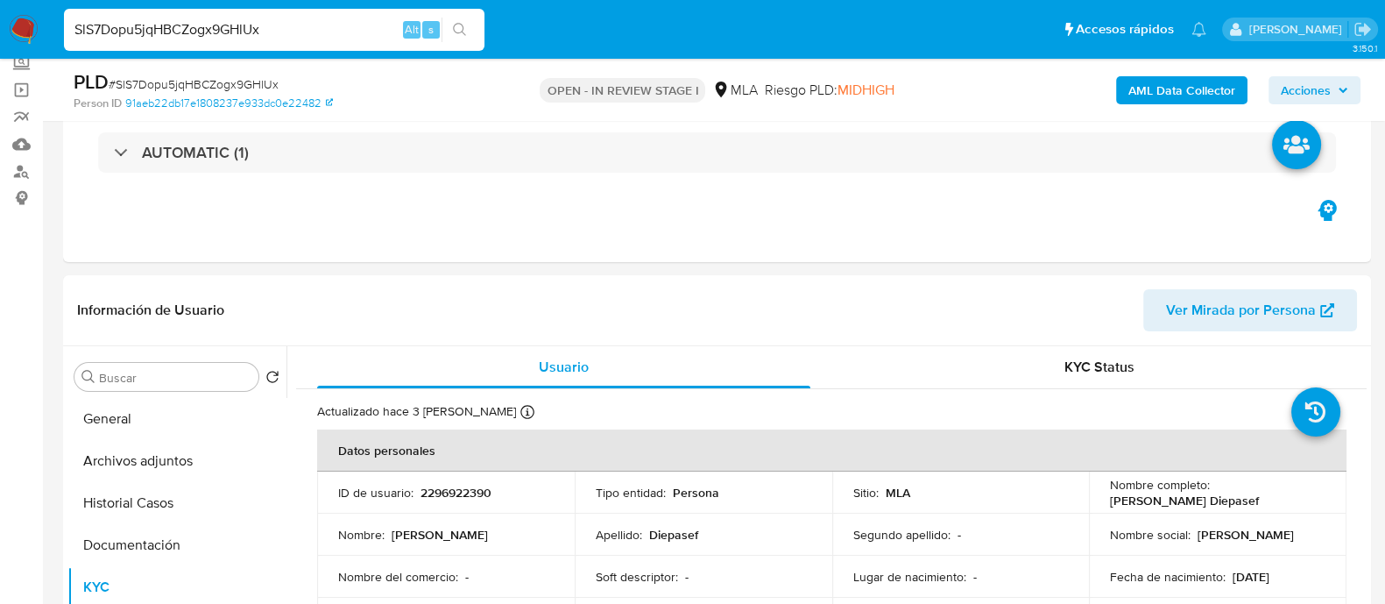
click at [1147, 82] on b "AML Data Collector" at bounding box center [1182, 90] width 107 height 28
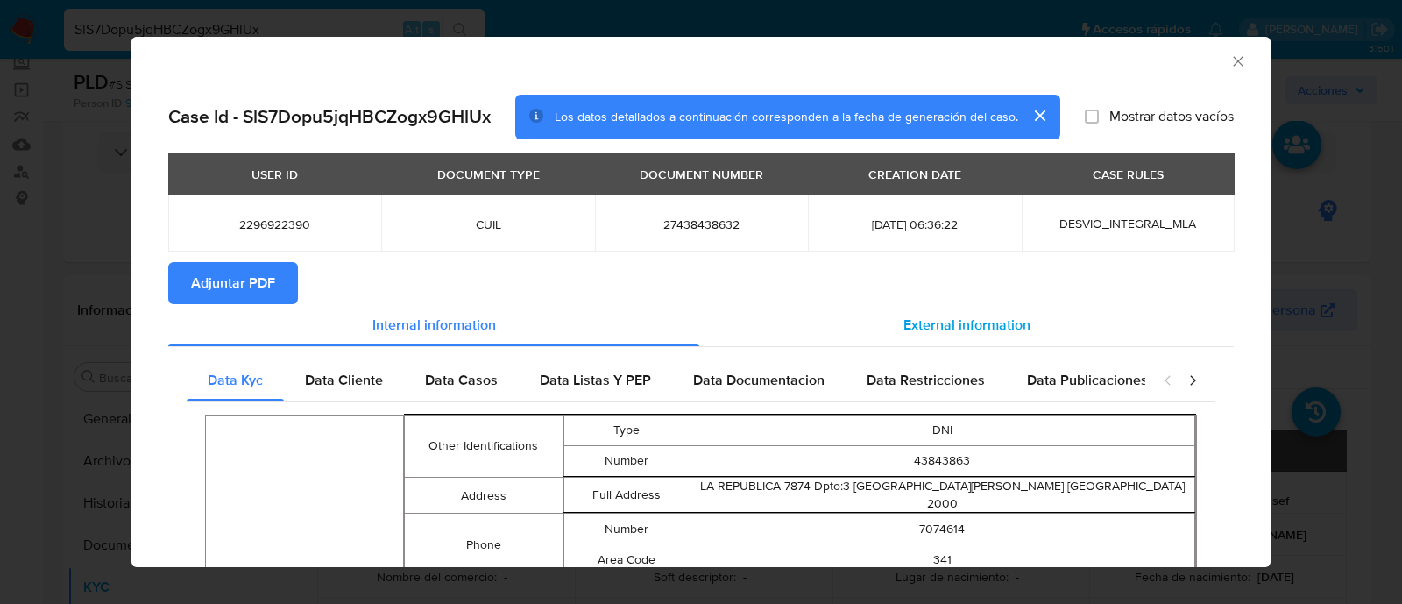
click at [921, 329] on span "External information" at bounding box center [966, 325] width 127 height 20
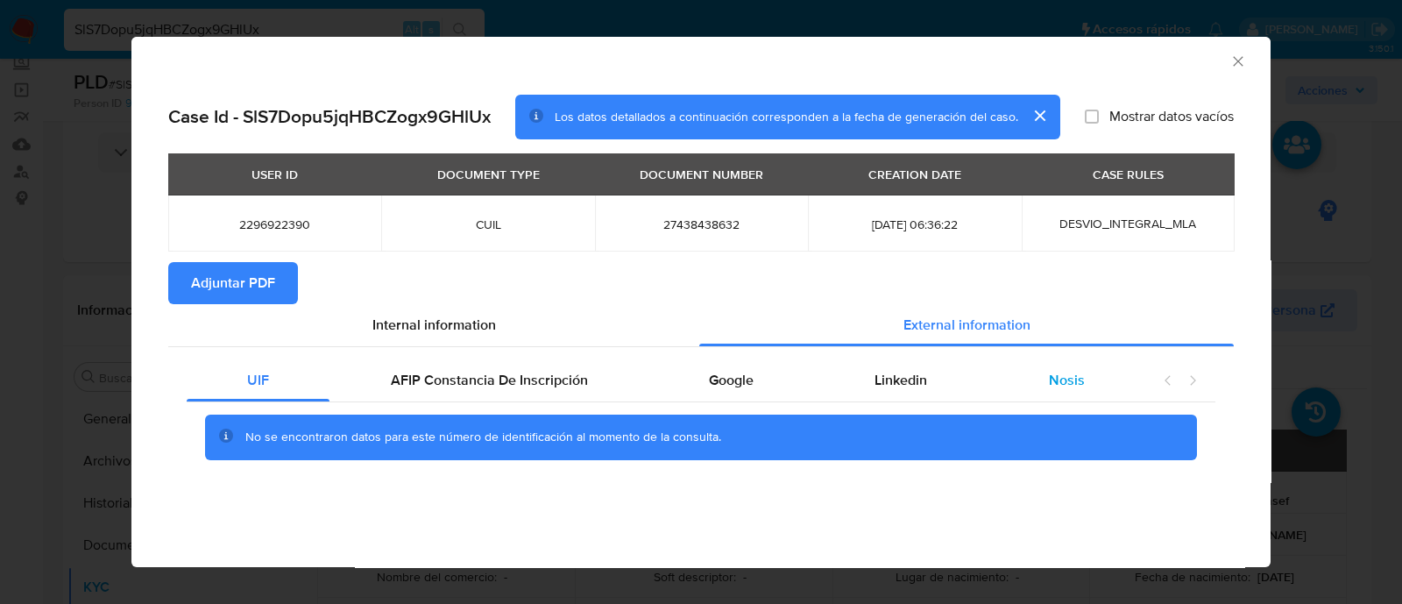
click at [1078, 374] on span "Nosis" at bounding box center [1067, 380] width 36 height 20
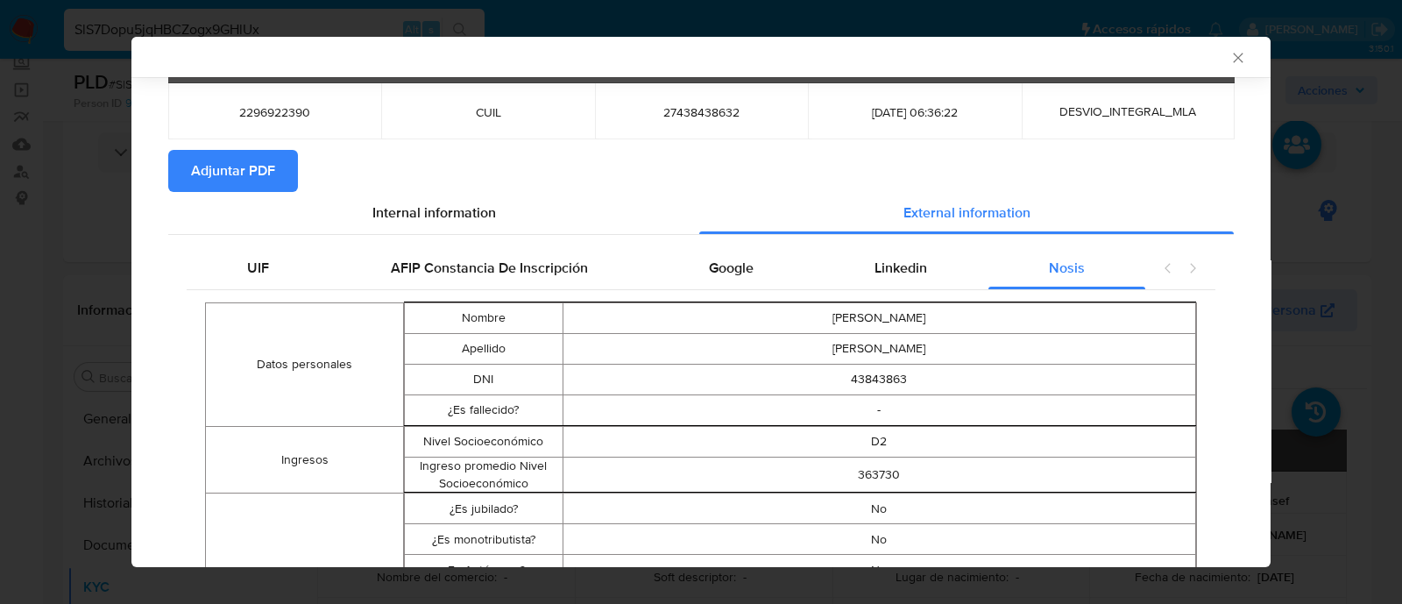
click at [1229, 53] on icon "Cerrar ventana" at bounding box center [1238, 58] width 18 height 18
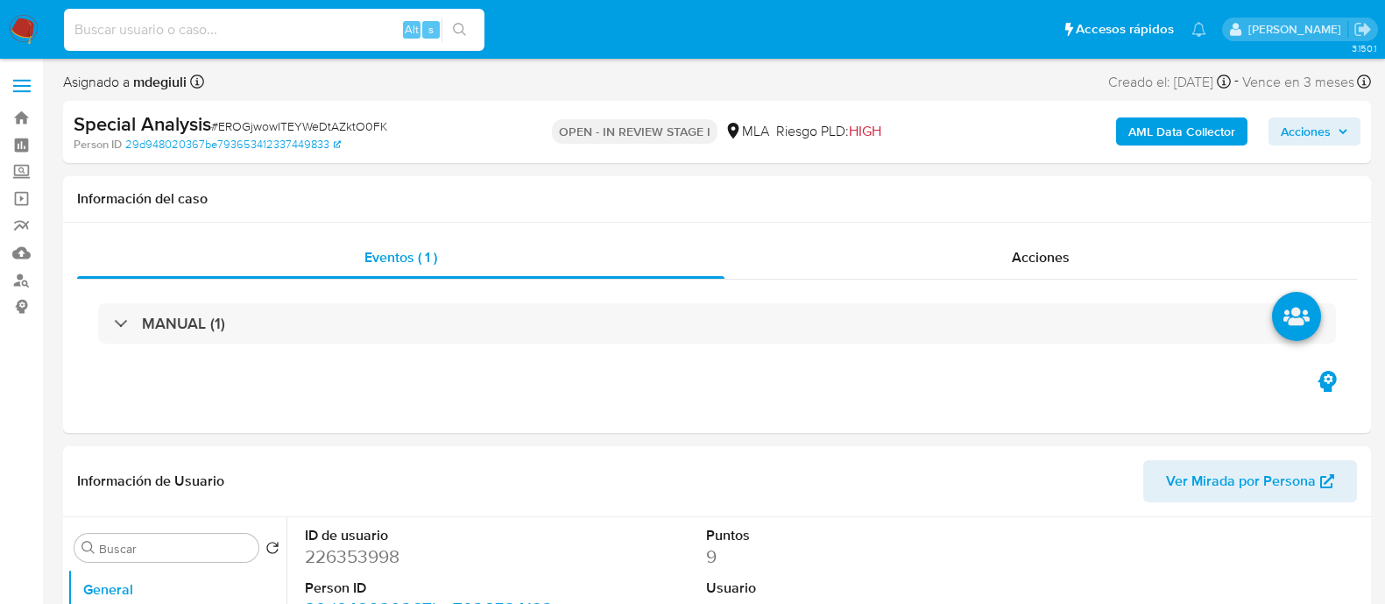
select select "10"
type input "361165746"
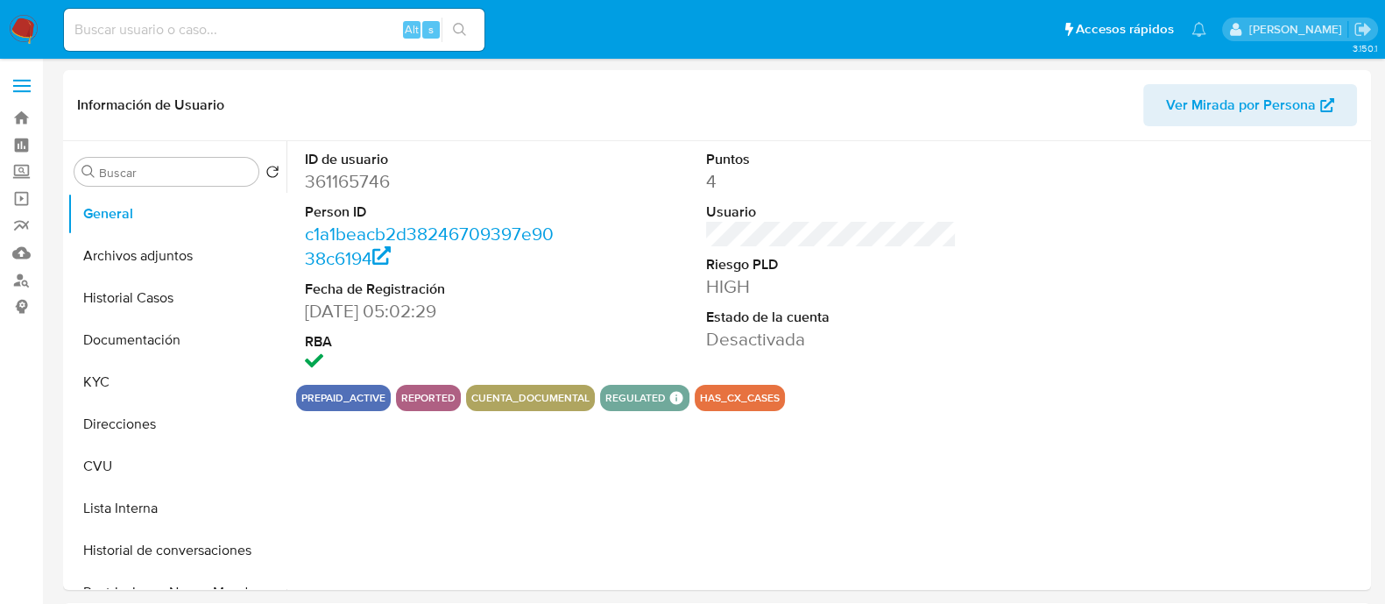
select select "10"
click at [115, 267] on button "Archivos adjuntos" at bounding box center [169, 256] width 205 height 42
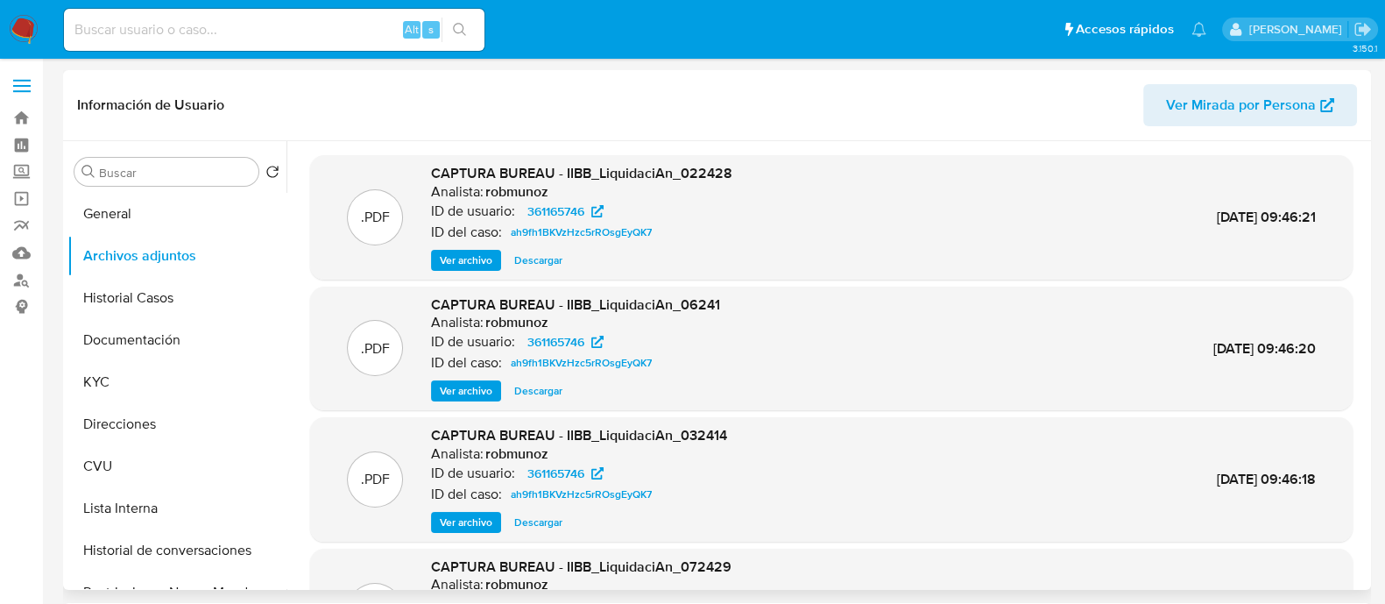
click at [474, 254] on span "Ver archivo" at bounding box center [466, 260] width 53 height 18
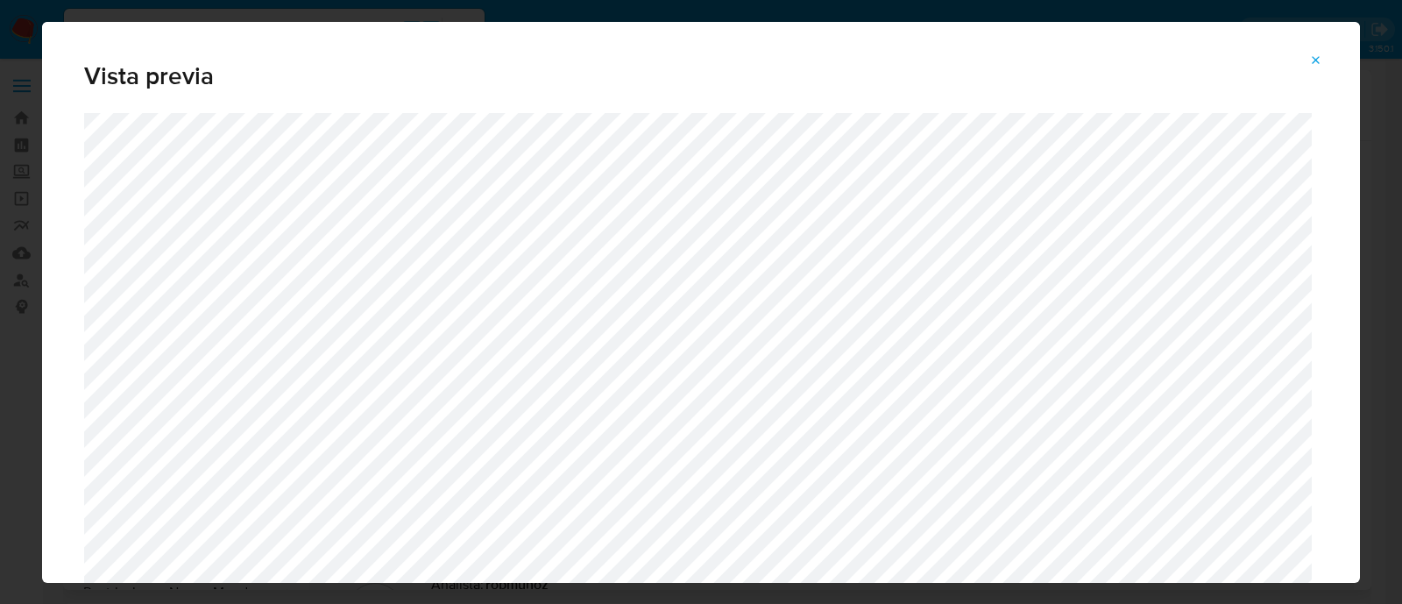
click at [1322, 58] on icon "Attachment preview" at bounding box center [1316, 60] width 14 height 14
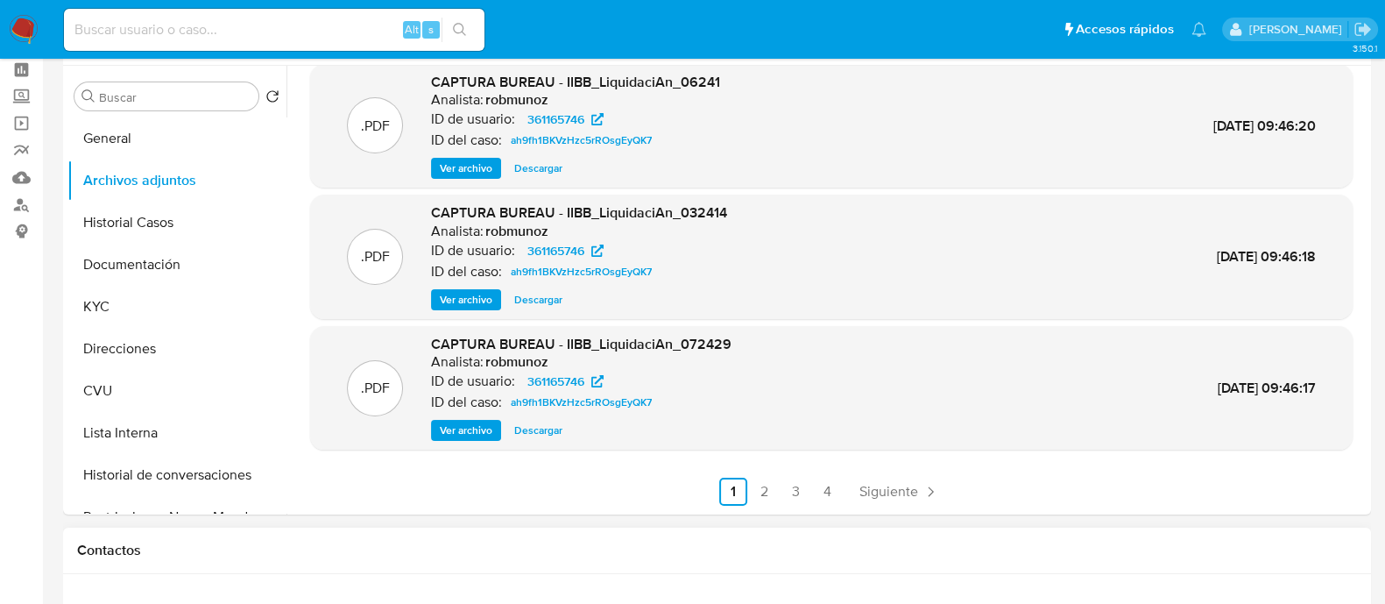
scroll to position [109, 0]
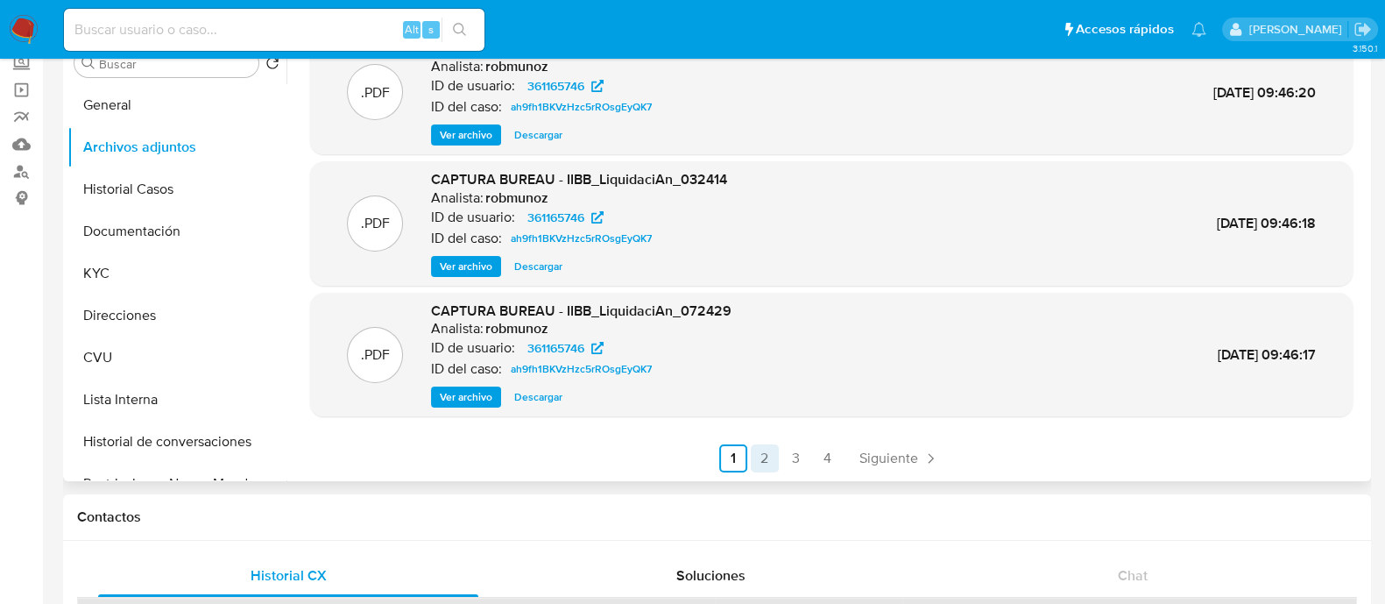
click at [767, 461] on link "2" at bounding box center [765, 458] width 28 height 28
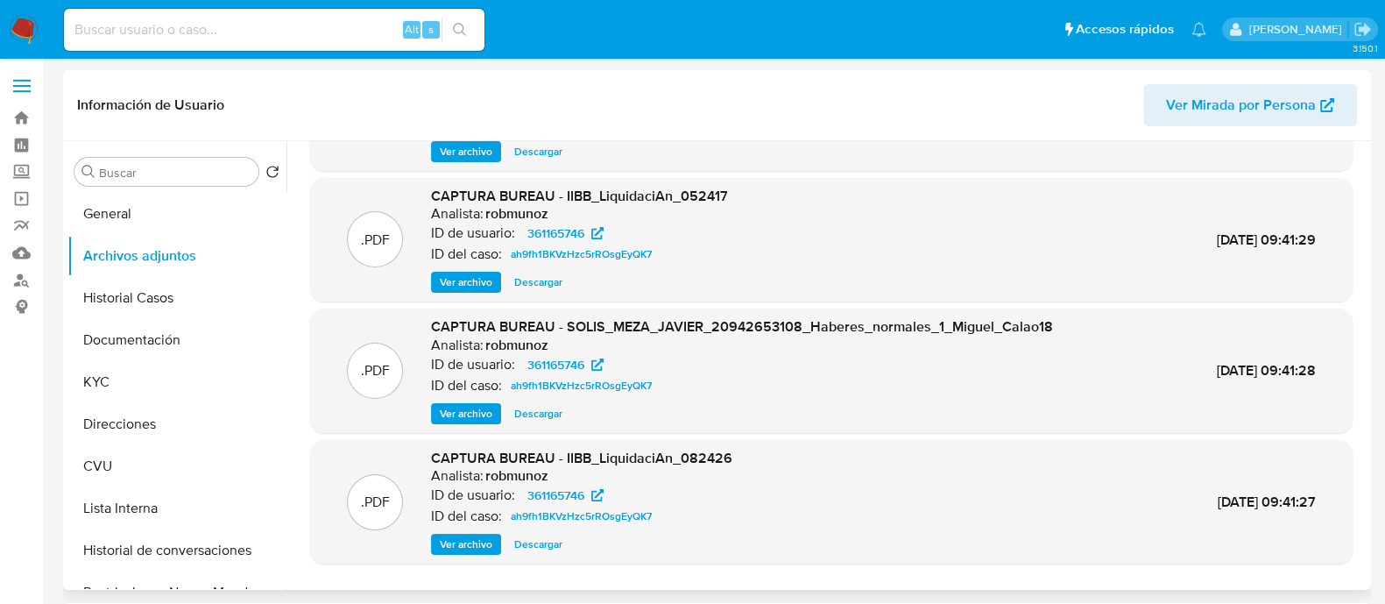
scroll to position [147, 0]
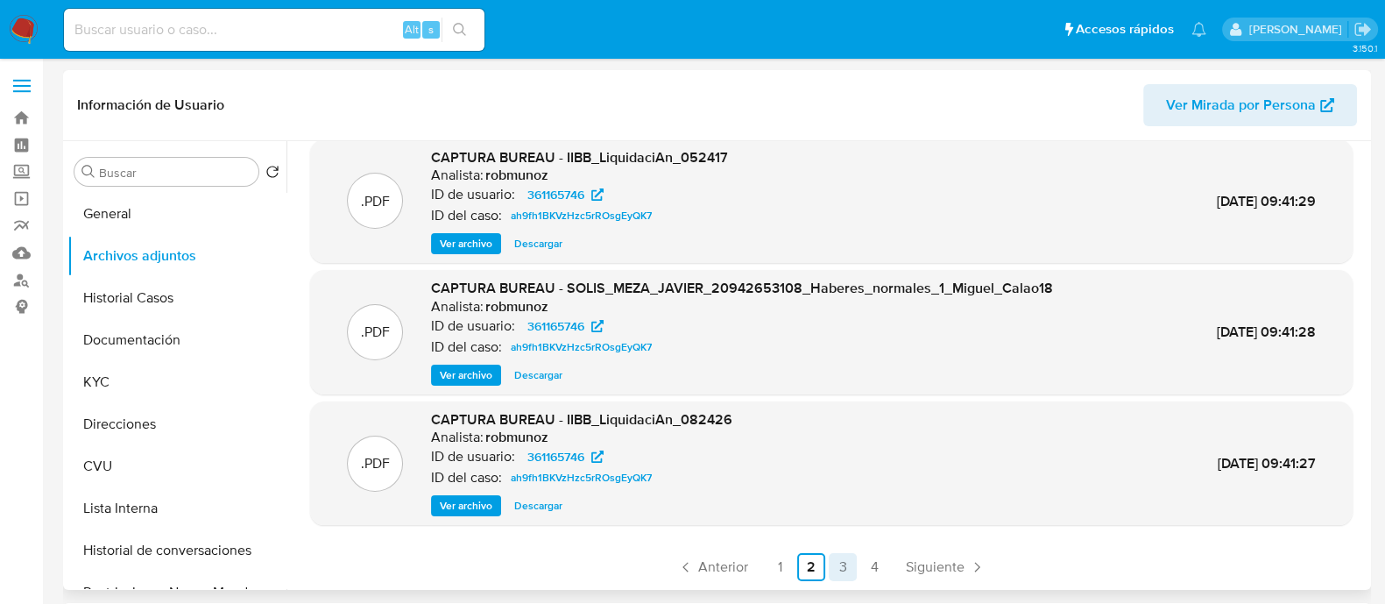
click at [832, 575] on link "3" at bounding box center [843, 567] width 28 height 28
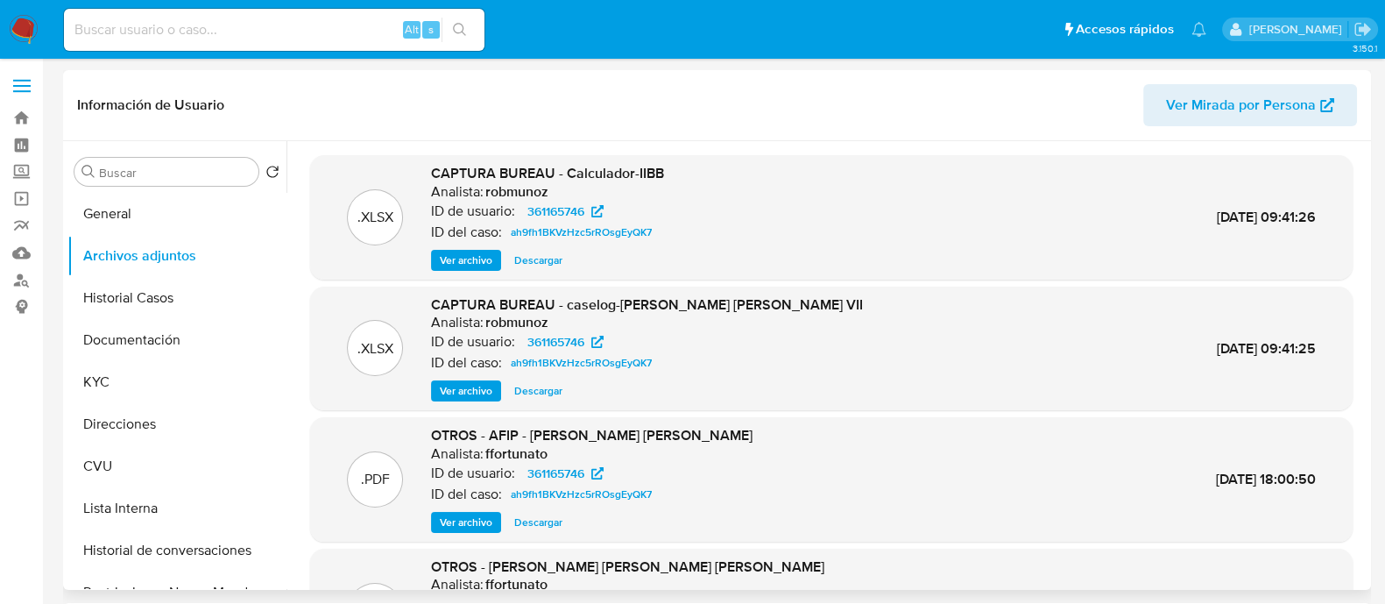
scroll to position [109, 0]
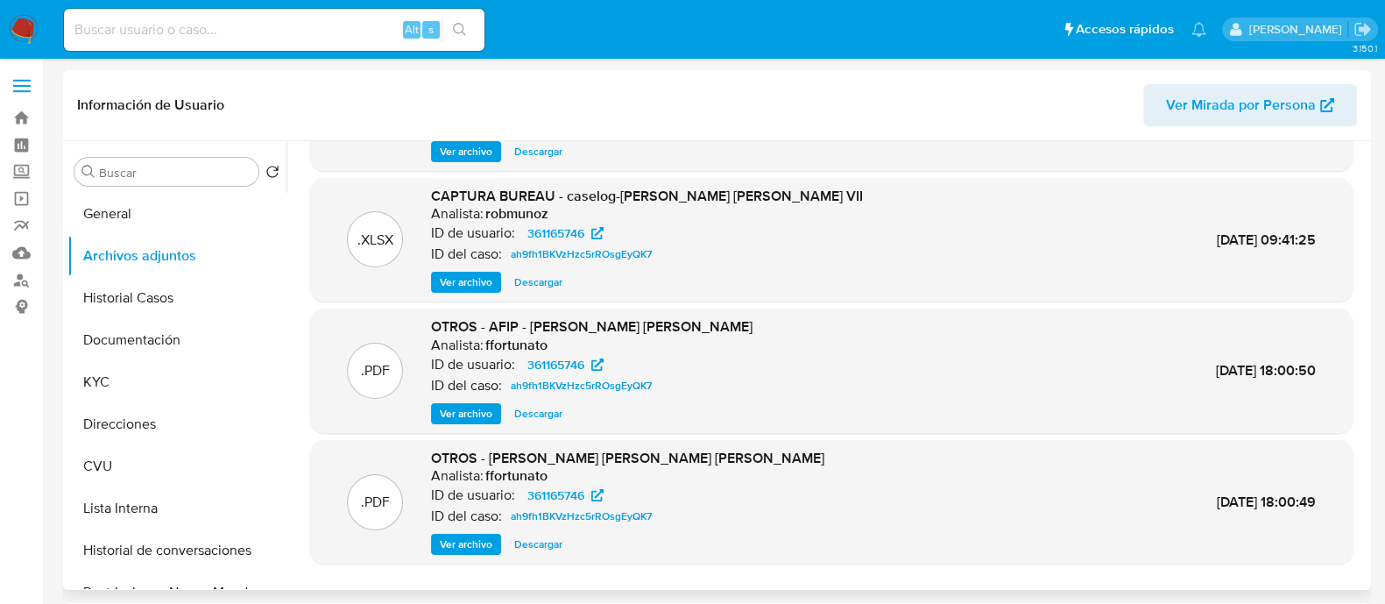
click at [482, 405] on span "Ver archivo" at bounding box center [466, 414] width 53 height 18
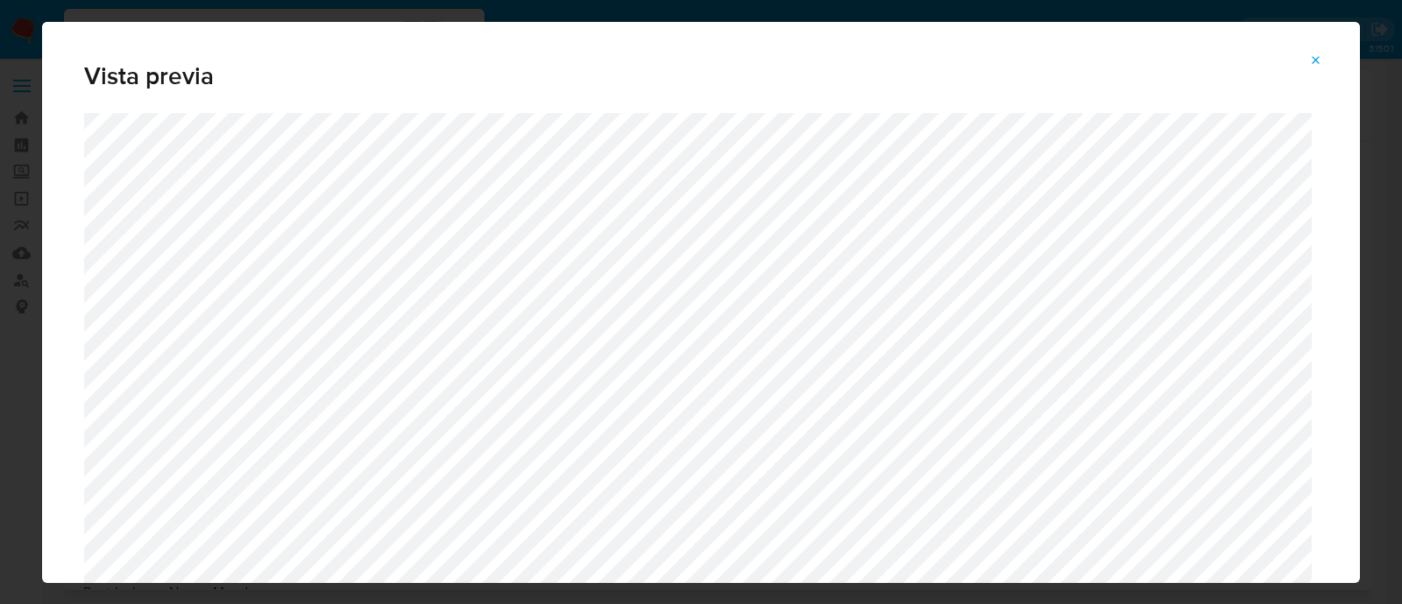
click at [1317, 54] on icon "Attachment preview" at bounding box center [1316, 60] width 14 height 14
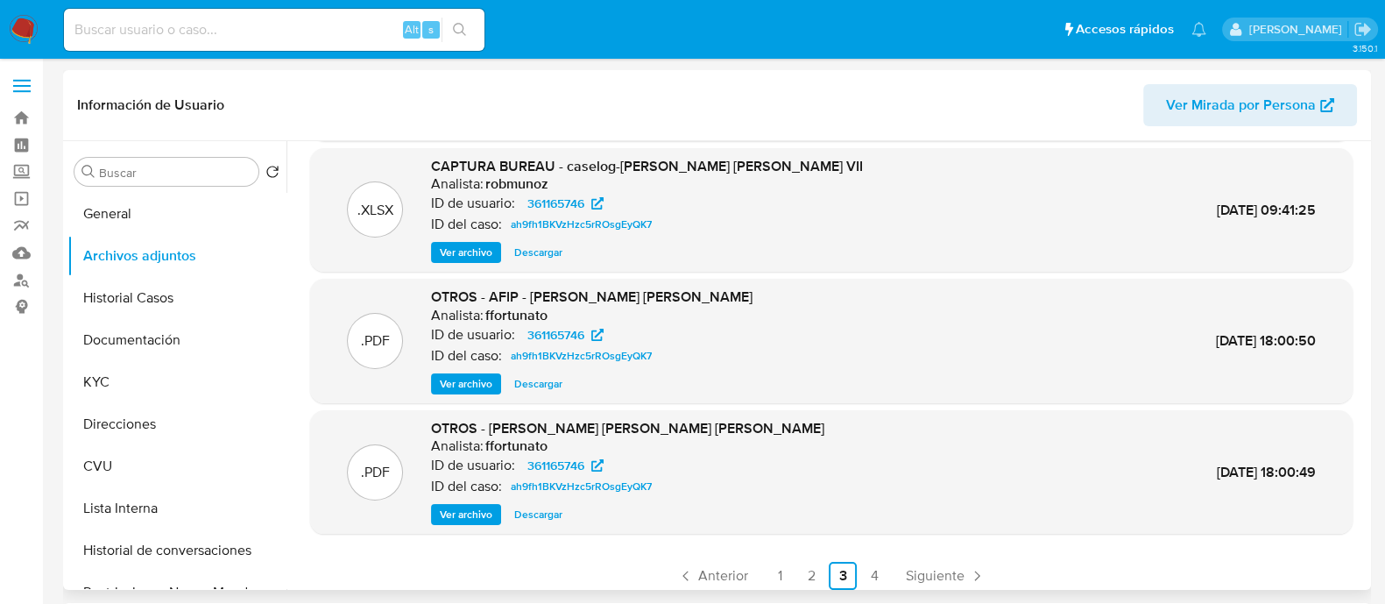
scroll to position [147, 0]
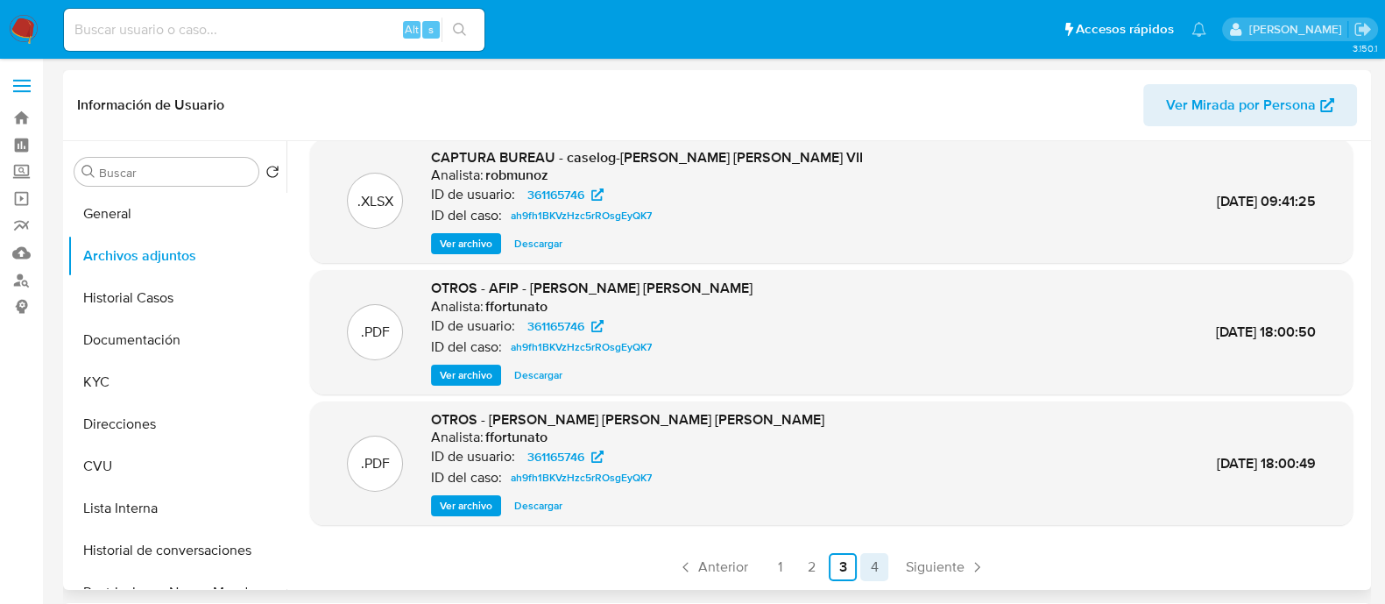
click at [871, 564] on link "4" at bounding box center [874, 567] width 28 height 28
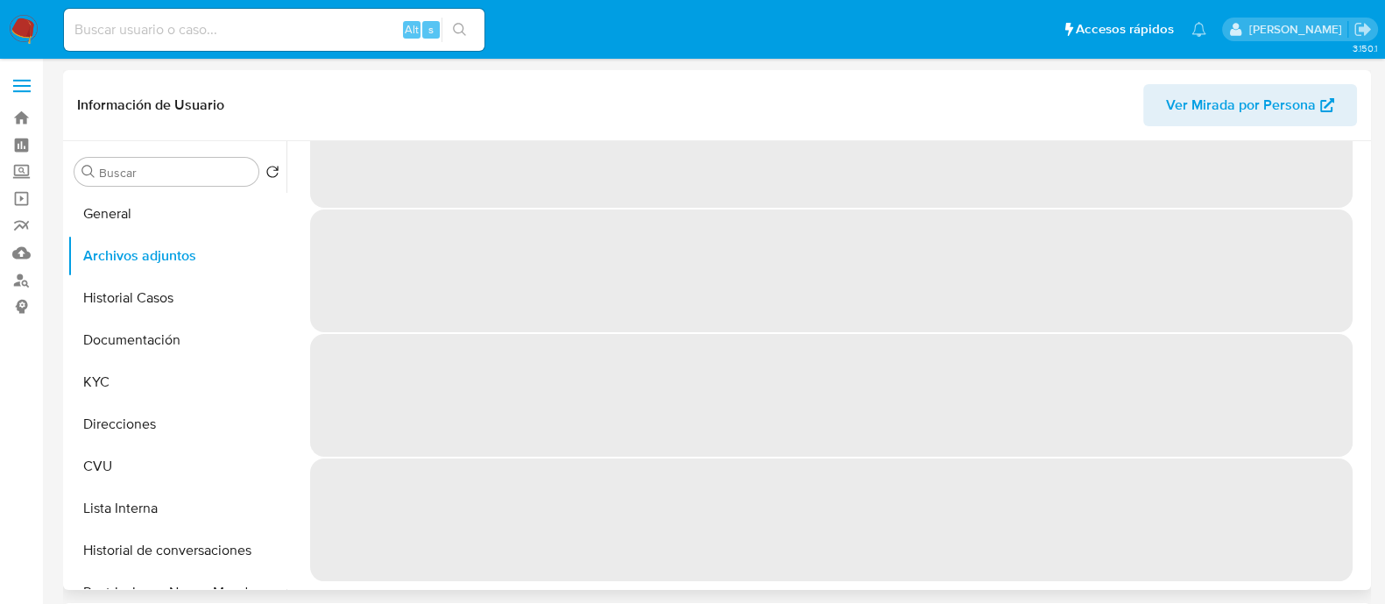
scroll to position [0, 0]
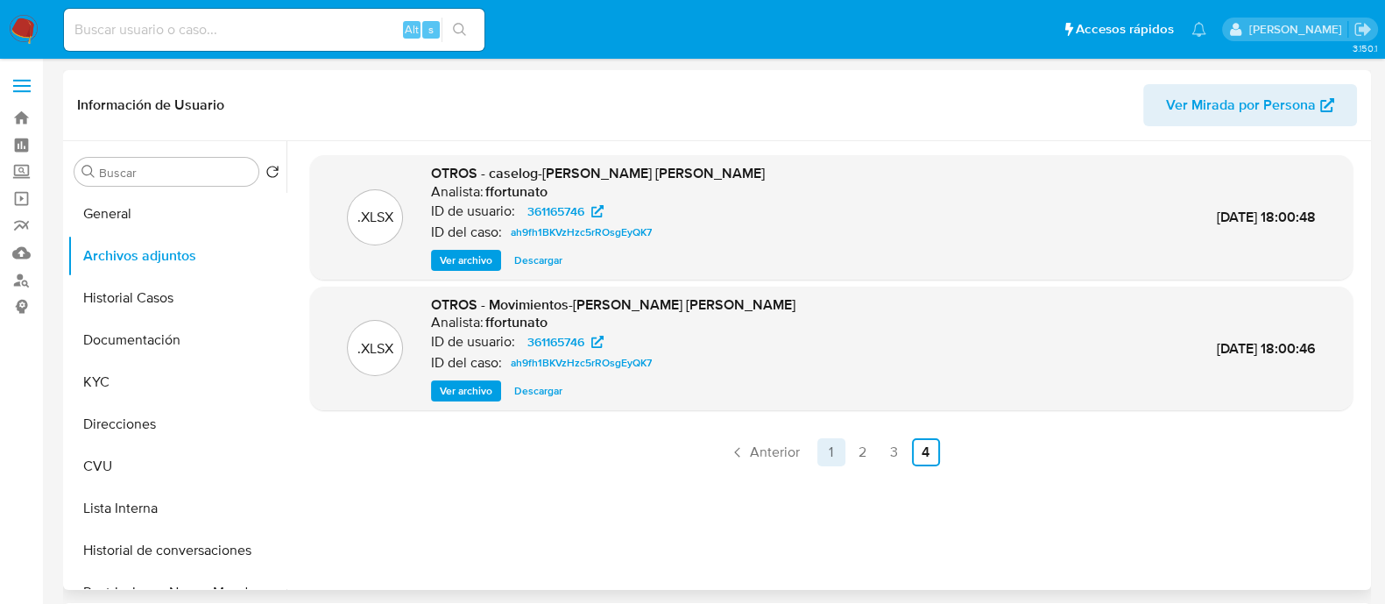
click at [821, 455] on link "1" at bounding box center [831, 452] width 28 height 28
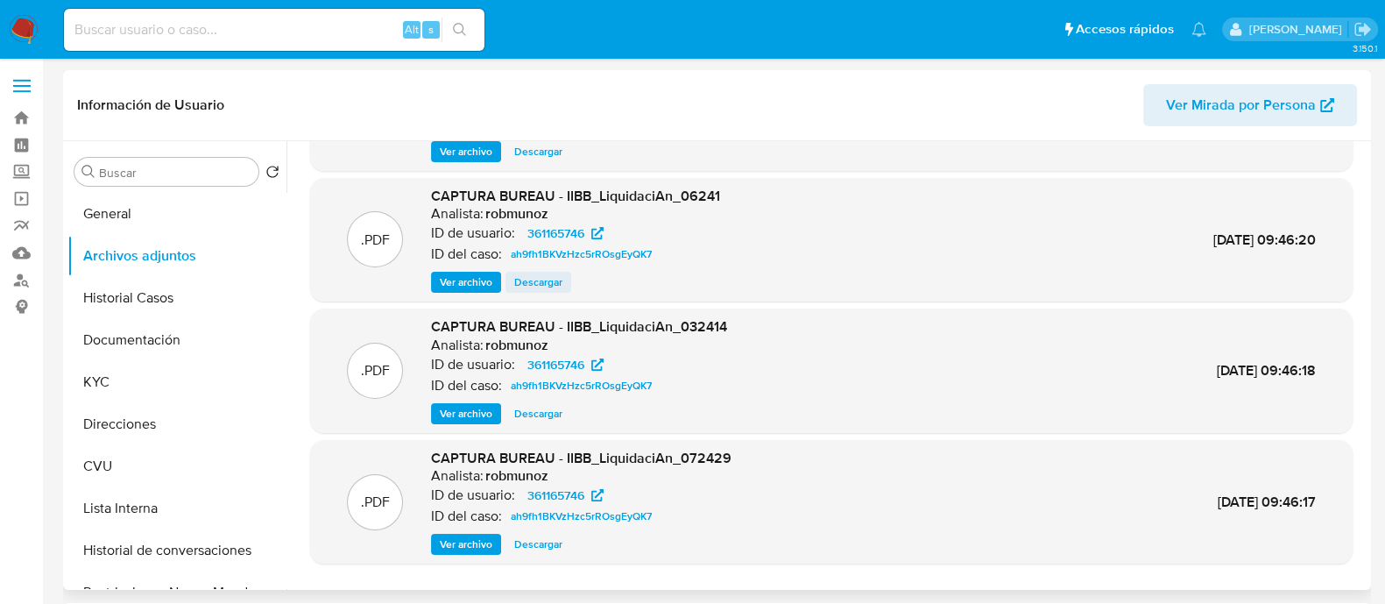
scroll to position [147, 0]
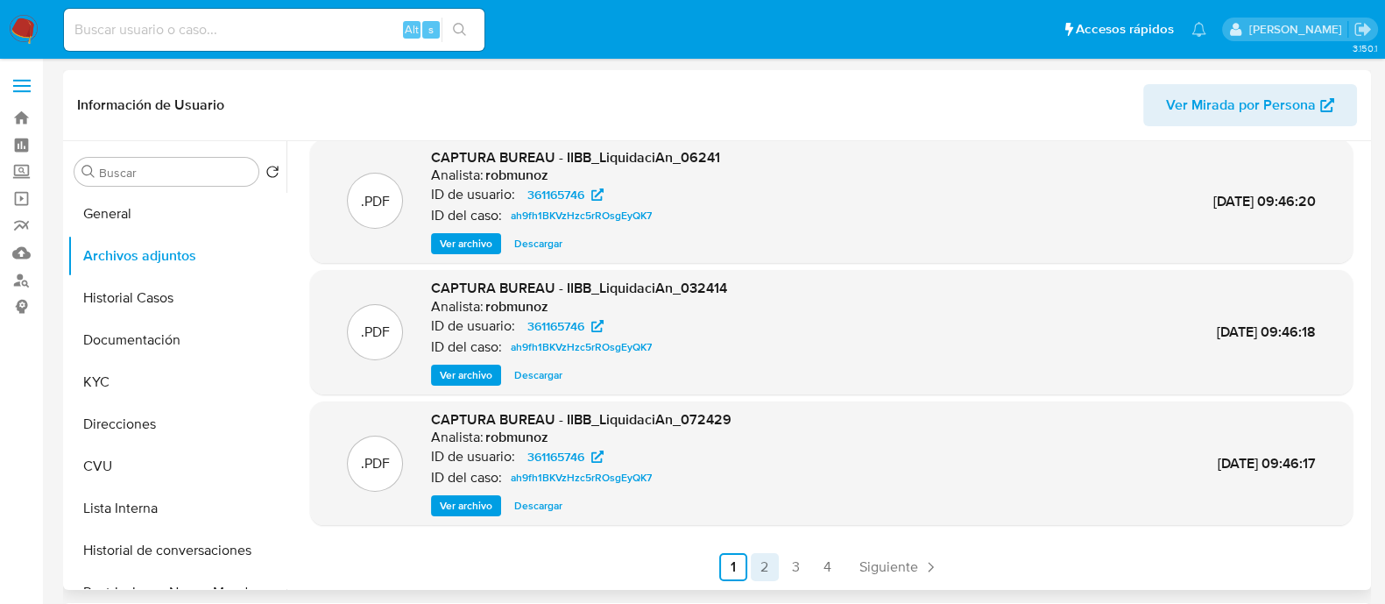
click at [757, 563] on link "2" at bounding box center [765, 567] width 28 height 28
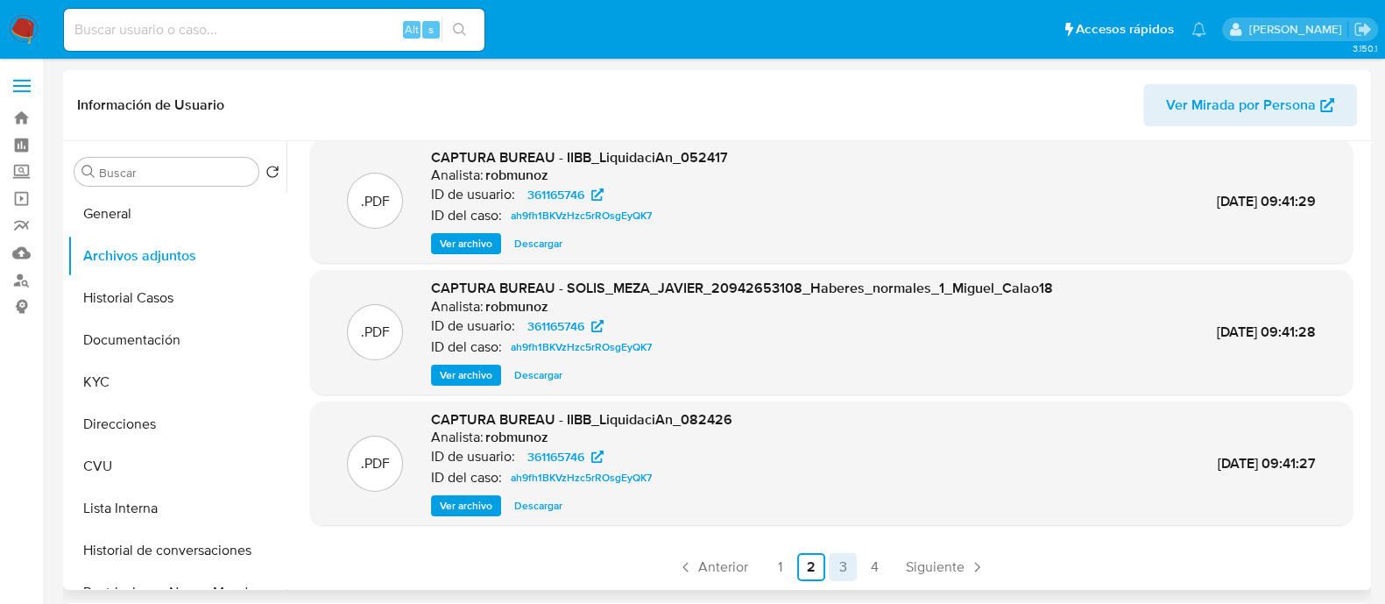
click at [832, 571] on link "3" at bounding box center [843, 567] width 28 height 28
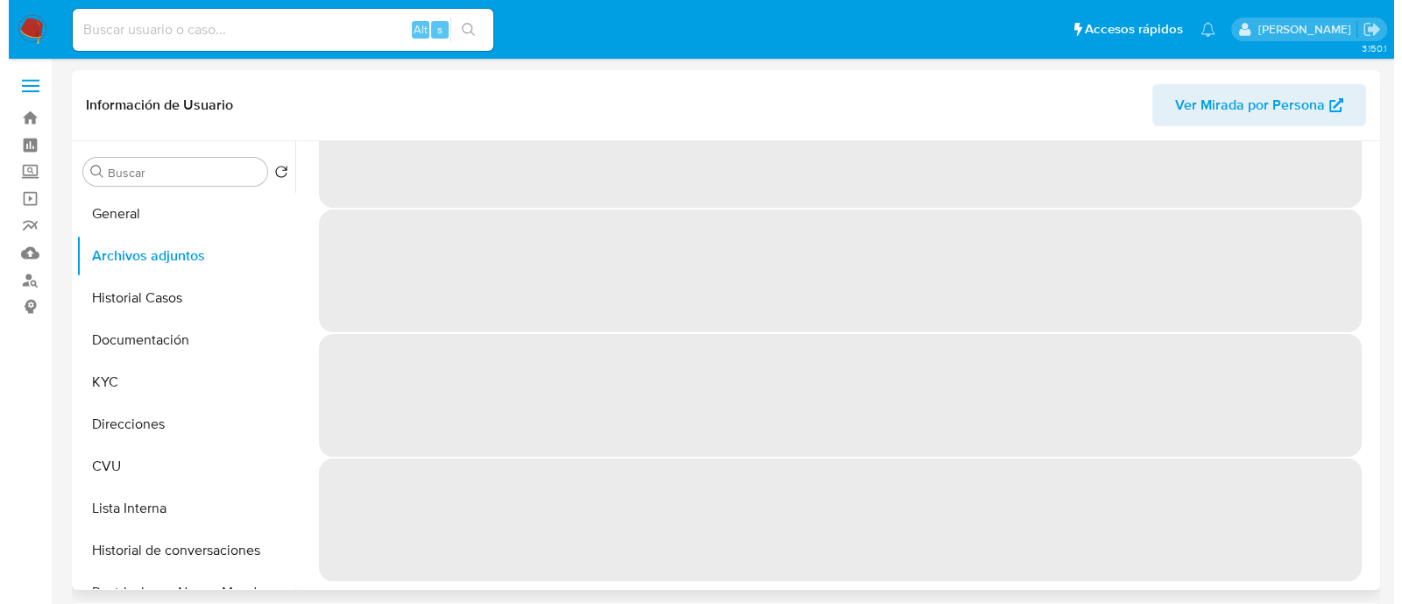
scroll to position [0, 0]
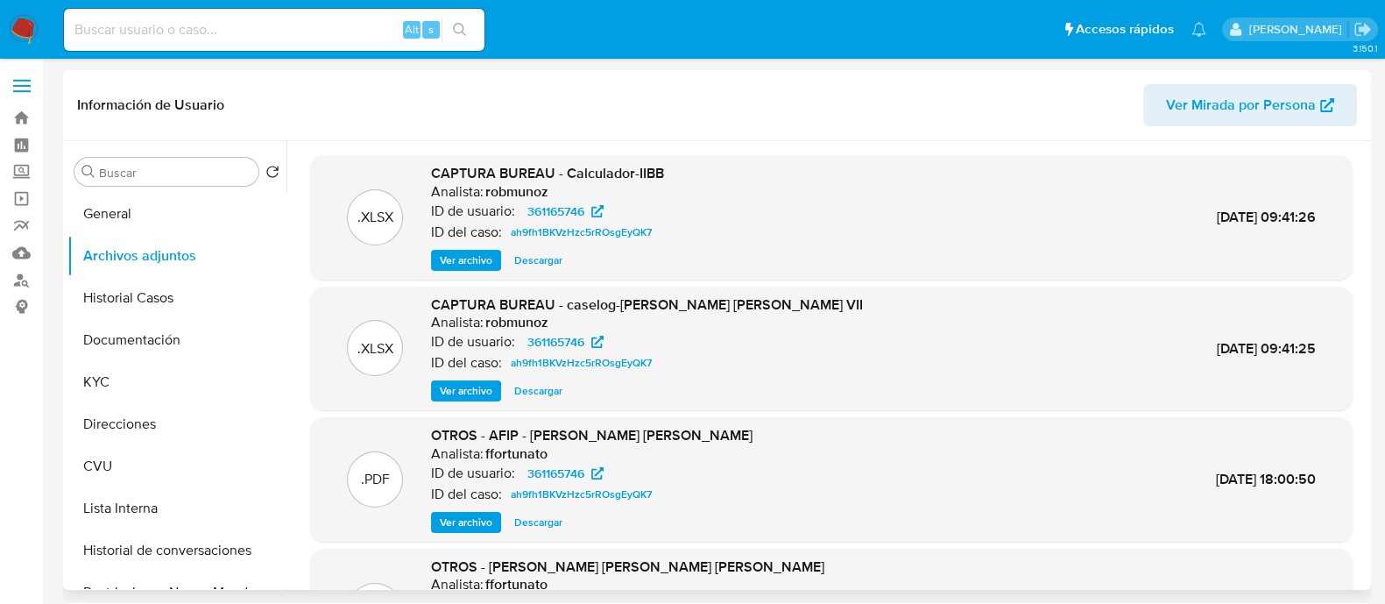
click at [470, 382] on span "Ver archivo" at bounding box center [466, 391] width 53 height 18
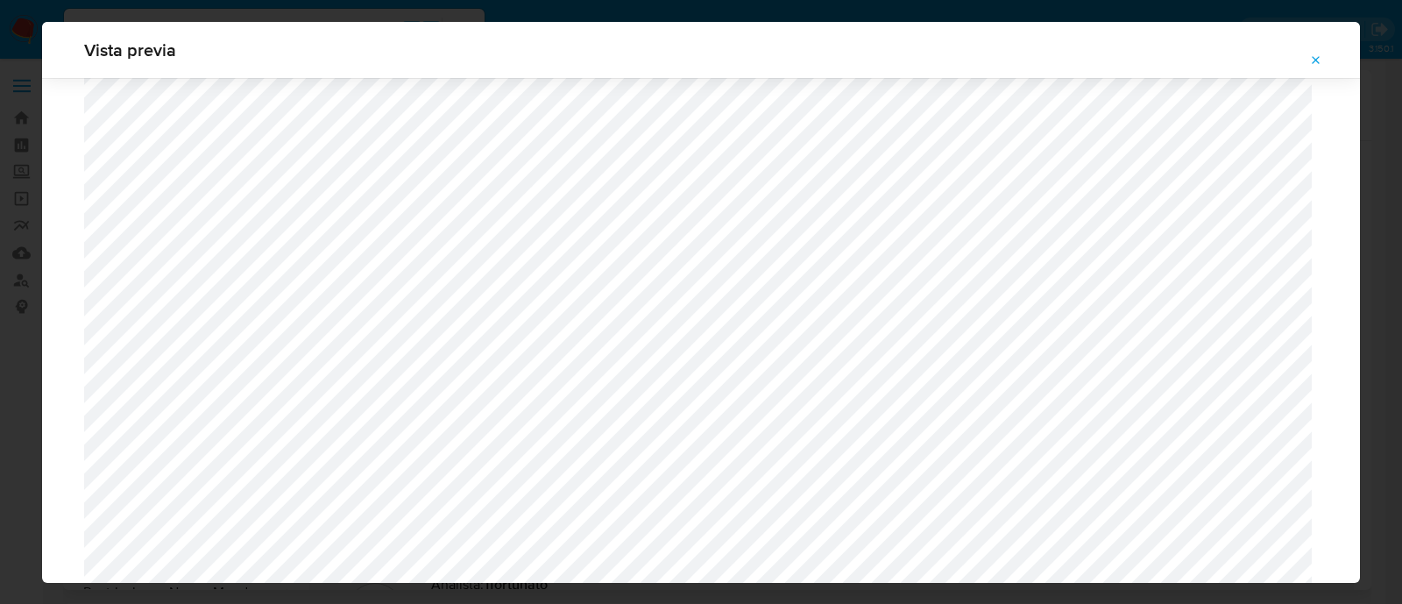
scroll to position [840, 0]
click at [0, 112] on div "Vista previa" at bounding box center [701, 302] width 1402 height 604
drag, startPoint x: 1314, startPoint y: 57, endPoint x: 1282, endPoint y: 58, distance: 32.4
click at [1314, 58] on icon "Attachment preview" at bounding box center [1316, 60] width 14 height 14
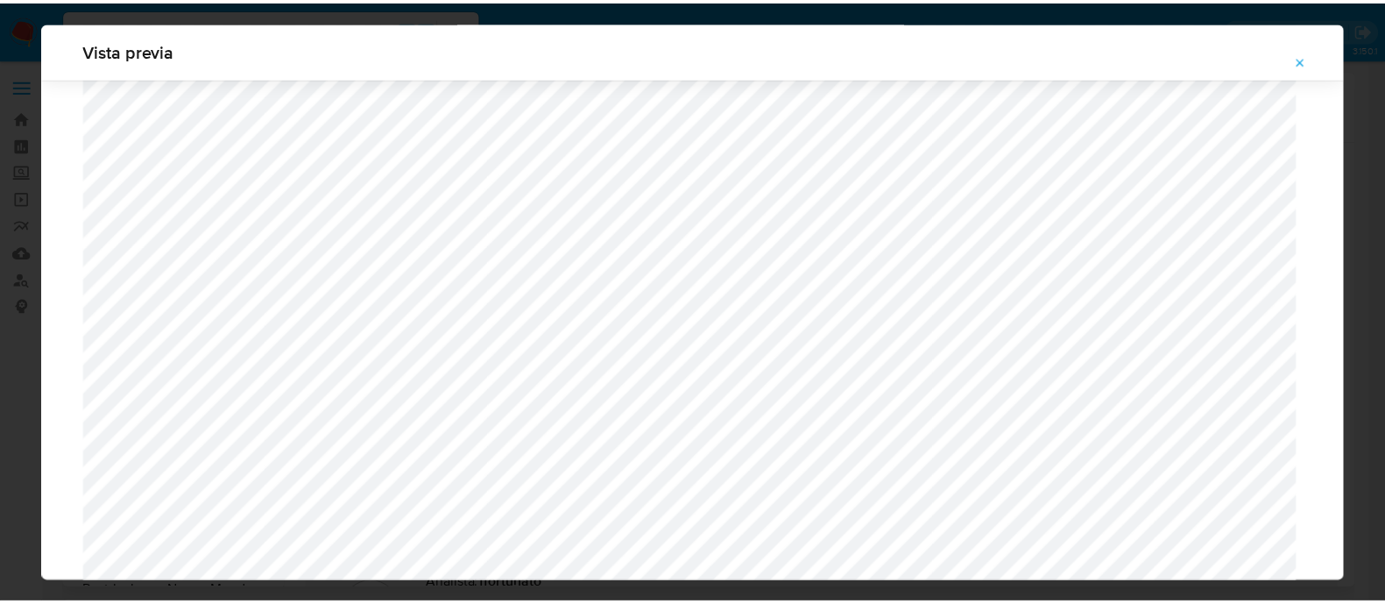
scroll to position [56, 0]
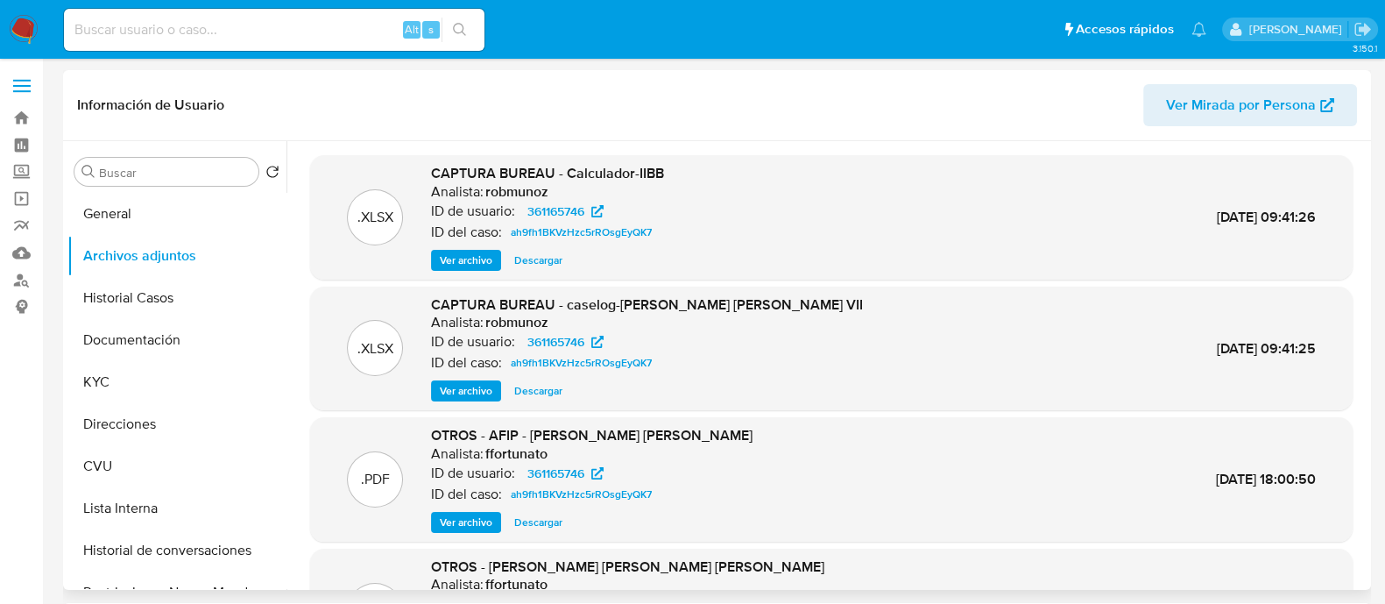
click at [269, 27] on input at bounding box center [274, 29] width 421 height 23
paste input "1019212165"
type input "1019212165"
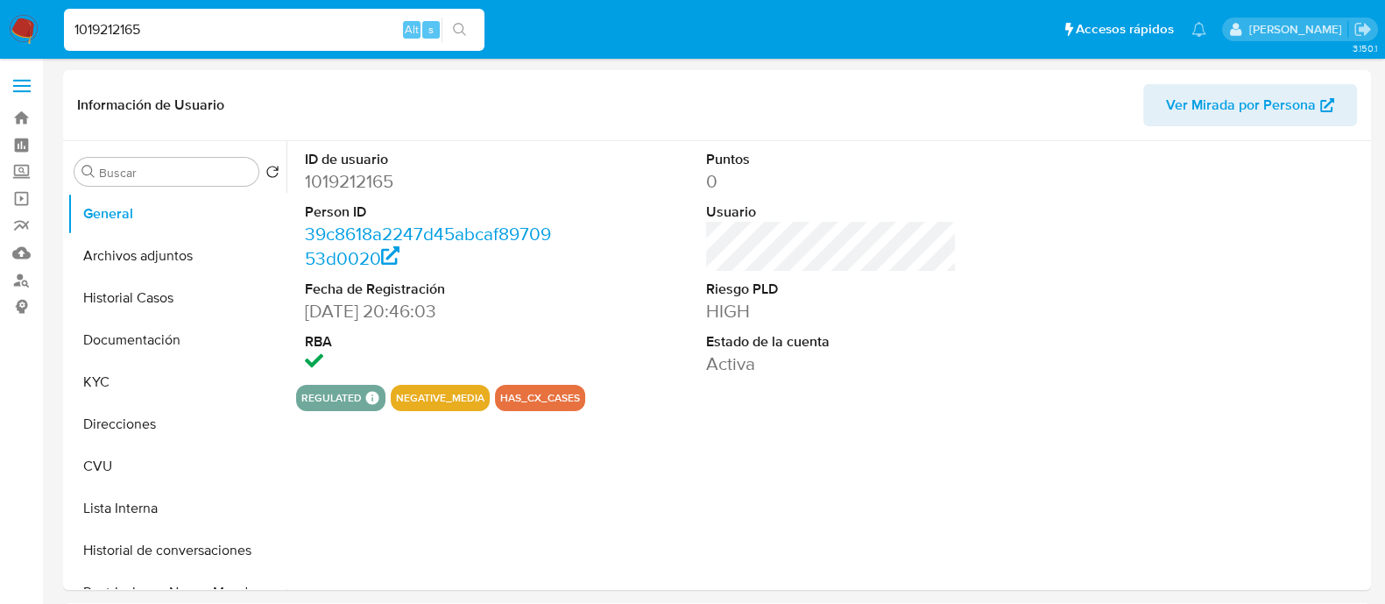
select select "10"
click at [166, 498] on button "Lista Interna" at bounding box center [169, 508] width 205 height 42
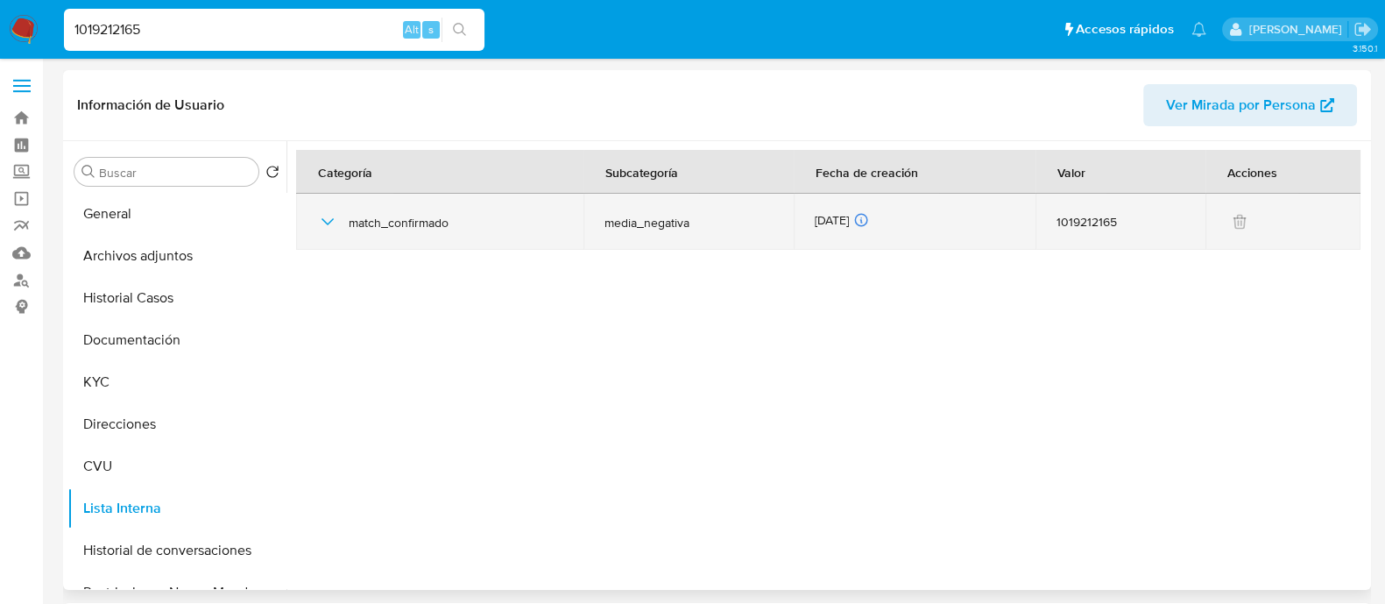
click at [320, 229] on icon "button" at bounding box center [327, 221] width 21 height 21
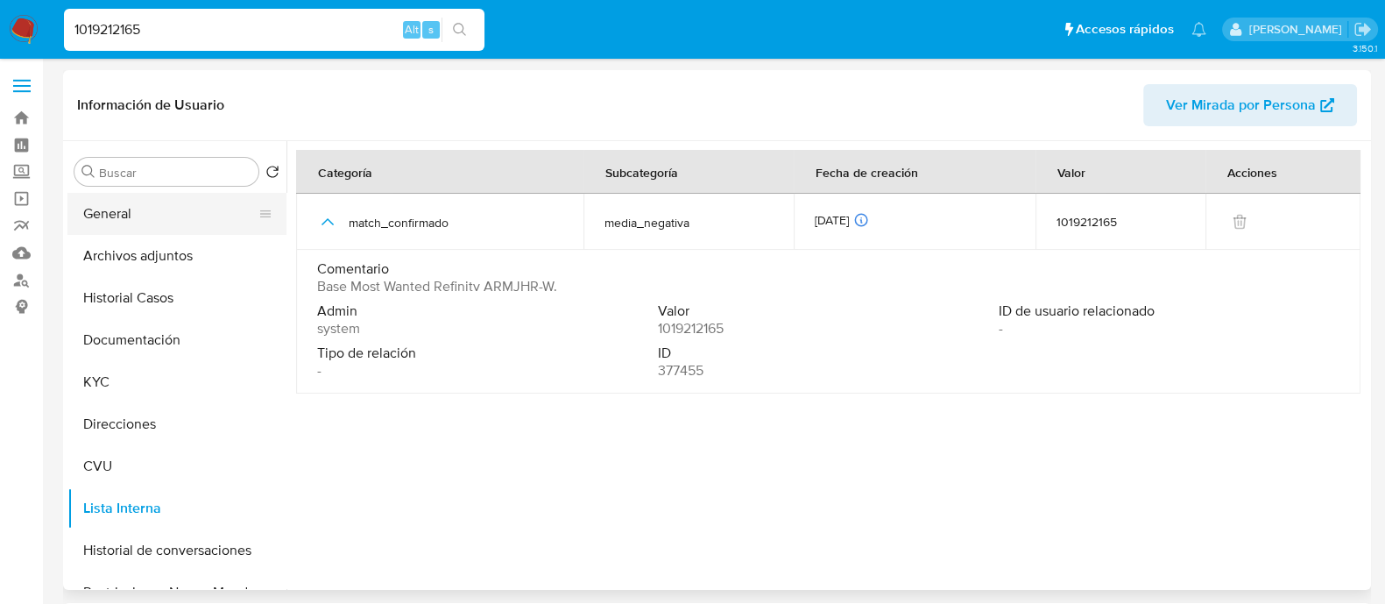
click at [146, 212] on button "General" at bounding box center [169, 214] width 205 height 42
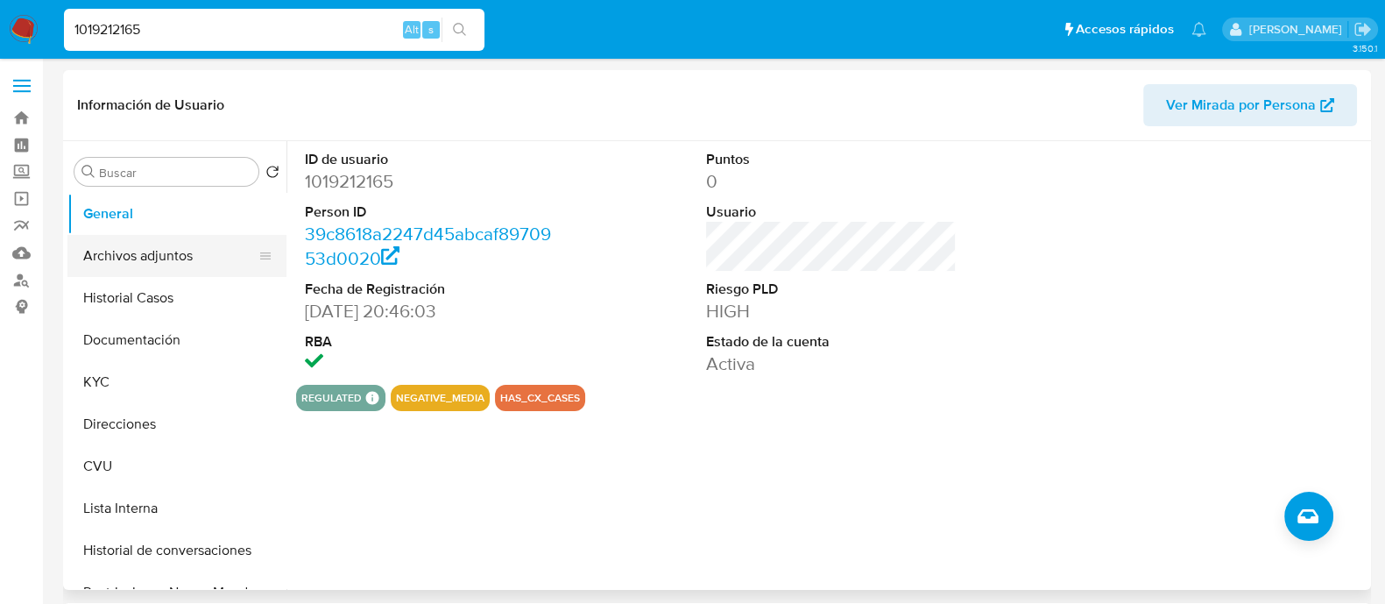
click at [120, 243] on button "Archivos adjuntos" at bounding box center [169, 256] width 205 height 42
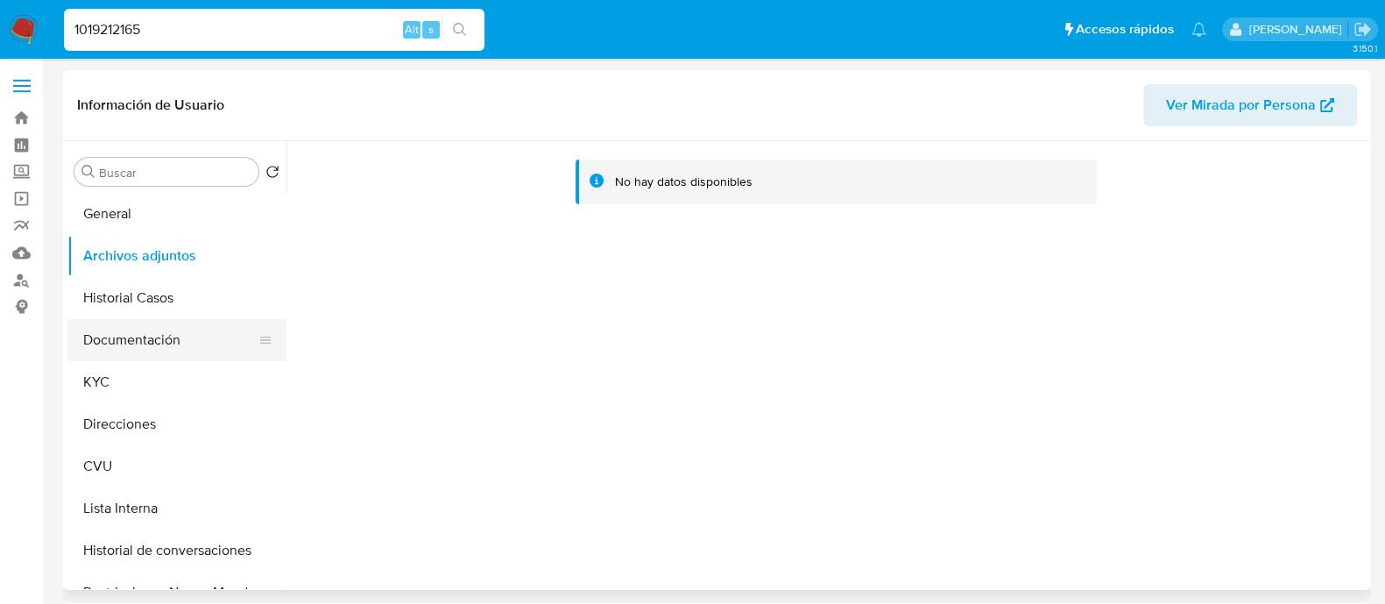
click at [171, 343] on button "Documentación" at bounding box center [169, 340] width 205 height 42
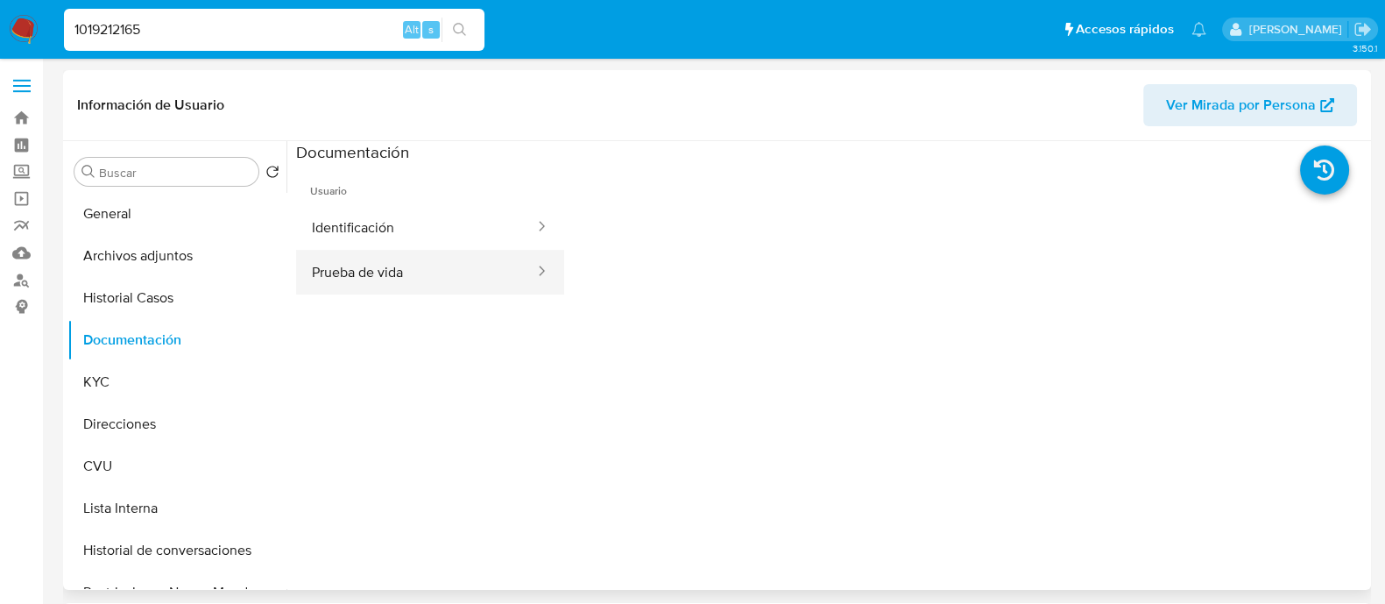
click at [387, 261] on button "Prueba de vida" at bounding box center [416, 272] width 240 height 45
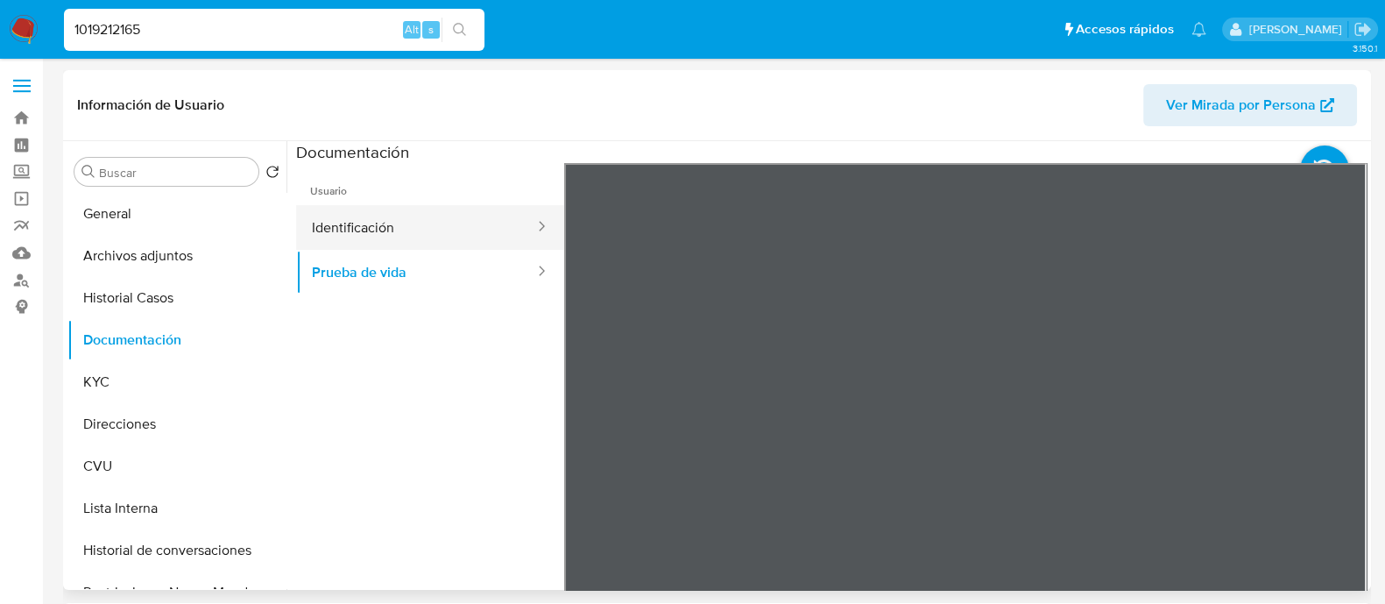
click at [444, 206] on button "Identificación" at bounding box center [416, 227] width 240 height 45
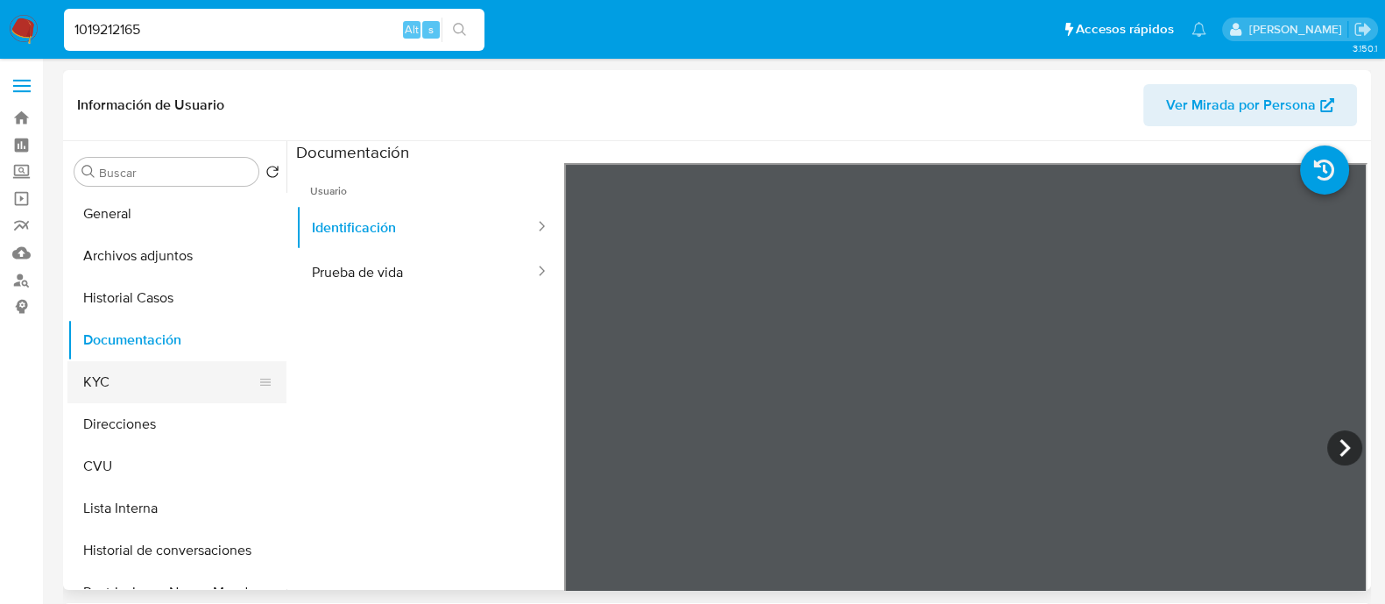
click at [156, 392] on button "KYC" at bounding box center [169, 382] width 205 height 42
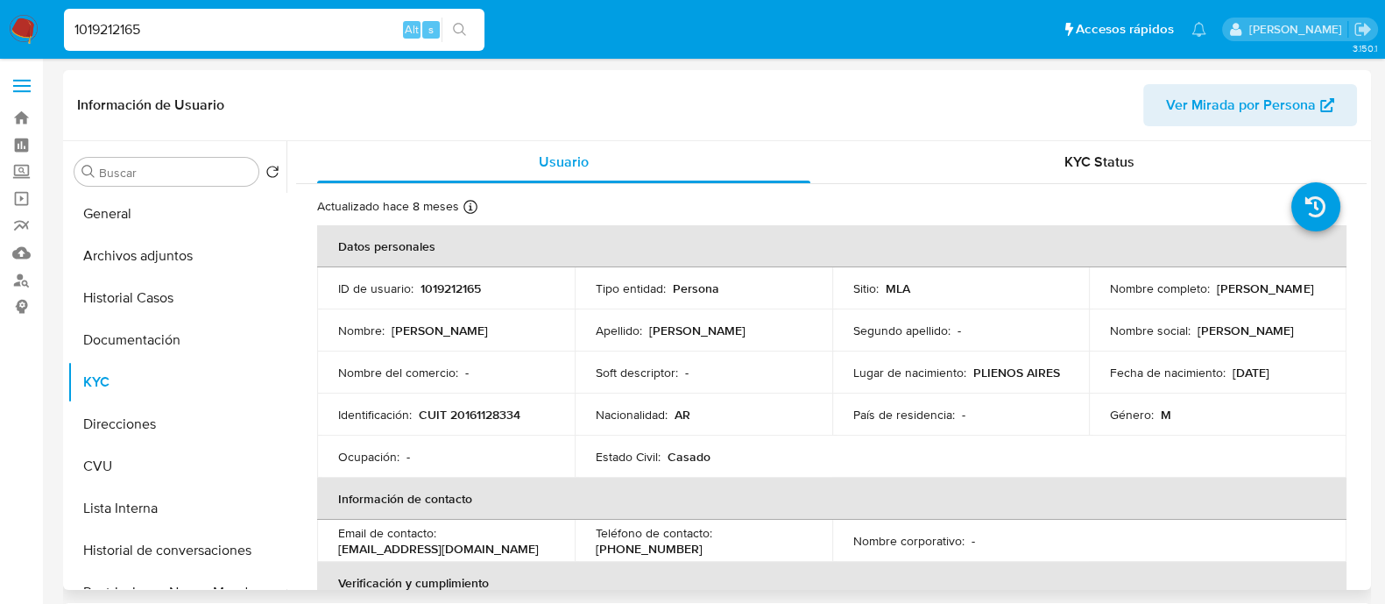
click at [428, 326] on p "Hector Osvaldo" at bounding box center [440, 330] width 96 height 16
click at [366, 332] on p "Nombre :" at bounding box center [361, 330] width 46 height 16
drag, startPoint x: 394, startPoint y: 329, endPoint x: 499, endPoint y: 330, distance: 105.2
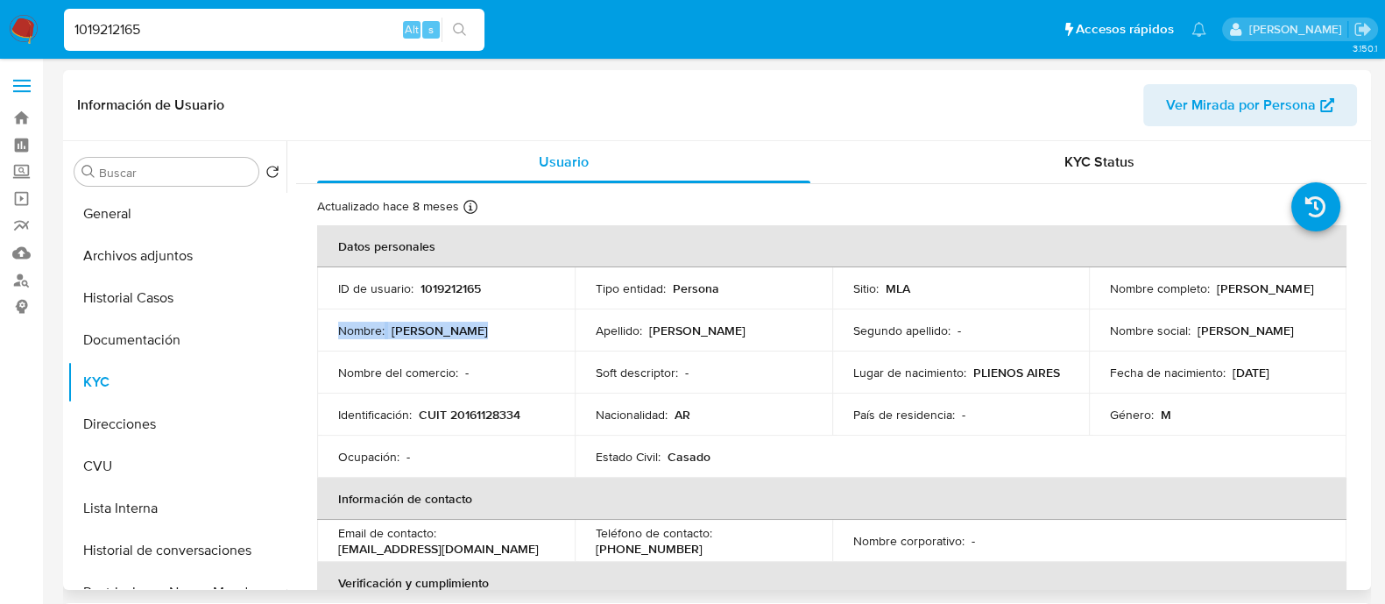
click at [499, 330] on div "Nombre : Hector Osvaldo" at bounding box center [446, 330] width 216 height 16
click at [132, 223] on button "General" at bounding box center [169, 214] width 205 height 42
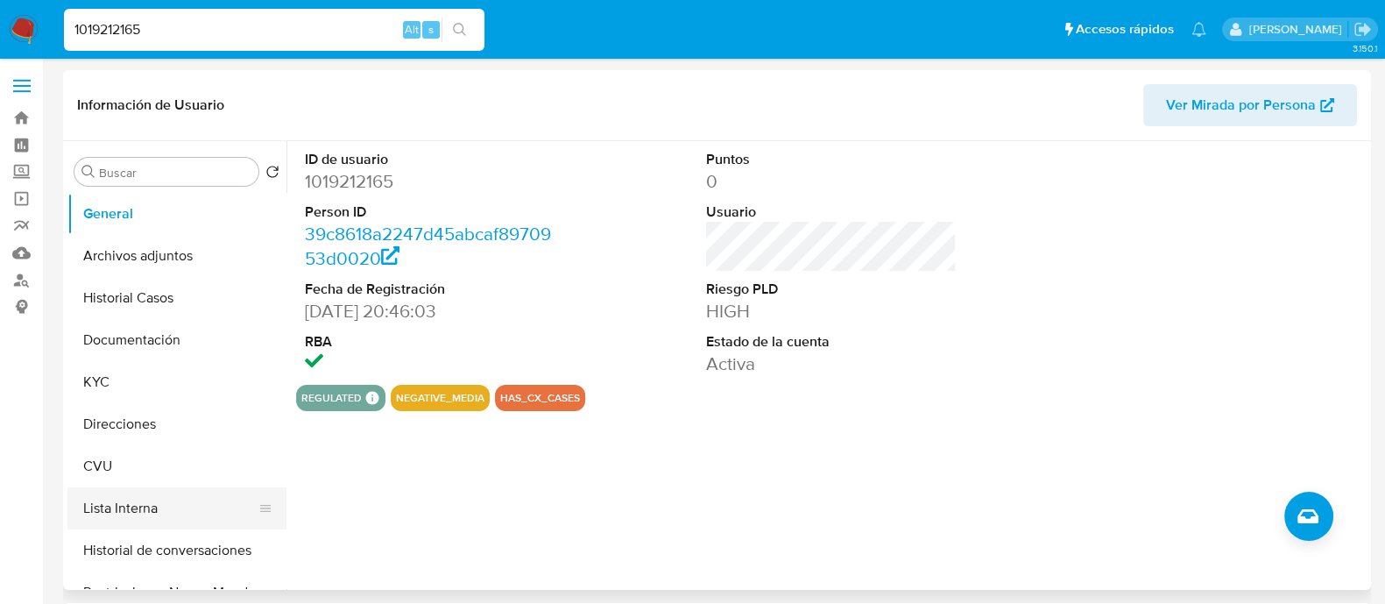
click at [99, 509] on button "Lista Interna" at bounding box center [169, 508] width 205 height 42
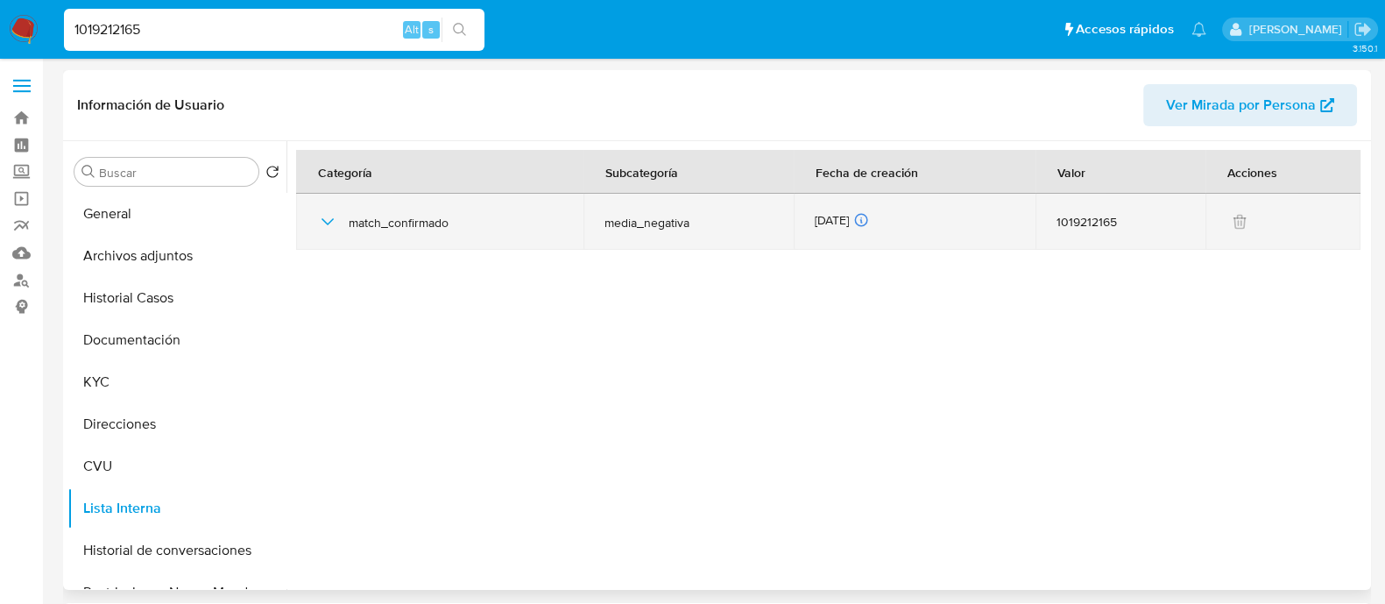
click at [332, 225] on icon "button" at bounding box center [327, 221] width 21 height 21
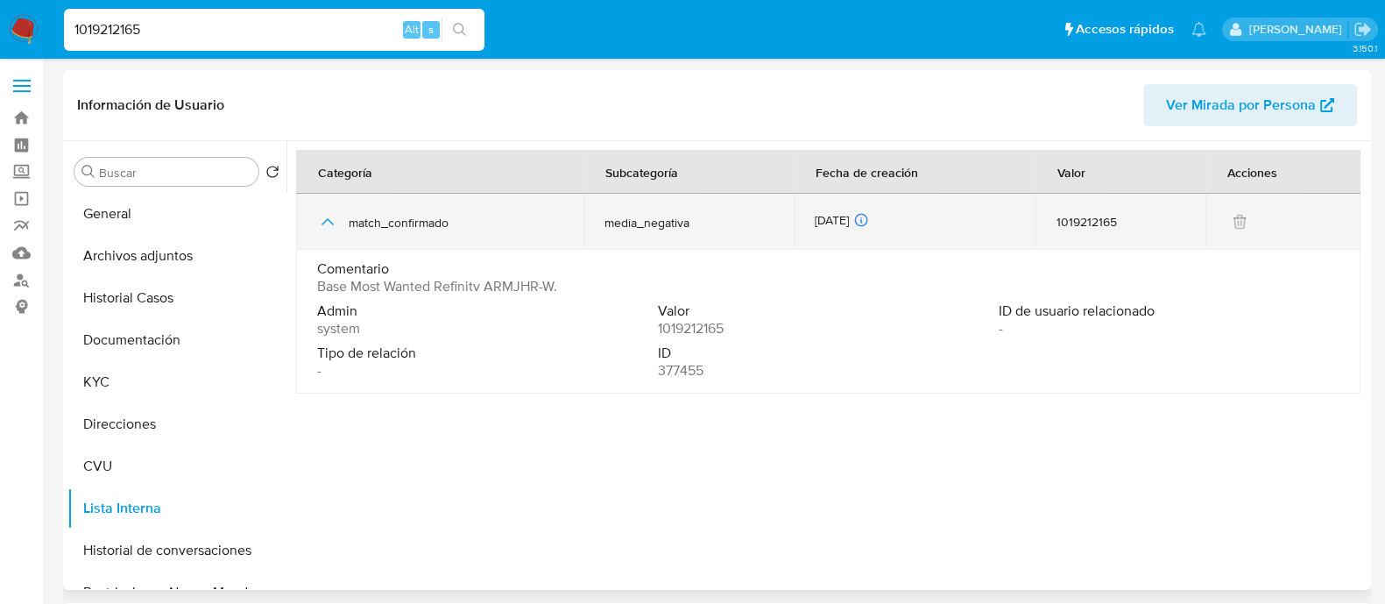
drag, startPoint x: 329, startPoint y: 275, endPoint x: 389, endPoint y: 224, distance: 78.3
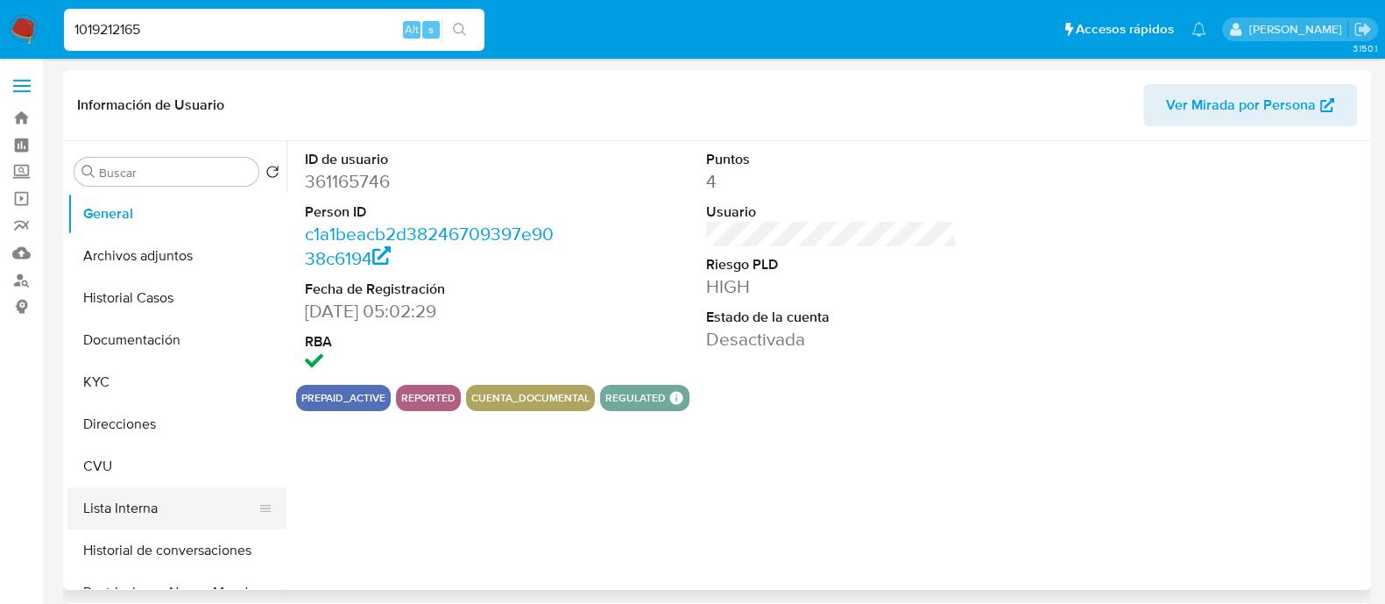
click at [116, 493] on button "Lista Interna" at bounding box center [169, 508] width 205 height 42
select select "10"
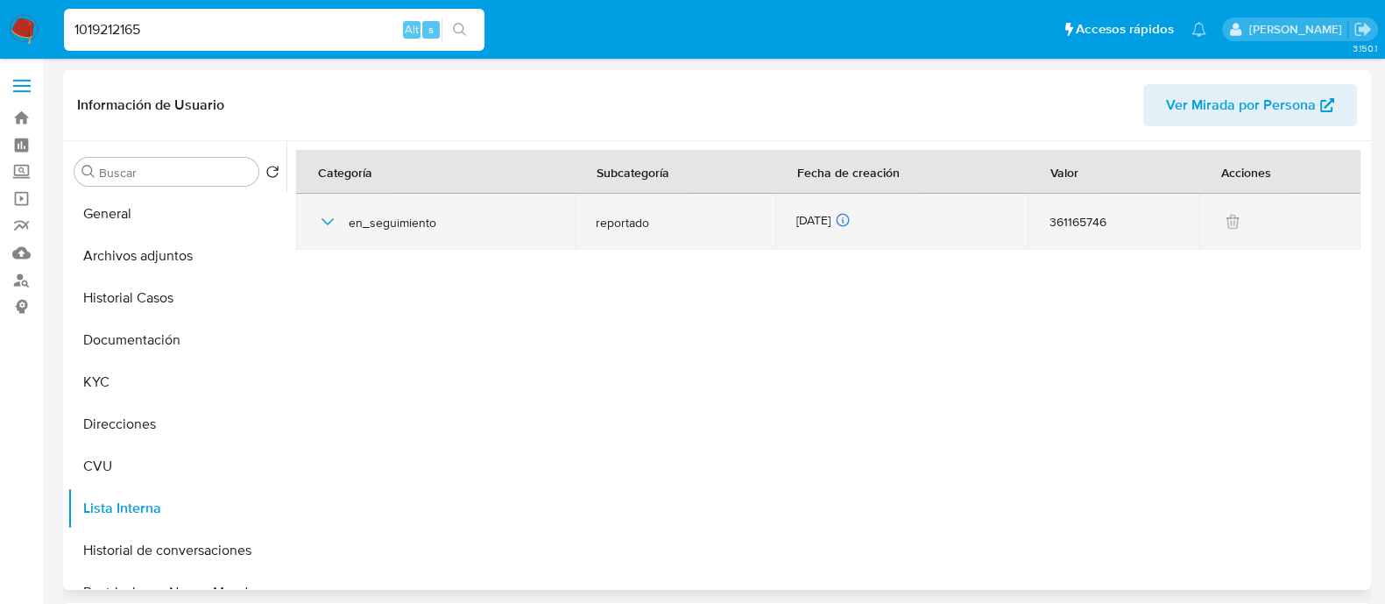
click at [386, 213] on div "en_seguimiento" at bounding box center [435, 222] width 237 height 56
click at [328, 220] on icon "button" at bounding box center [327, 221] width 21 height 21
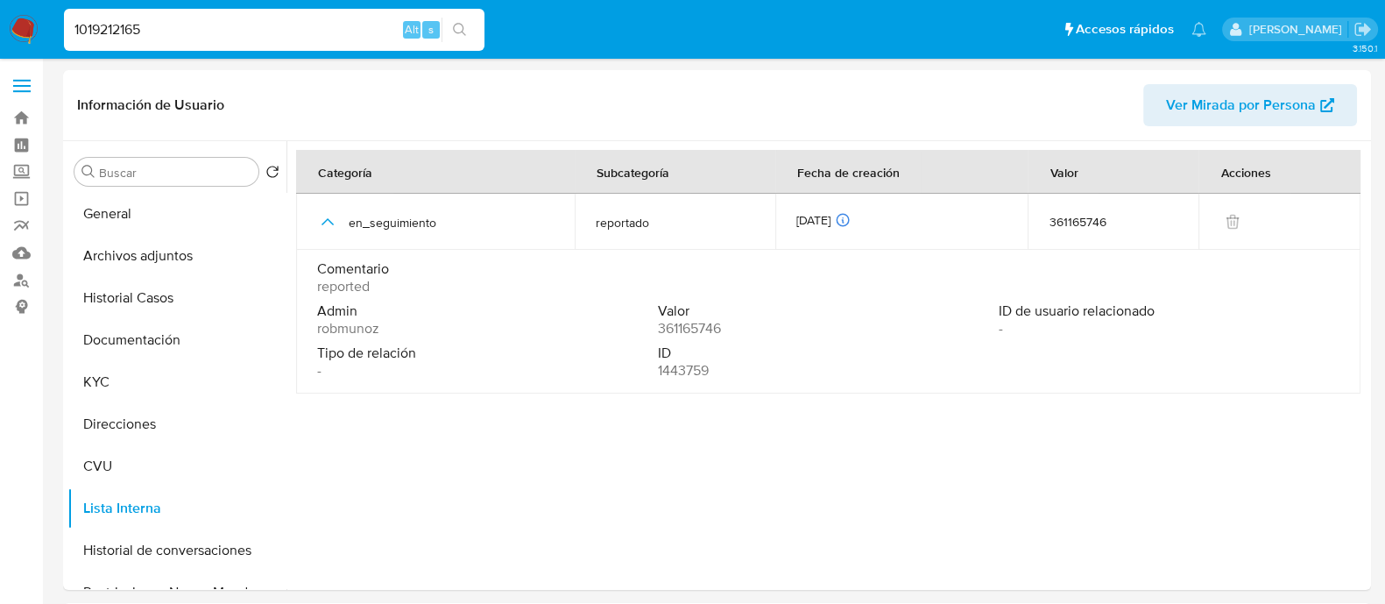
click at [259, 21] on input "1019212165" at bounding box center [274, 29] width 421 height 23
click at [124, 513] on button "Lista Interna" at bounding box center [169, 508] width 205 height 42
click at [134, 217] on button "General" at bounding box center [169, 214] width 205 height 42
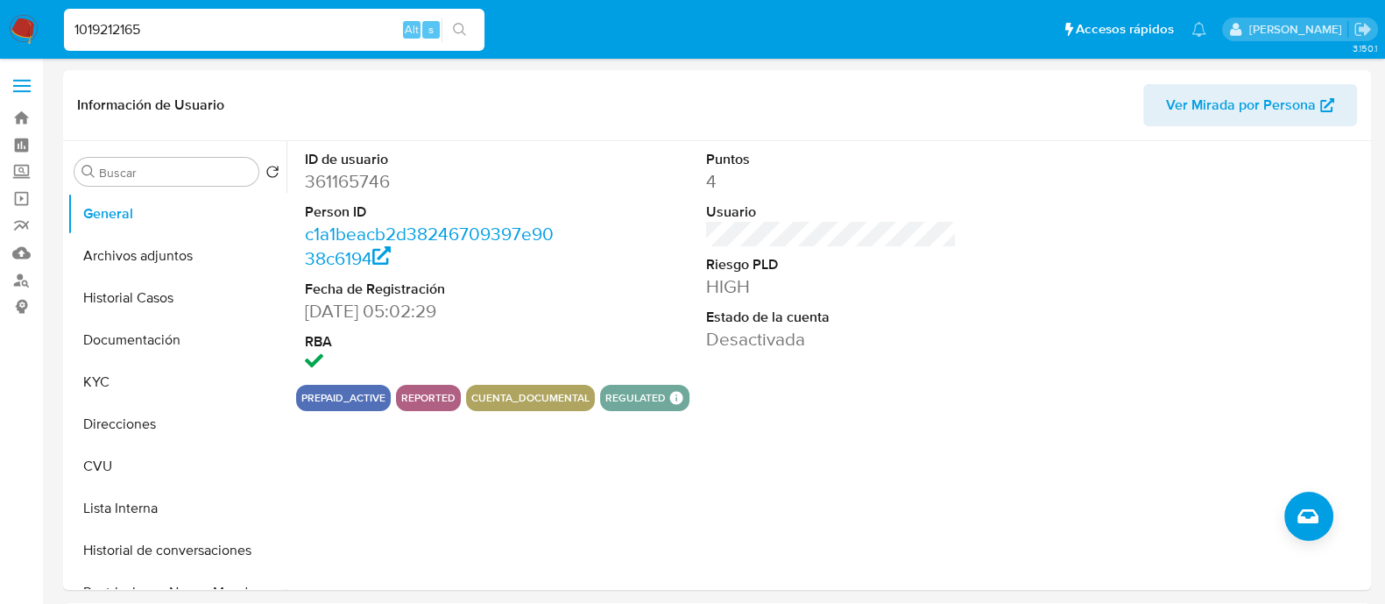
click at [230, 34] on input "1019212165" at bounding box center [274, 29] width 421 height 23
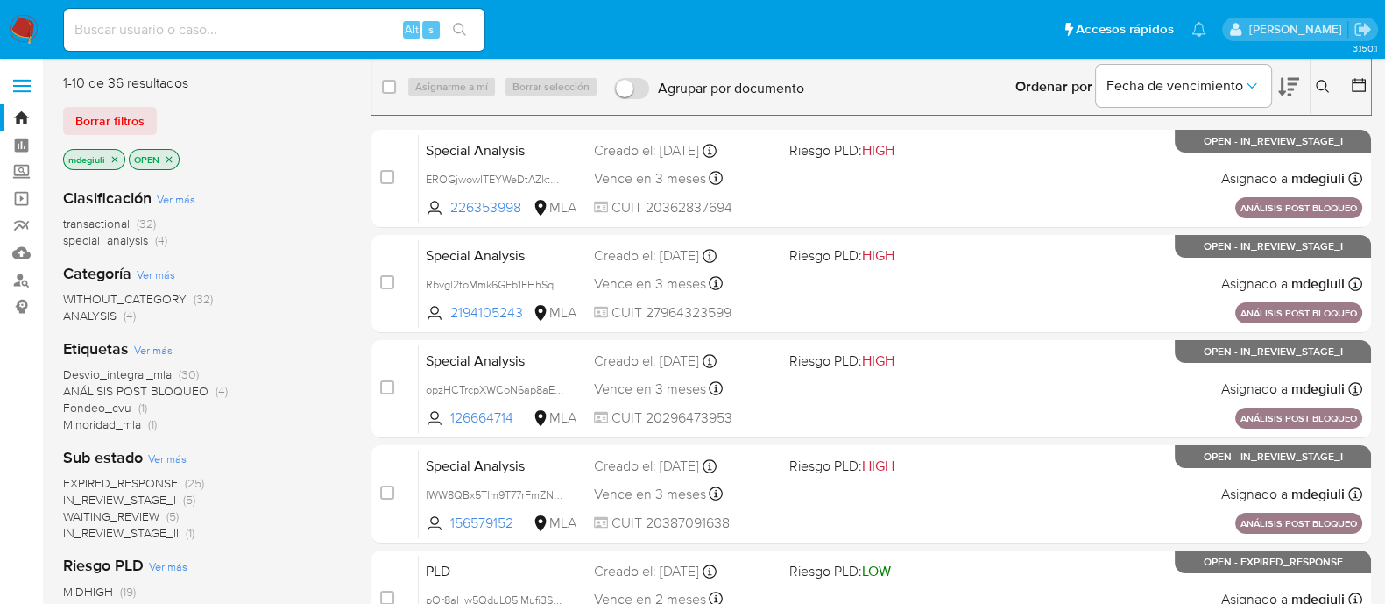
click at [343, 34] on input at bounding box center [274, 29] width 421 height 23
paste input "1019212165"
type input "1019212165"
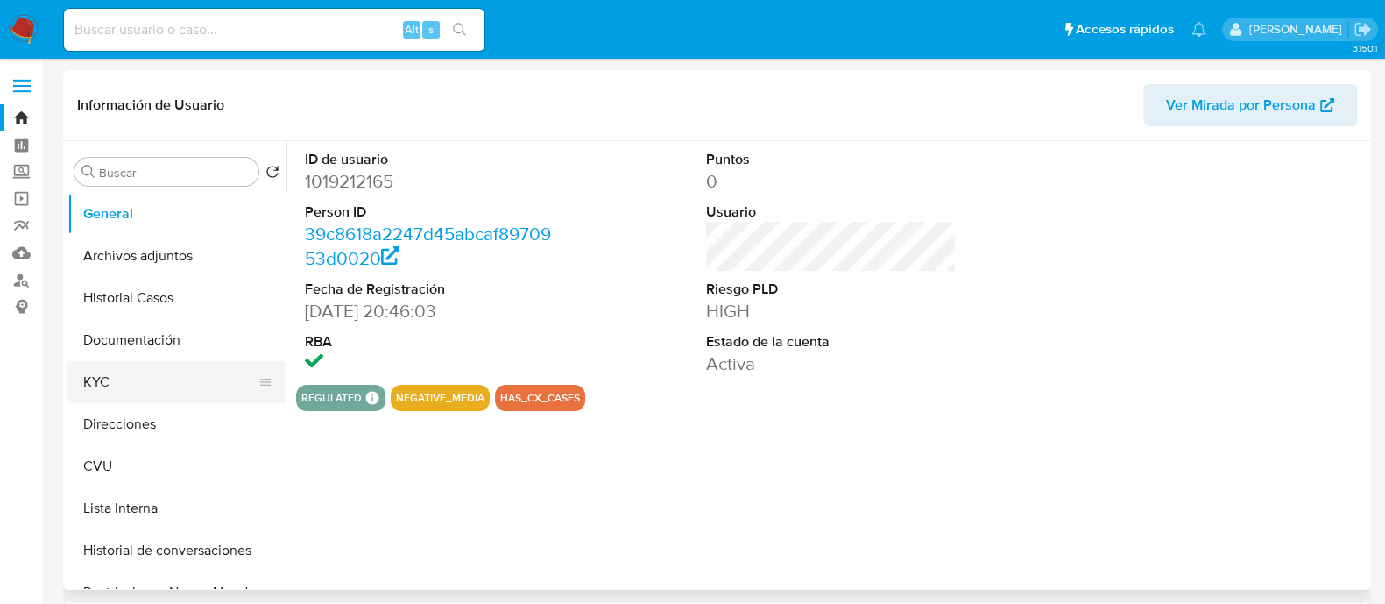
select select "10"
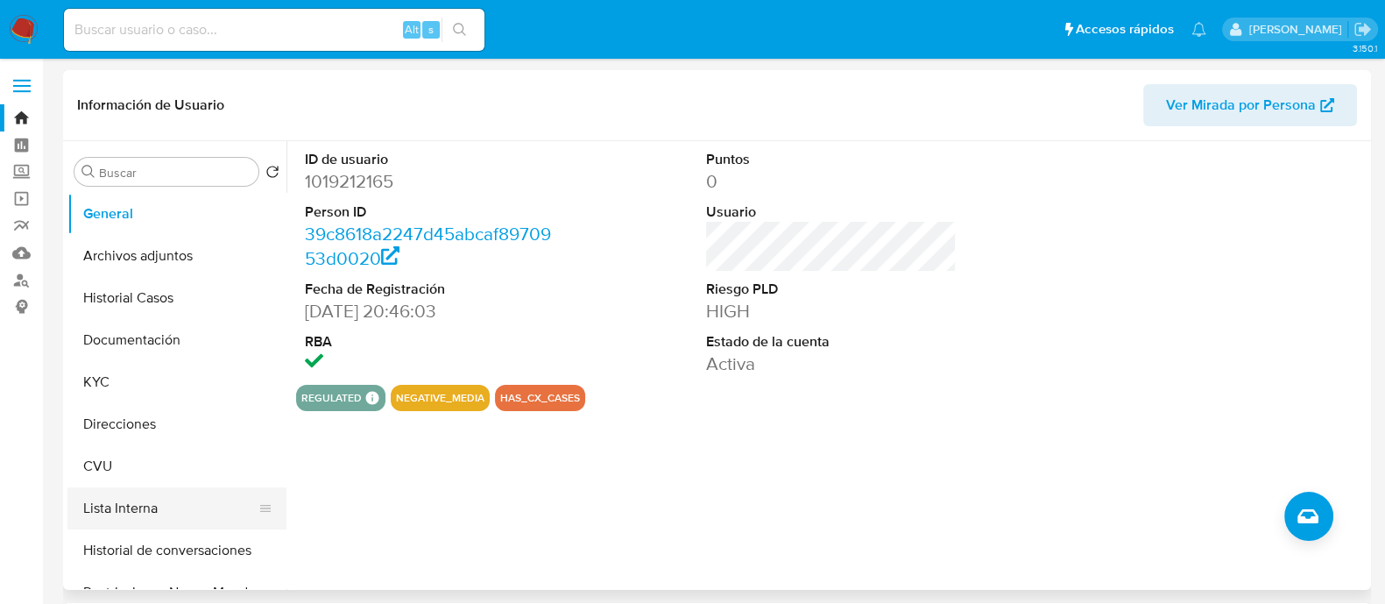
click at [126, 514] on button "Lista Interna" at bounding box center [169, 508] width 205 height 42
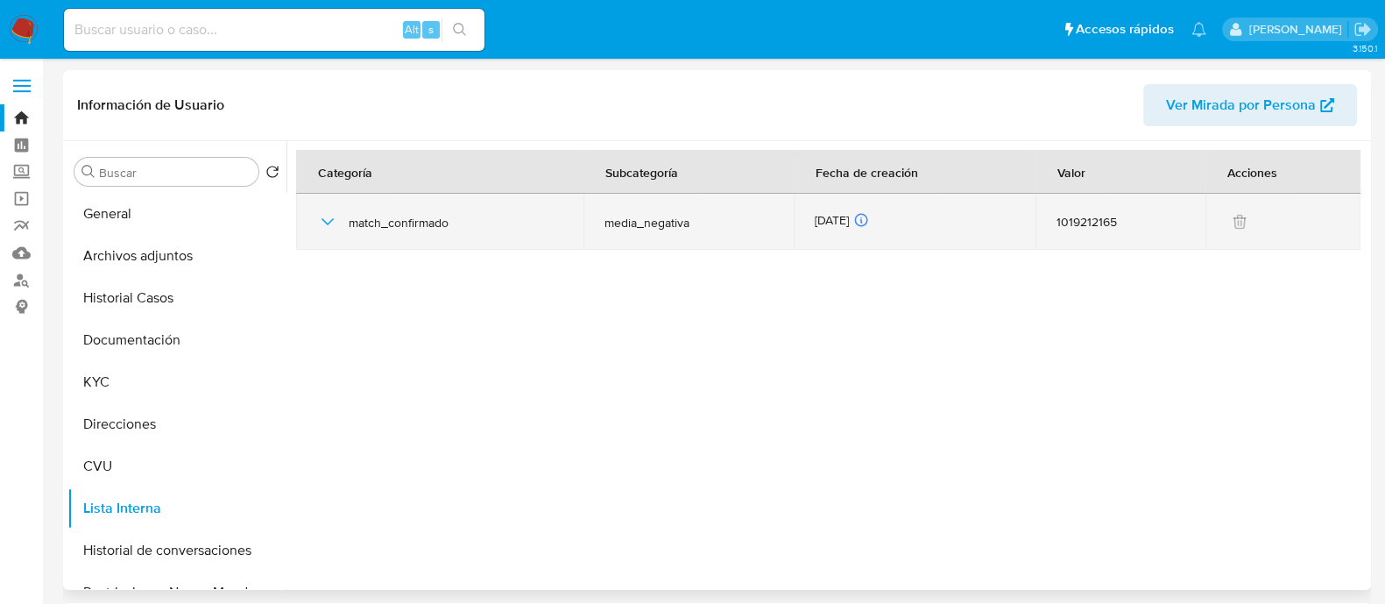
click at [325, 220] on icon "button" at bounding box center [327, 221] width 21 height 21
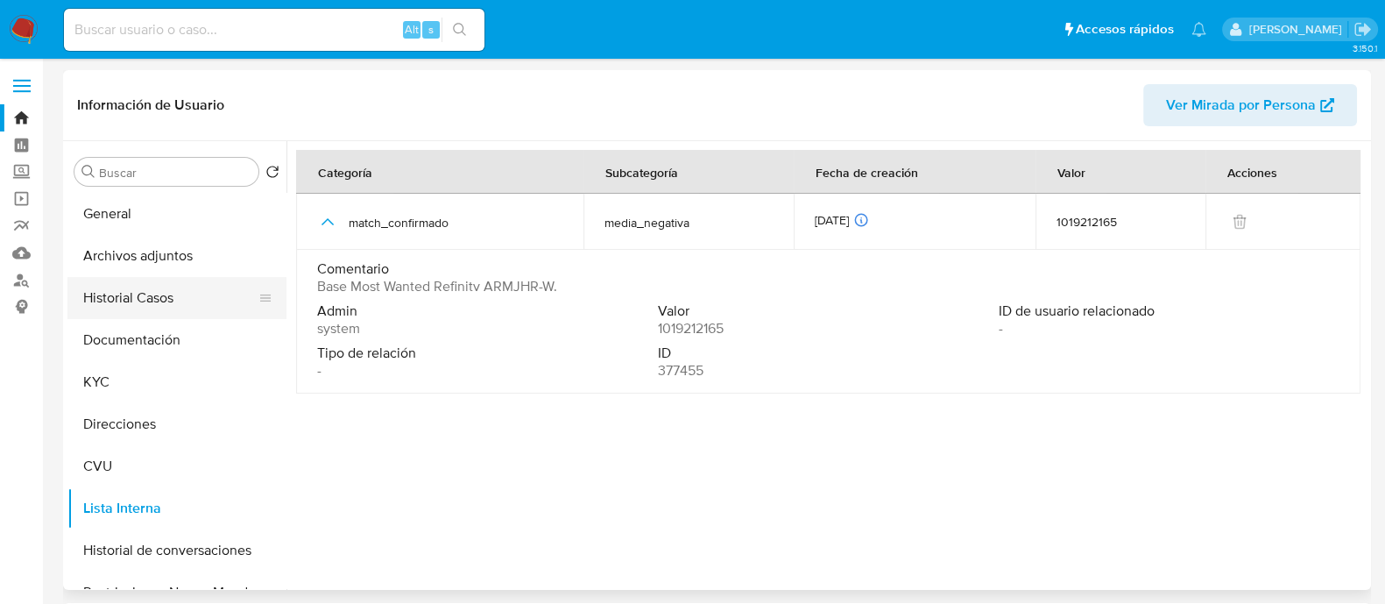
click at [121, 286] on button "Historial Casos" at bounding box center [169, 298] width 205 height 42
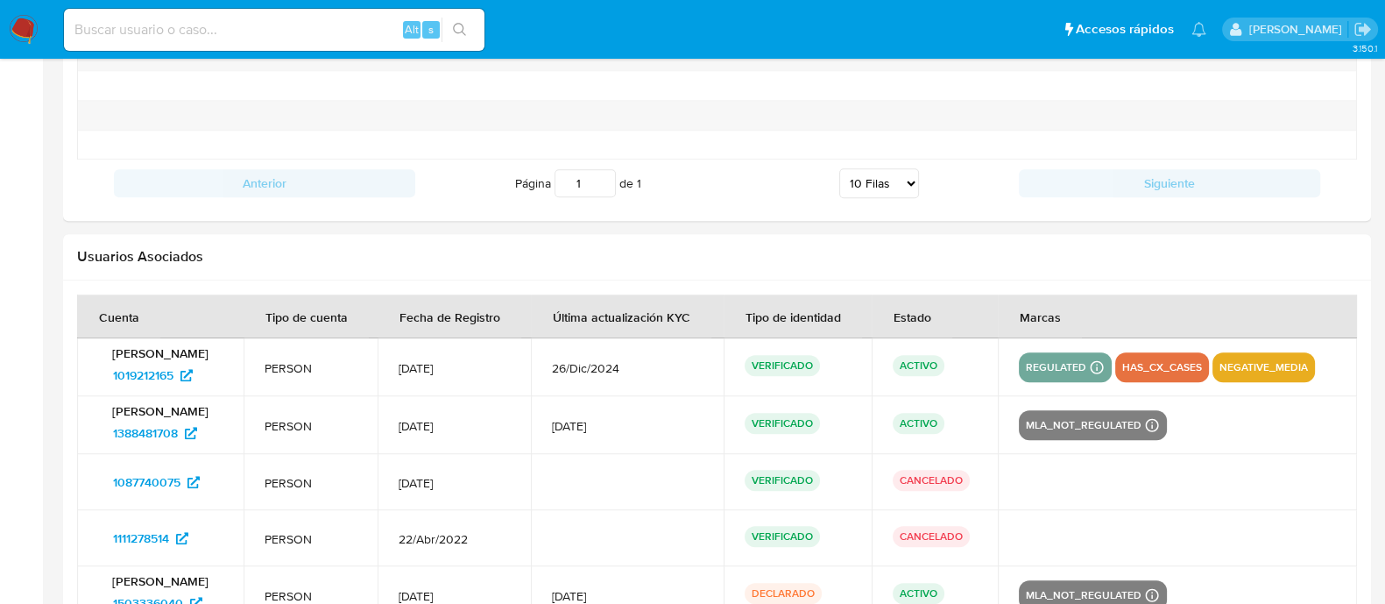
scroll to position [2075, 0]
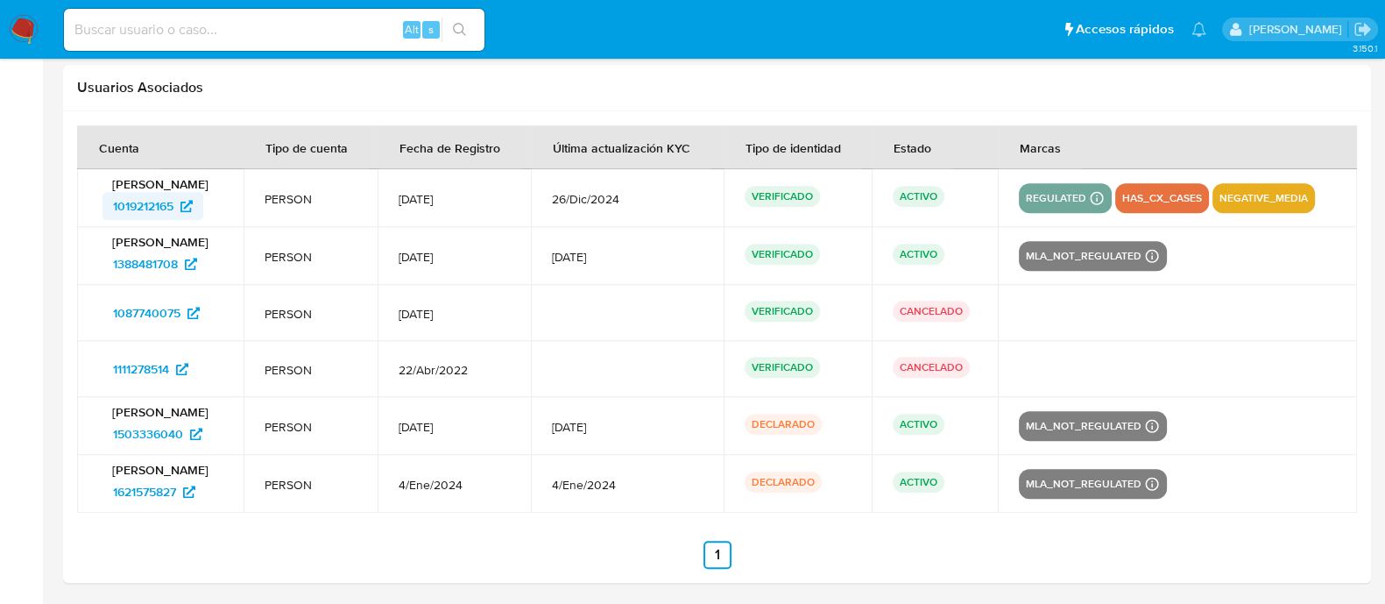
click at [159, 202] on span "1019212165" at bounding box center [143, 206] width 60 height 28
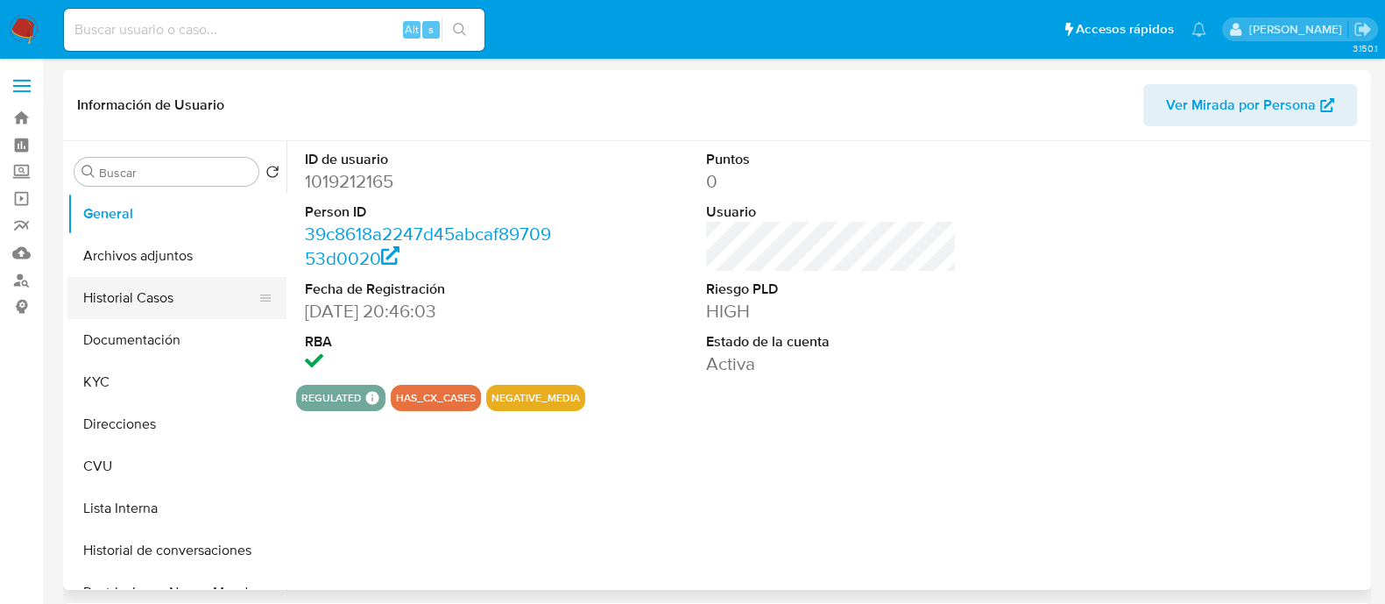
click at [140, 284] on button "Historial Casos" at bounding box center [169, 298] width 205 height 42
select select "10"
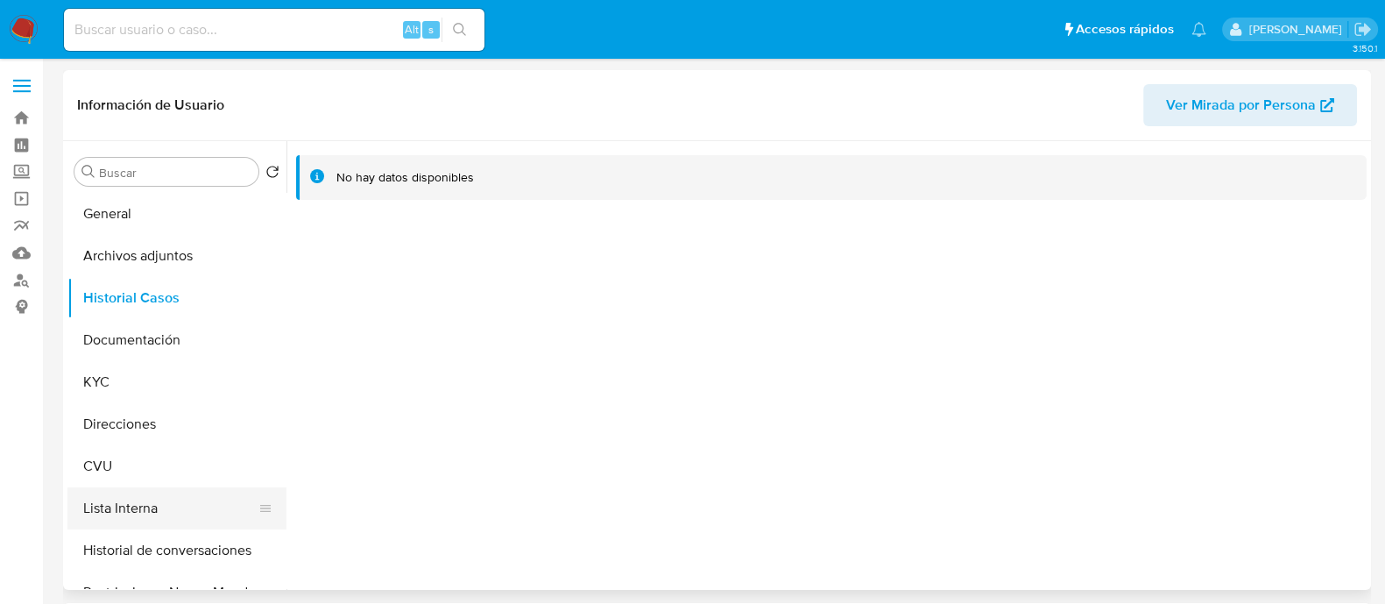
click at [157, 499] on button "Lista Interna" at bounding box center [169, 508] width 205 height 42
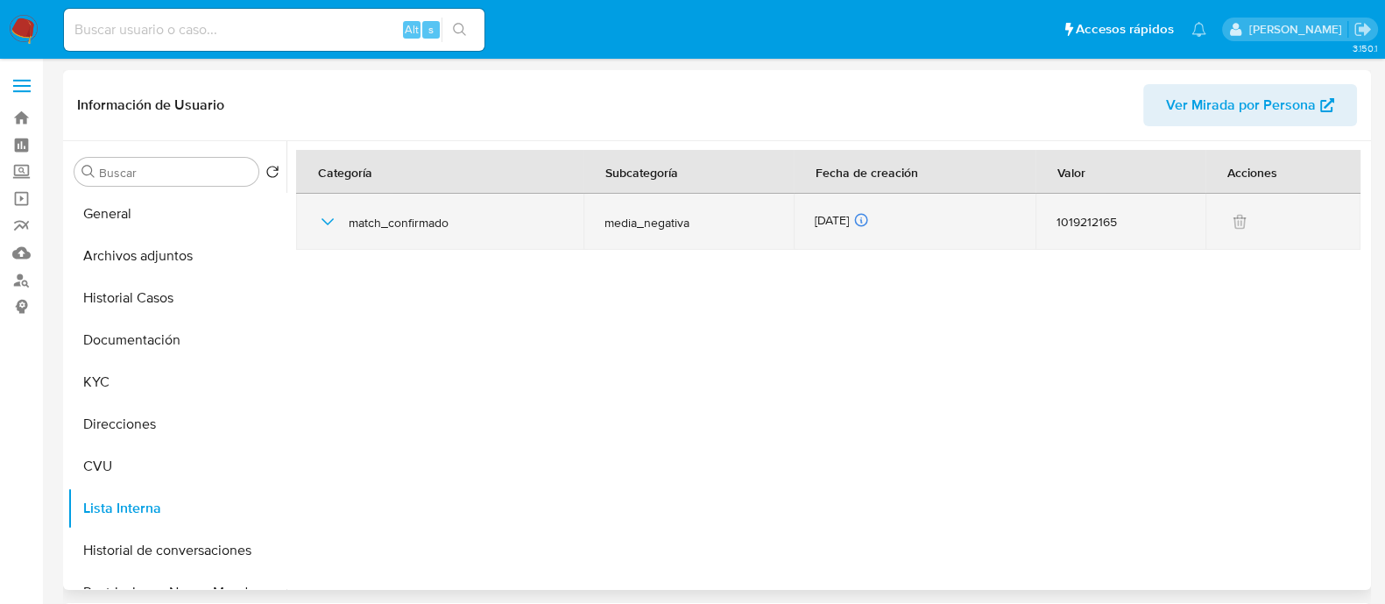
click at [321, 223] on icon "button" at bounding box center [327, 221] width 21 height 21
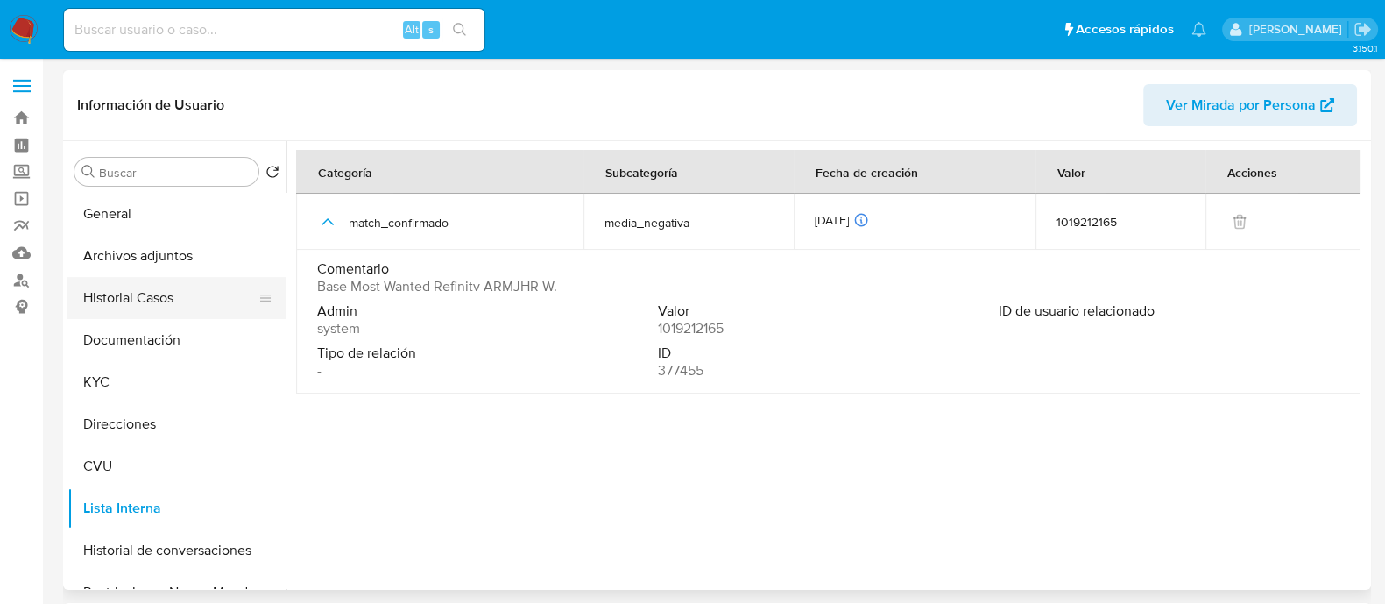
click at [149, 294] on button "Historial Casos" at bounding box center [169, 298] width 205 height 42
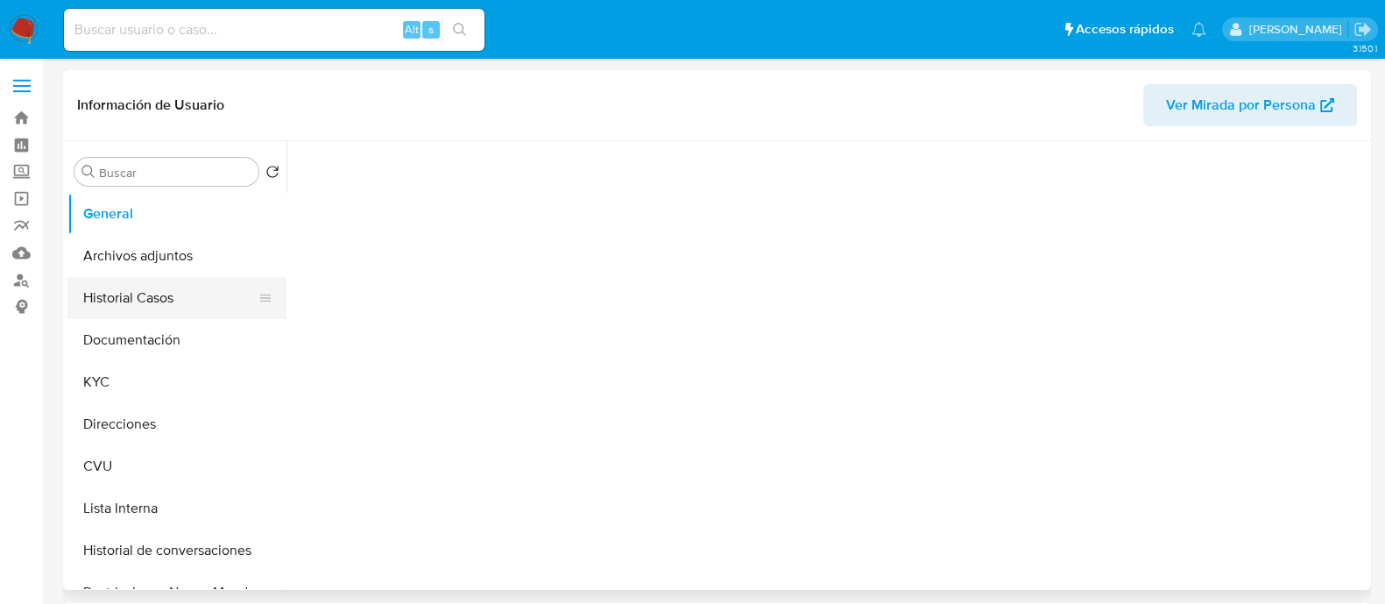
click at [124, 307] on button "Historial Casos" at bounding box center [169, 298] width 205 height 42
select select "10"
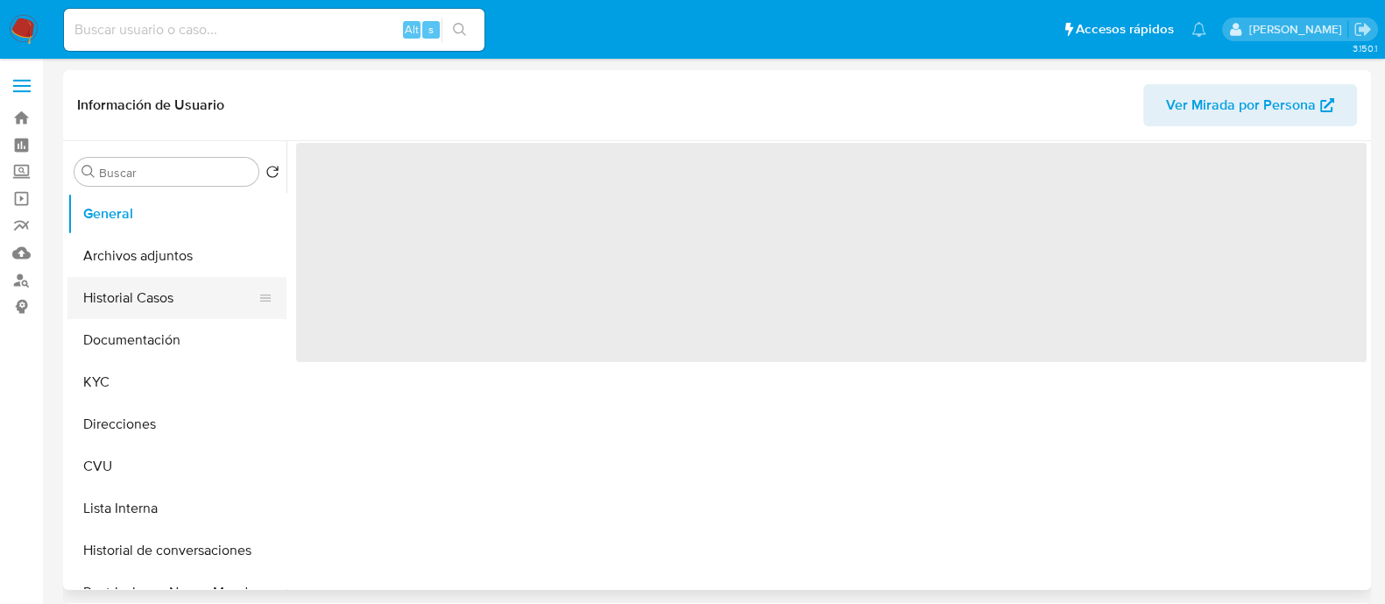
click at [158, 287] on button "Historial Casos" at bounding box center [169, 298] width 205 height 42
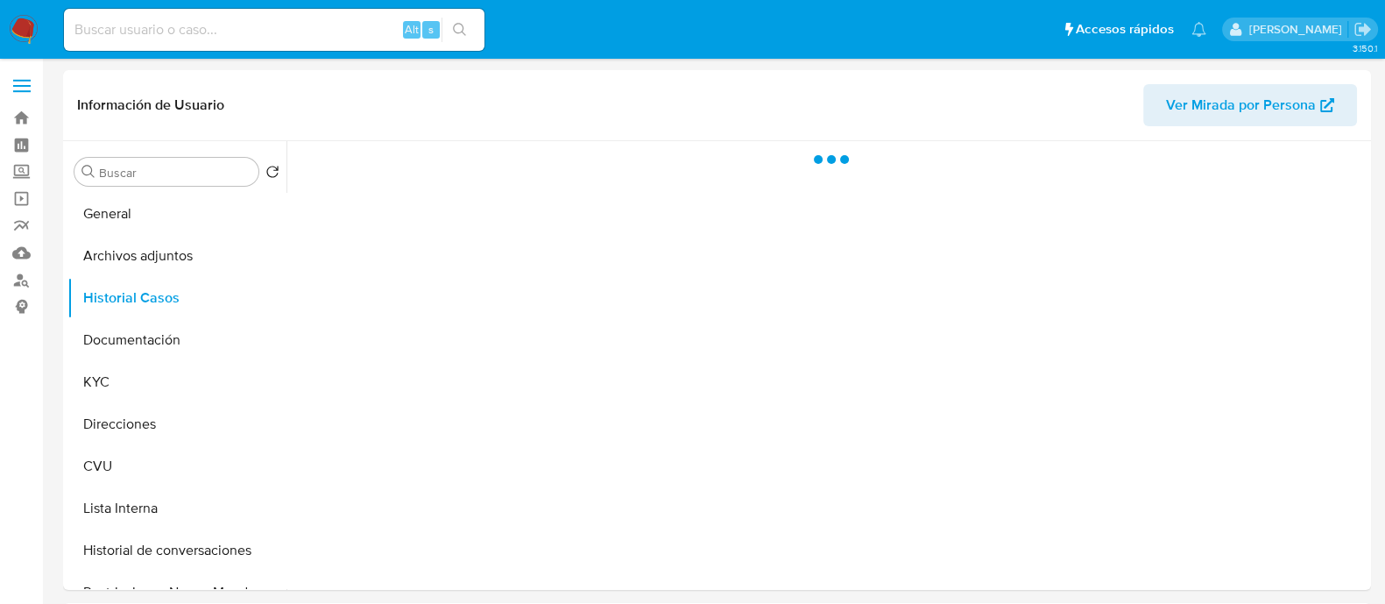
select select "10"
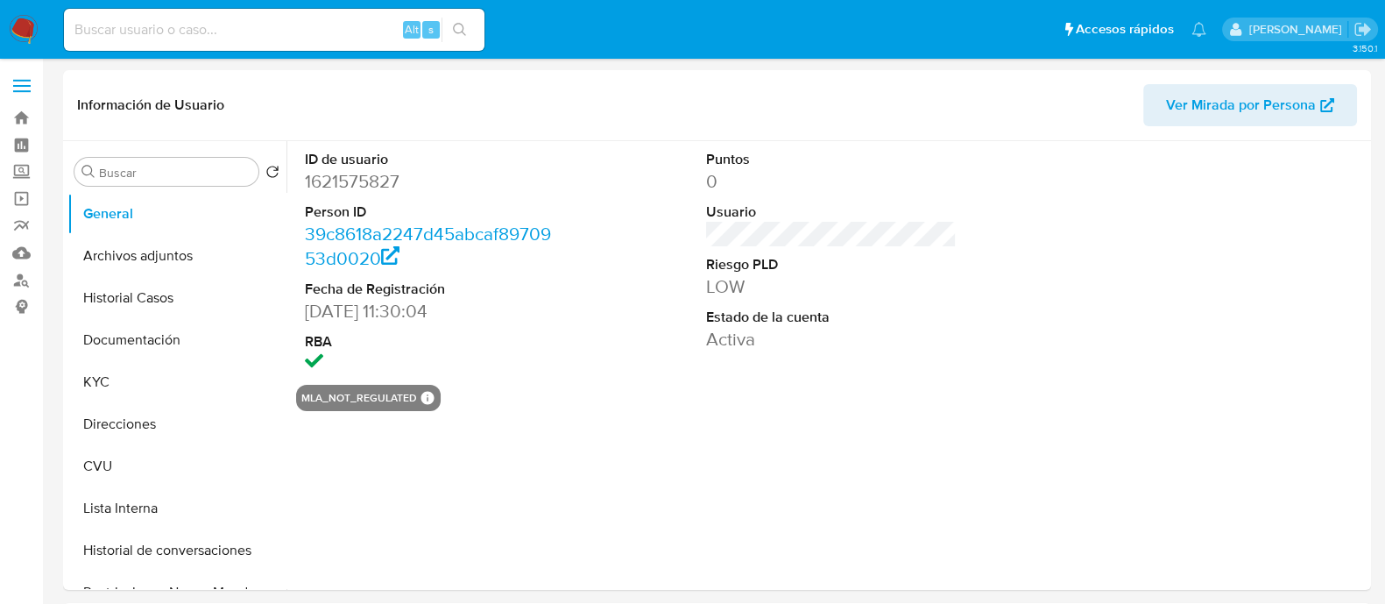
drag, startPoint x: 147, startPoint y: 304, endPoint x: 847, endPoint y: 1, distance: 762.9
click at [149, 303] on button "Historial Casos" at bounding box center [176, 298] width 219 height 42
select select "10"
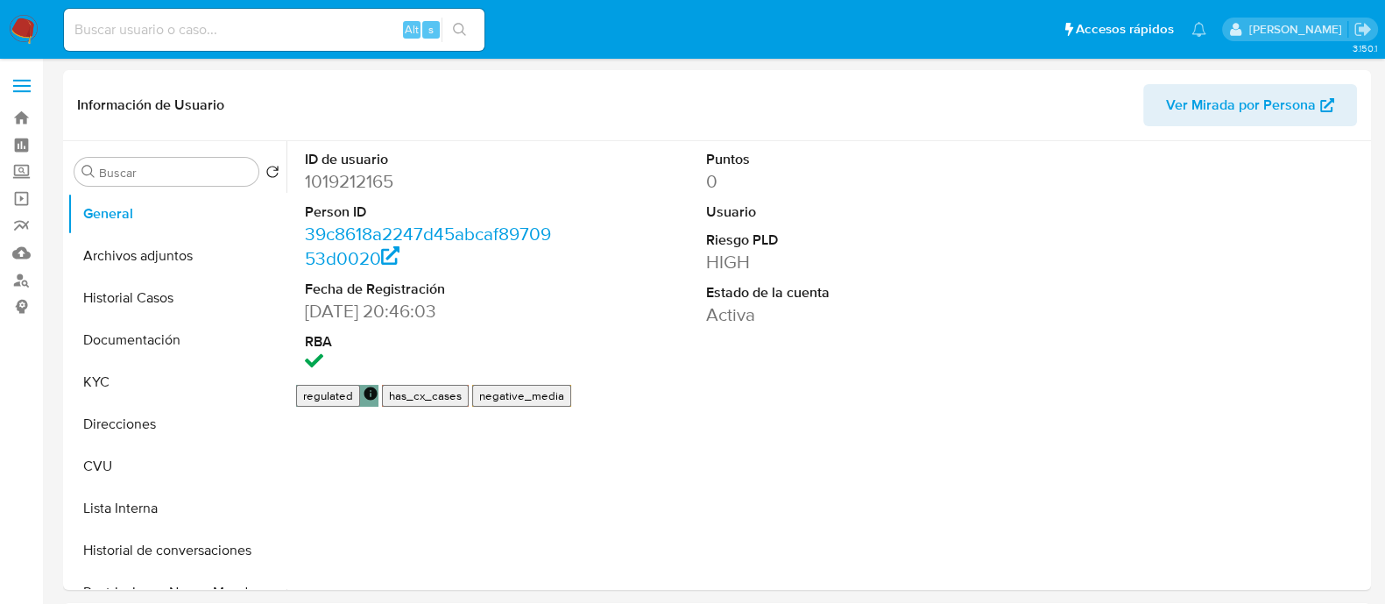
select select "10"
